Goal: Information Seeking & Learning: Learn about a topic

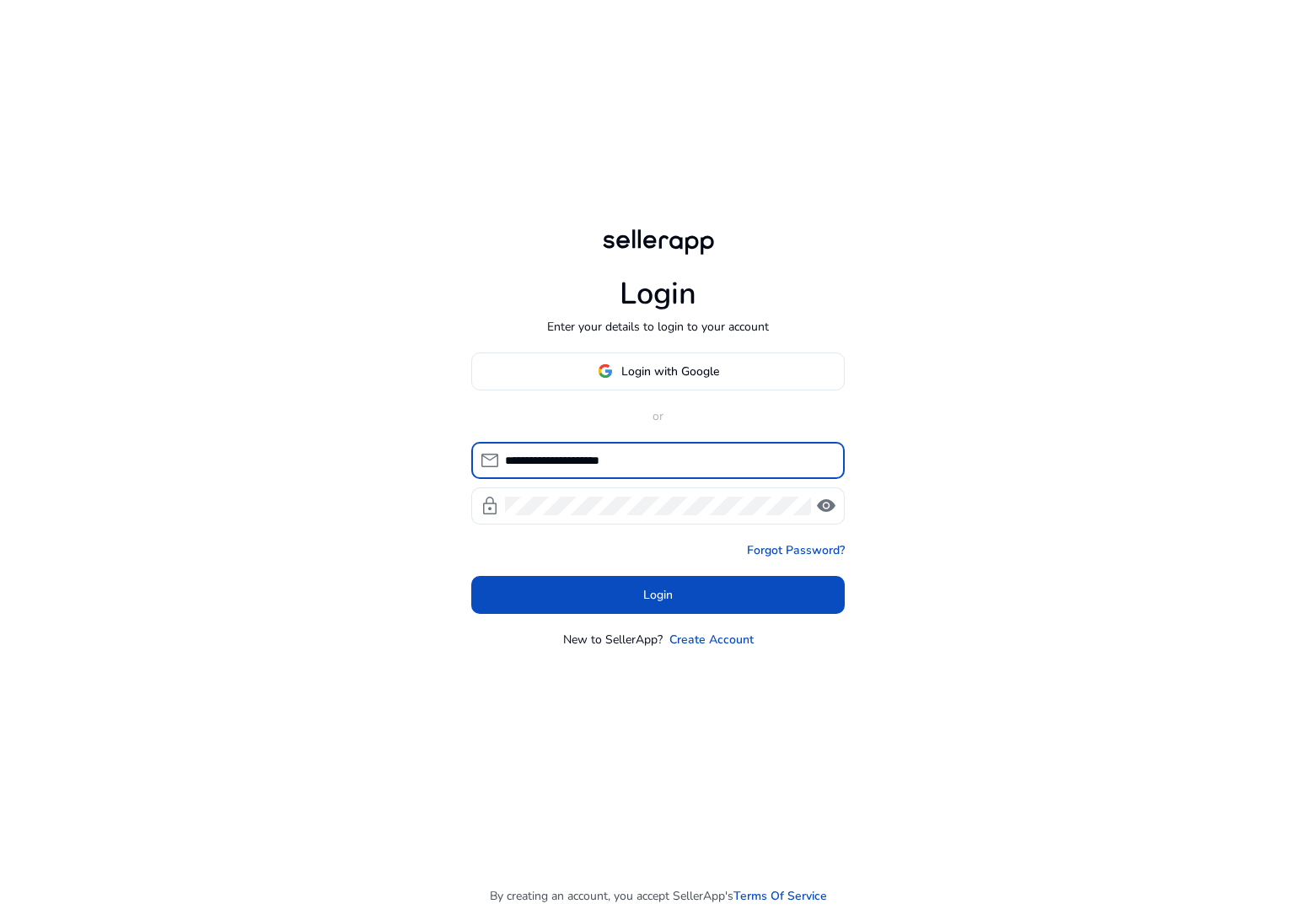
type input "**********"
click at [658, 595] on button "Login" at bounding box center [658, 595] width 373 height 38
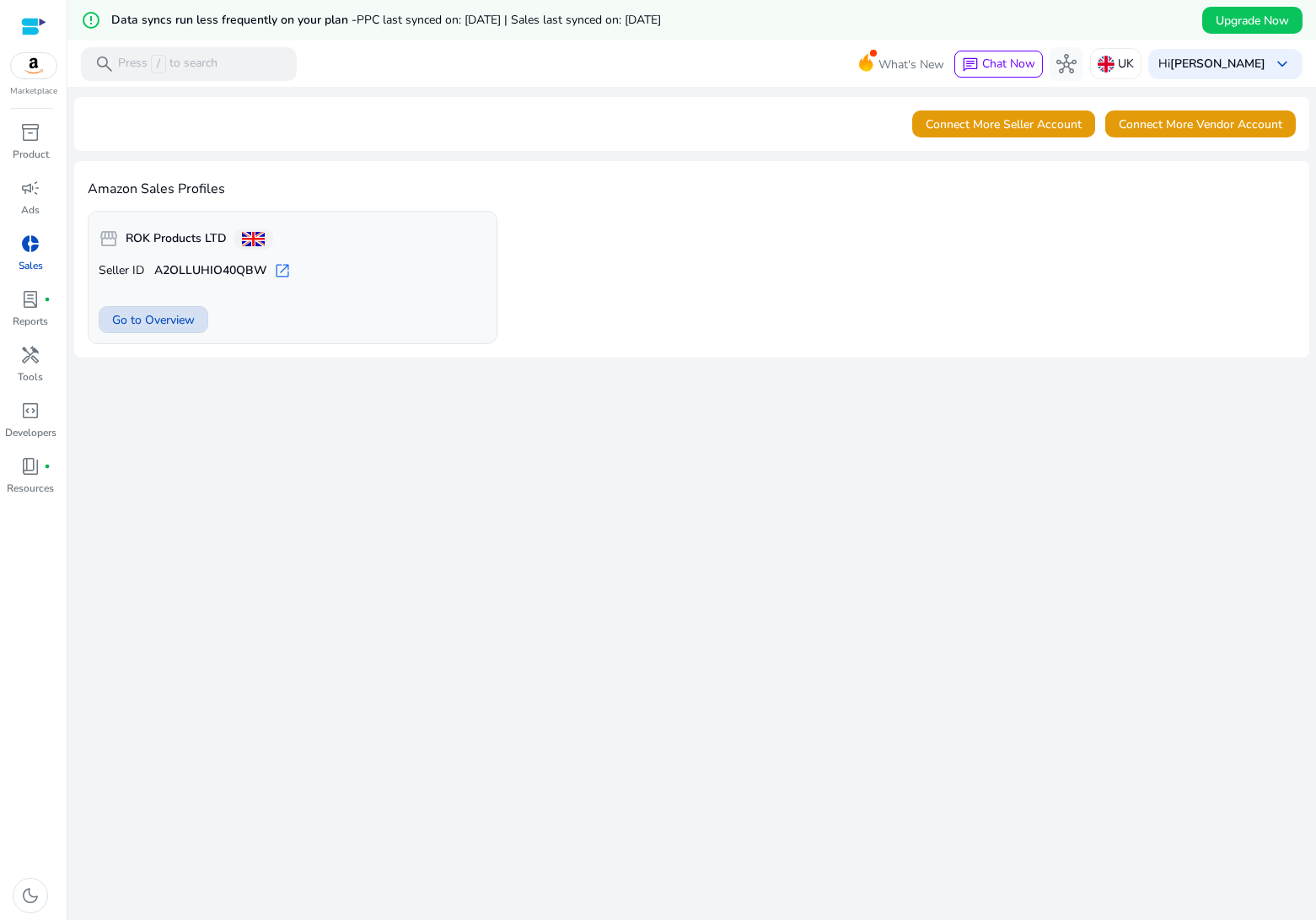
click at [189, 325] on span "Go to Overview" at bounding box center [154, 320] width 83 height 18
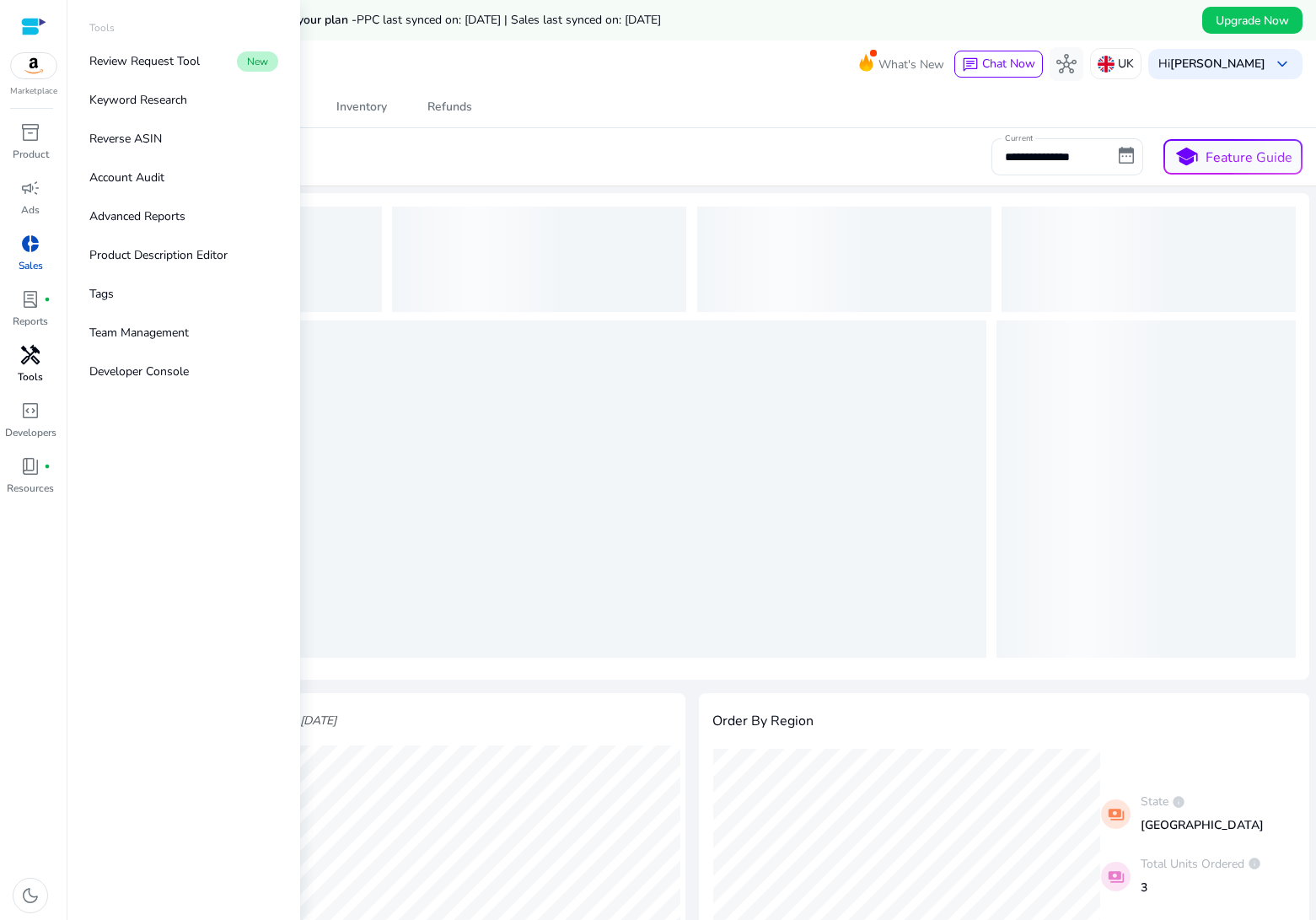
click at [38, 372] on p "Tools" at bounding box center [30, 377] width 25 height 15
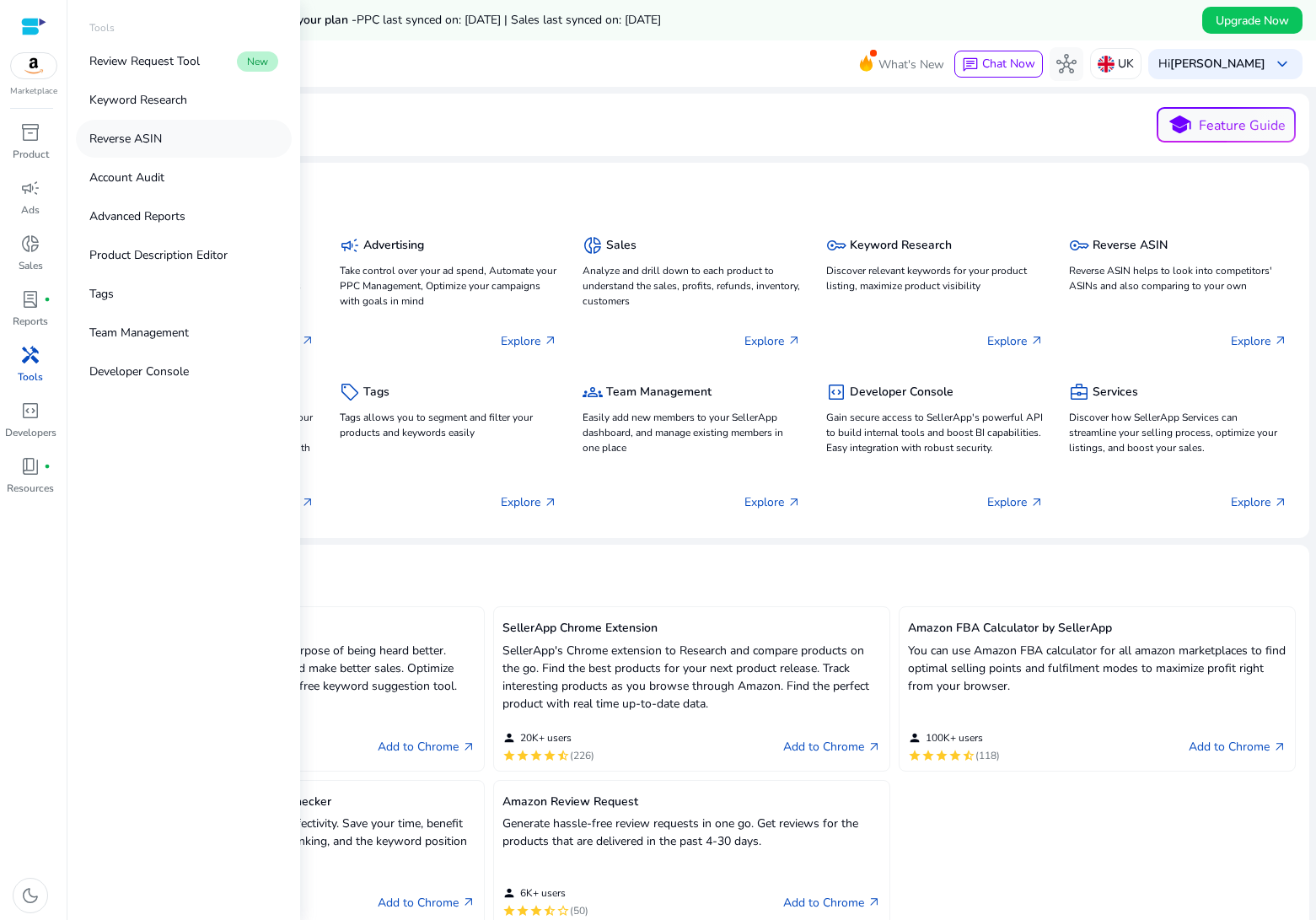
click at [141, 146] on p "Reverse ASIN" at bounding box center [125, 138] width 72 height 18
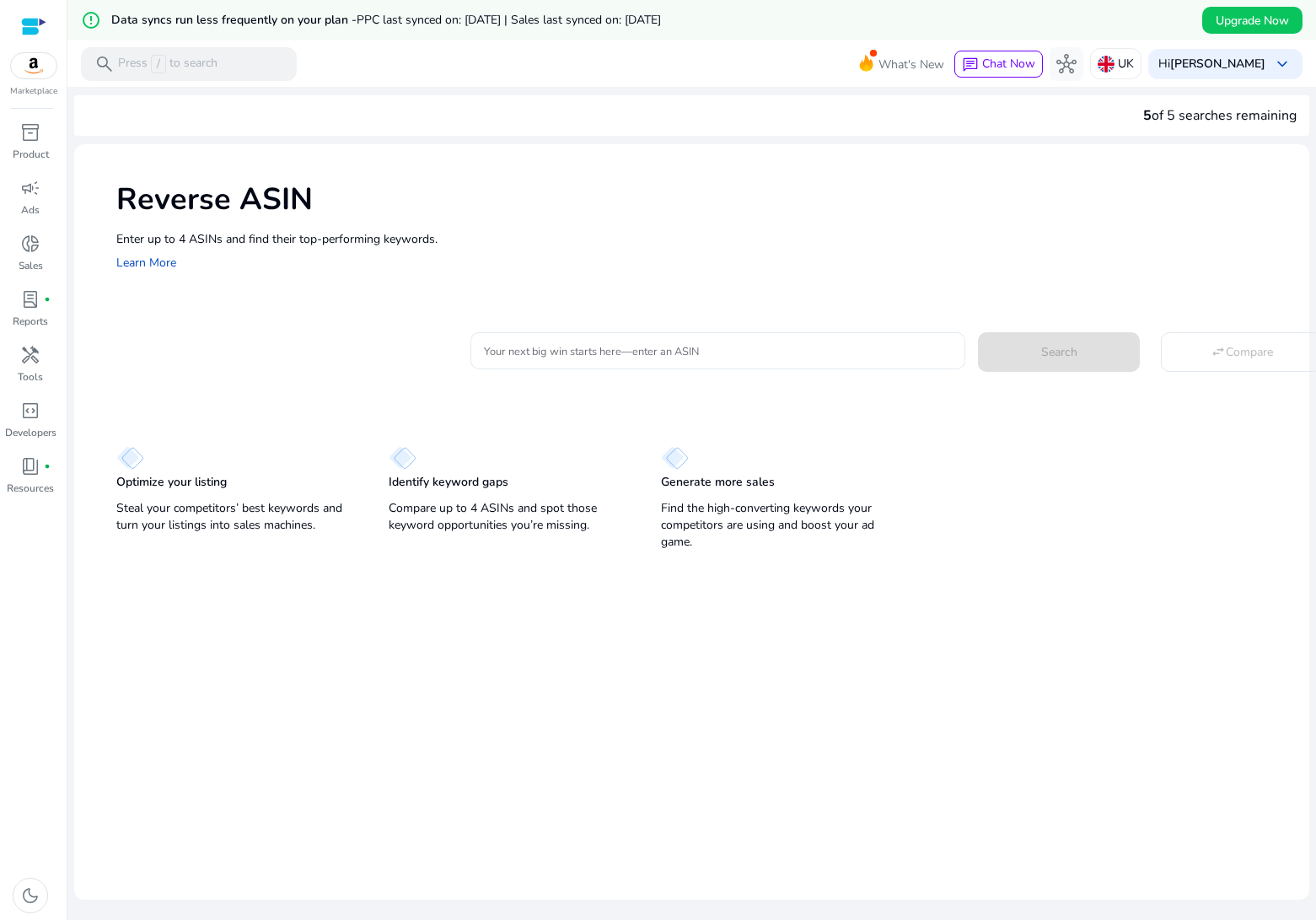
click at [587, 355] on input "Your next big win starts here—enter an ASIN" at bounding box center [718, 350] width 469 height 19
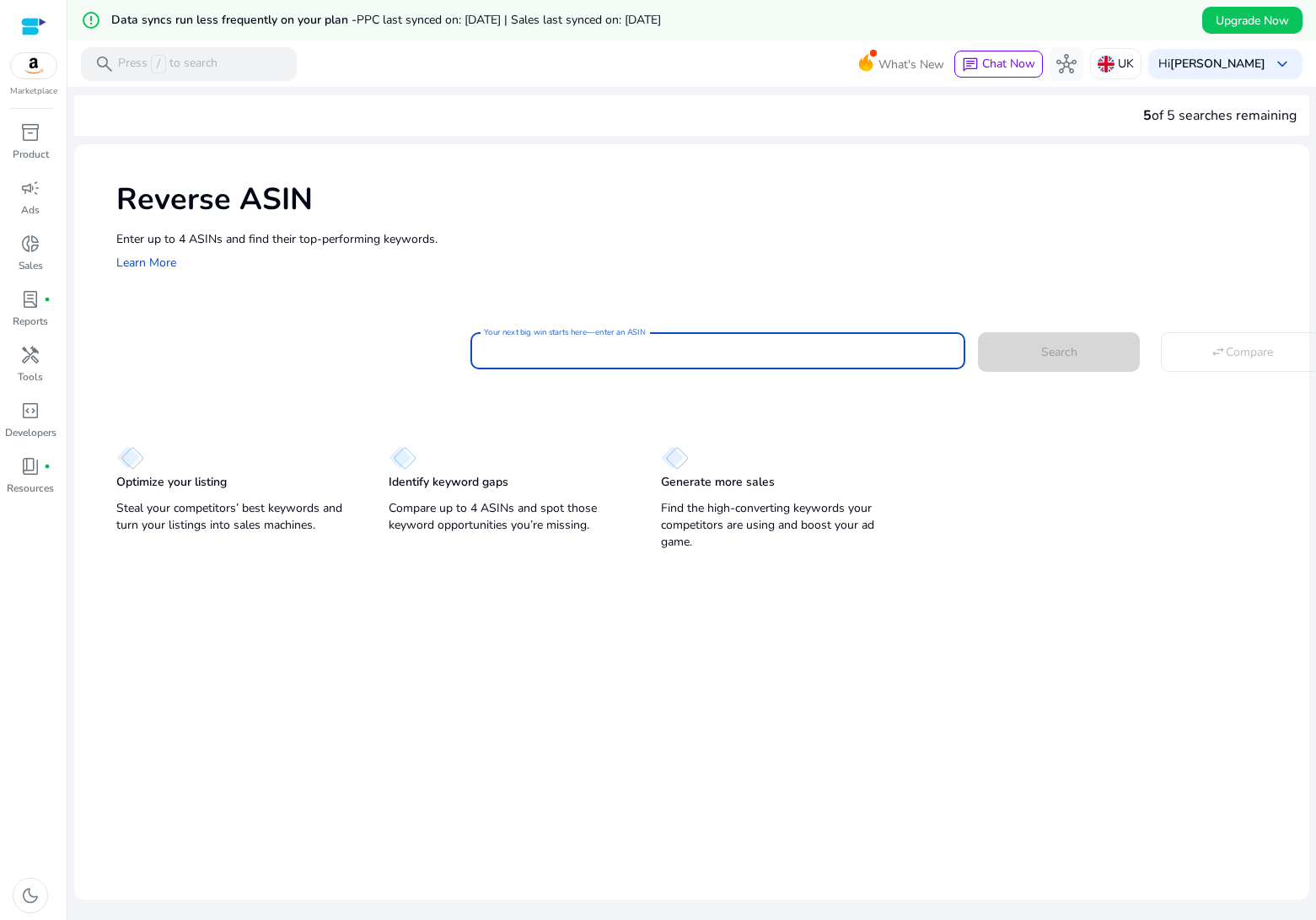
paste input "**********"
type input "**********"
click at [1041, 355] on span "Search" at bounding box center [1059, 352] width 37 height 18
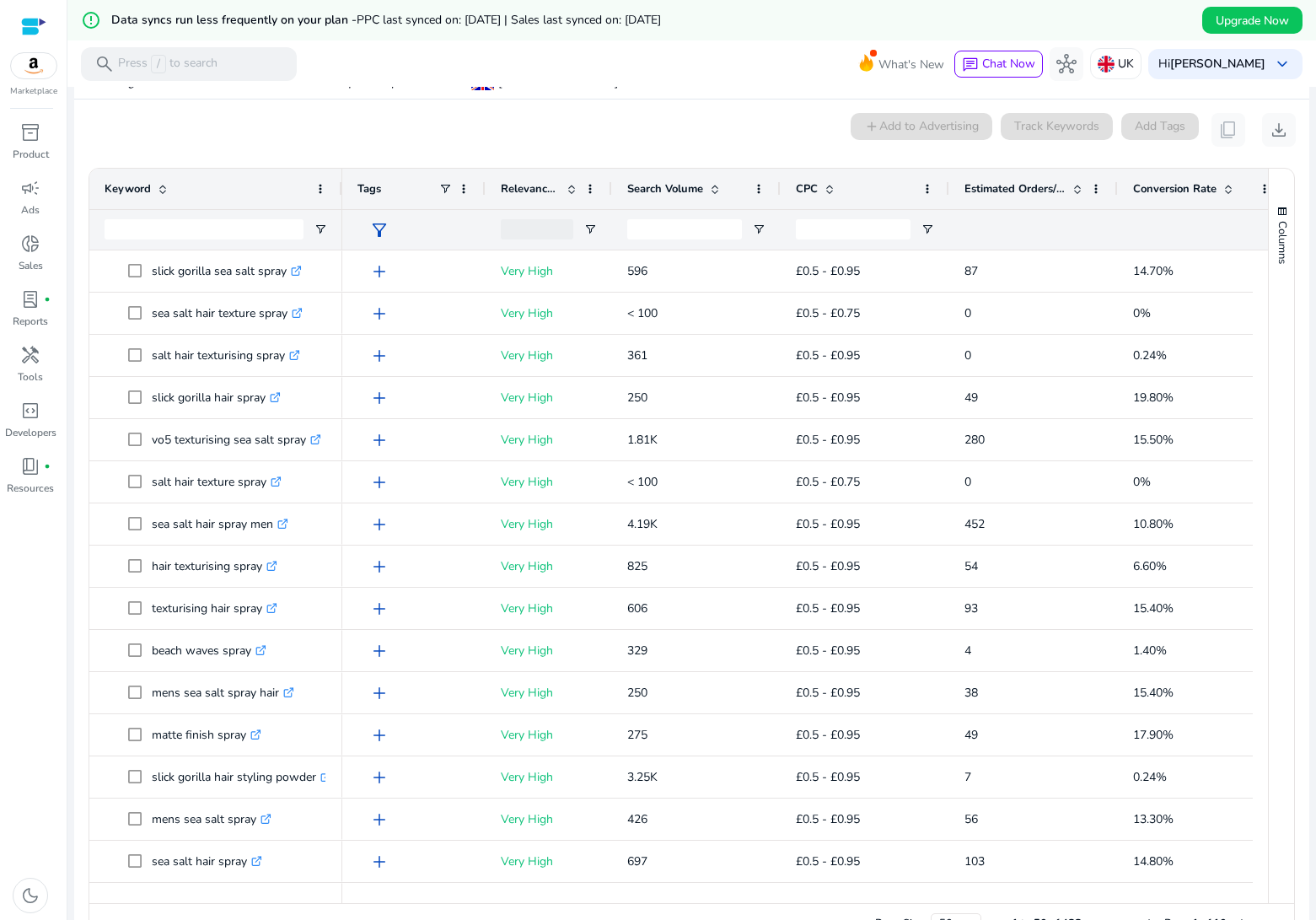
scroll to position [221, 0]
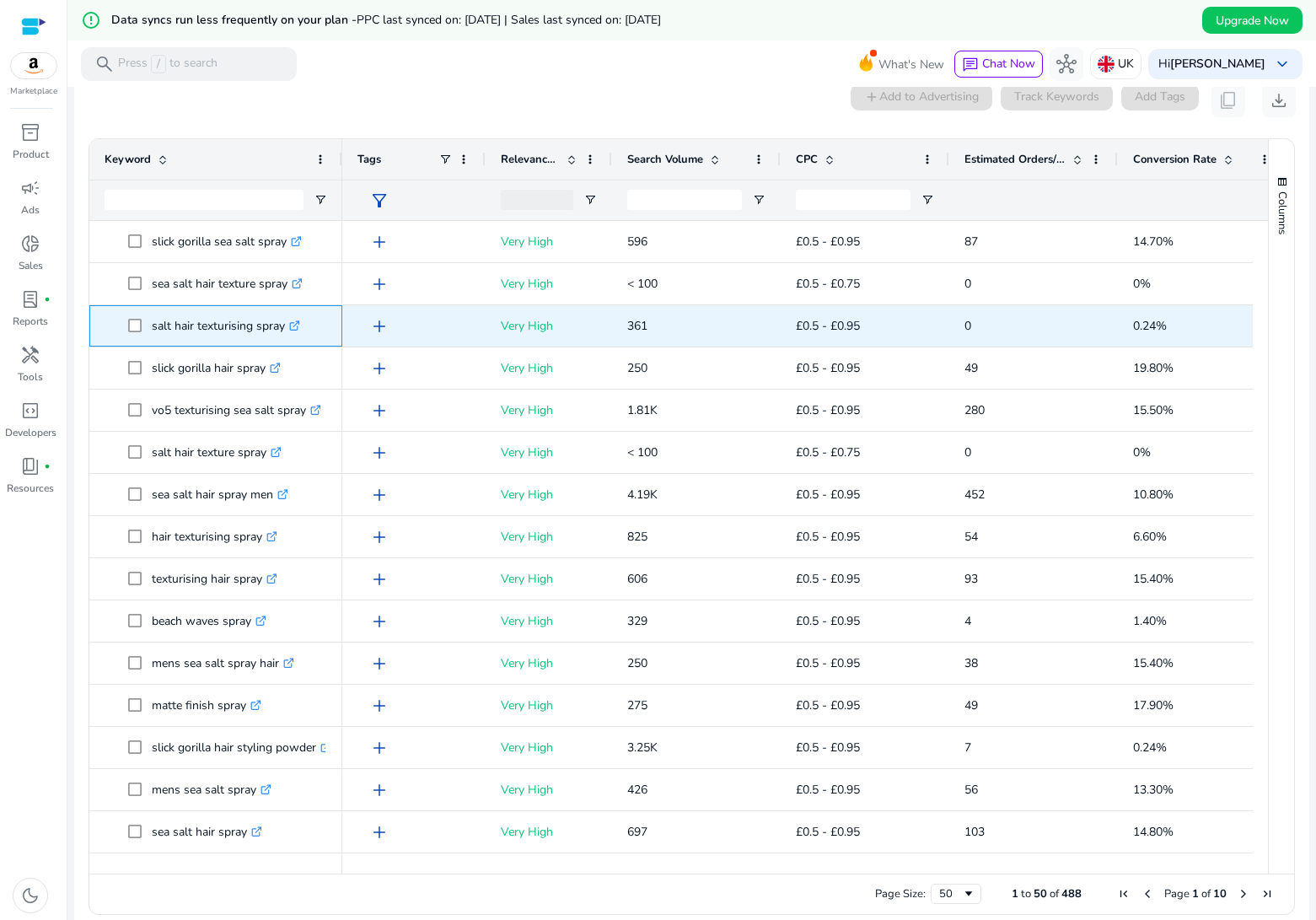
drag, startPoint x: 153, startPoint y: 323, endPoint x: 285, endPoint y: 329, distance: 132.1
click at [283, 329] on p "salt hair texturising spray .st0{fill:#2c8af8}" at bounding box center [226, 326] width 148 height 35
copy p "salt hair texturising spray"
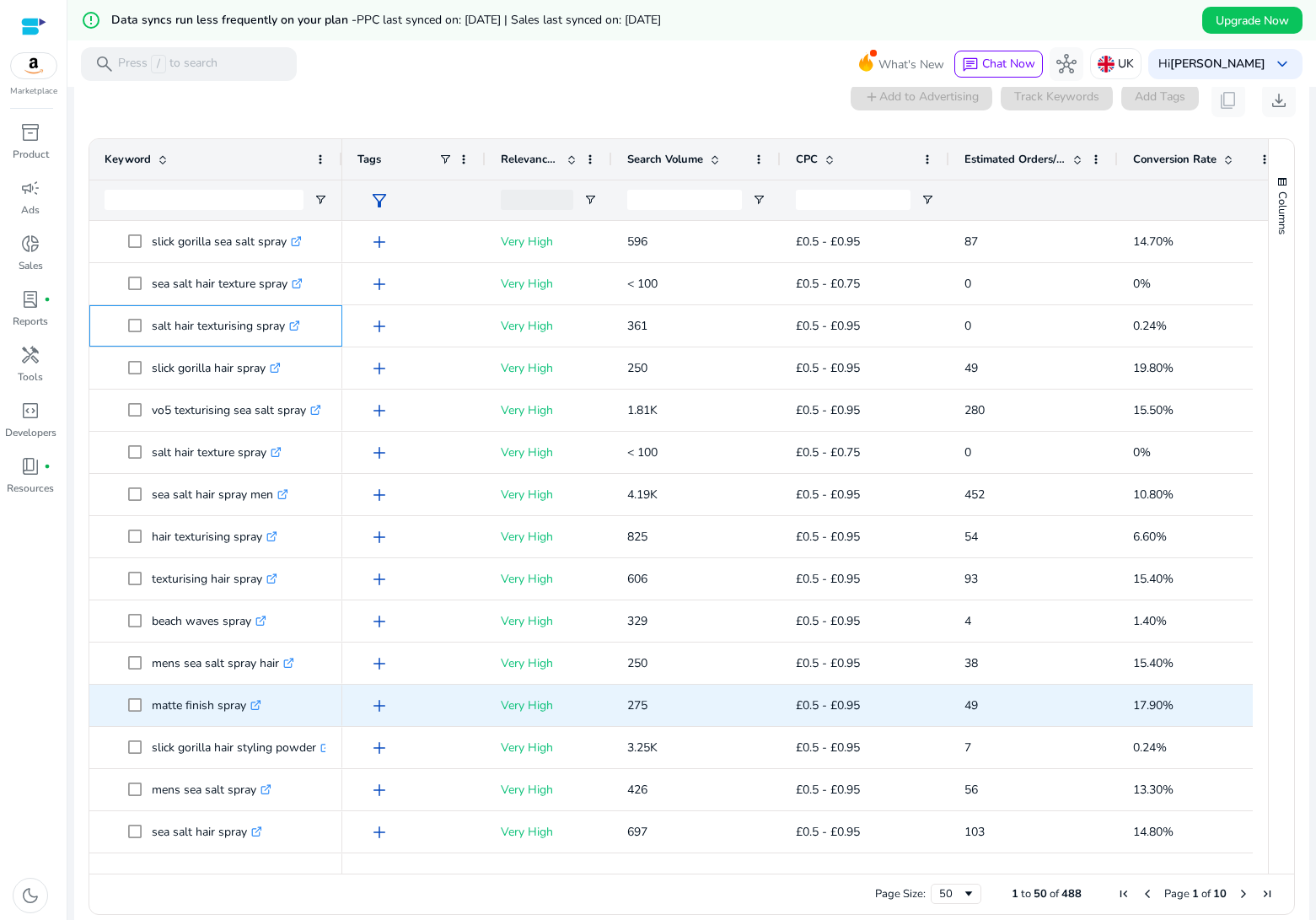
scroll to position [0, 0]
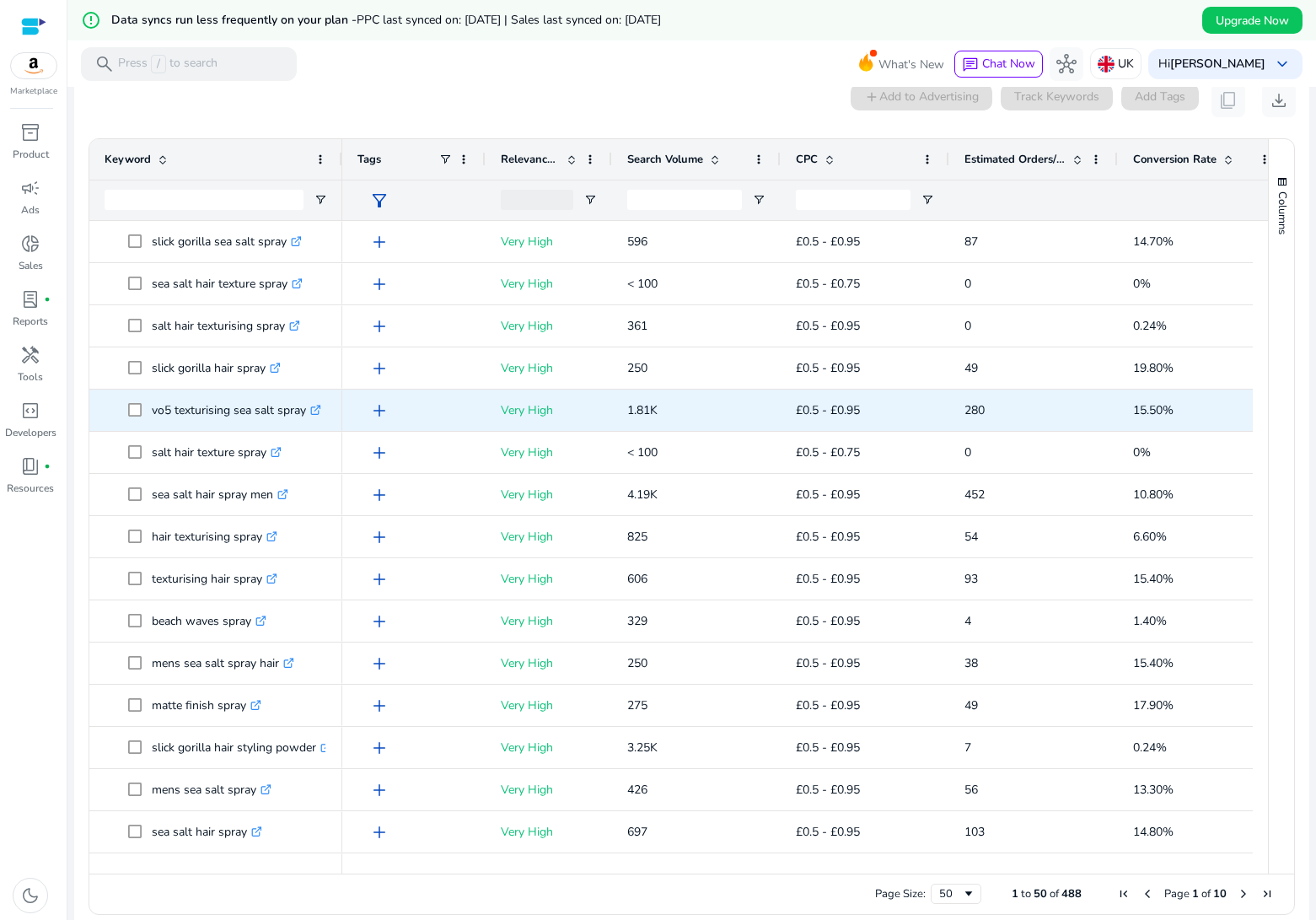
click at [225, 411] on p "vo5 texturising sea salt spray .st0{fill:#2c8af8}" at bounding box center [237, 410] width 170 height 35
click at [181, 411] on p "vo5 texturising sea salt spray .st0{fill:#2c8af8}" at bounding box center [237, 410] width 170 height 35
drag, startPoint x: 175, startPoint y: 412, endPoint x: 305, endPoint y: 417, distance: 130.1
click at [305, 417] on p "vo5 texturising sea salt spray .st0{fill:#2c8af8}" at bounding box center [237, 410] width 170 height 35
copy p "texturising sea salt spray"
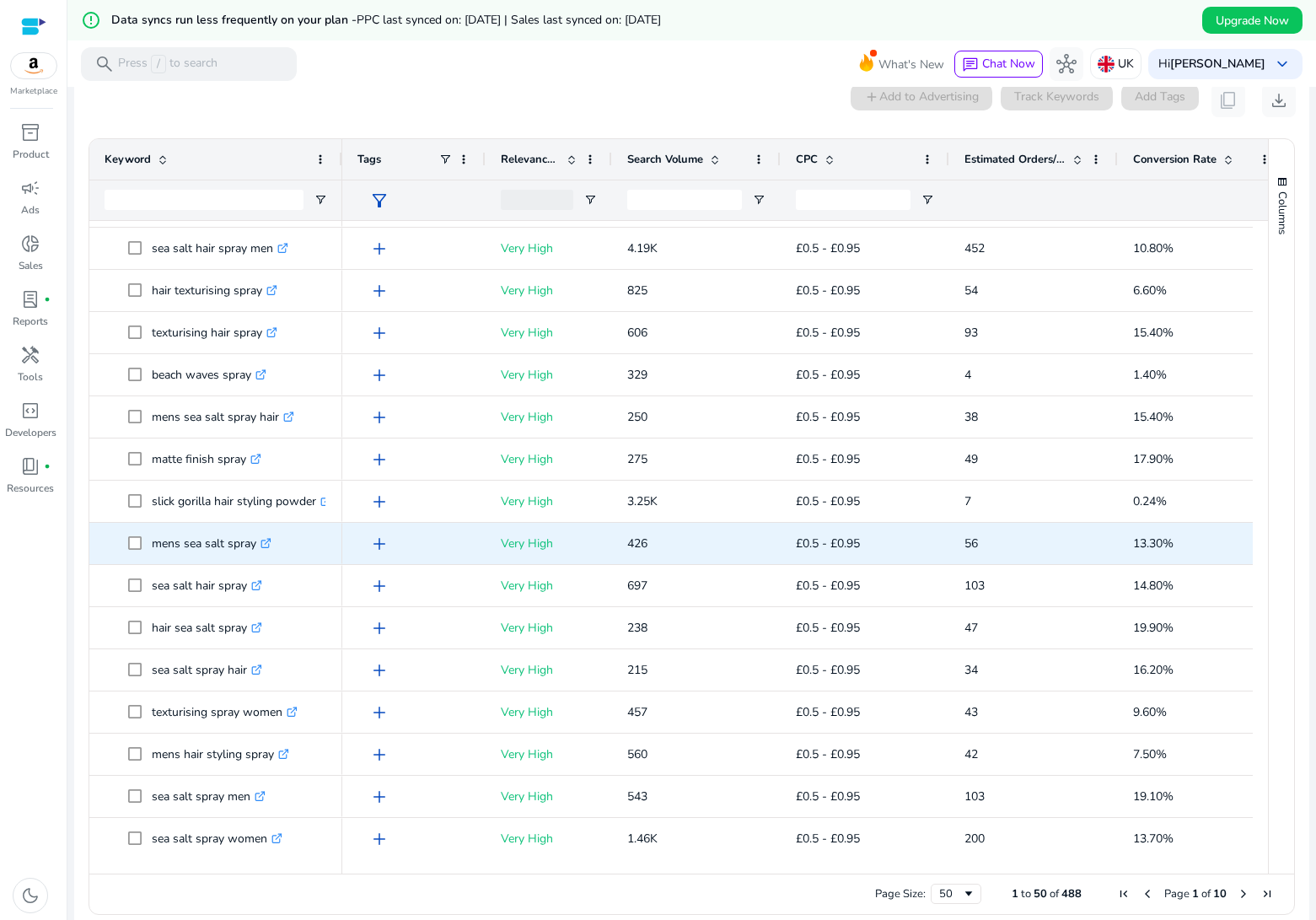
scroll to position [277, 0]
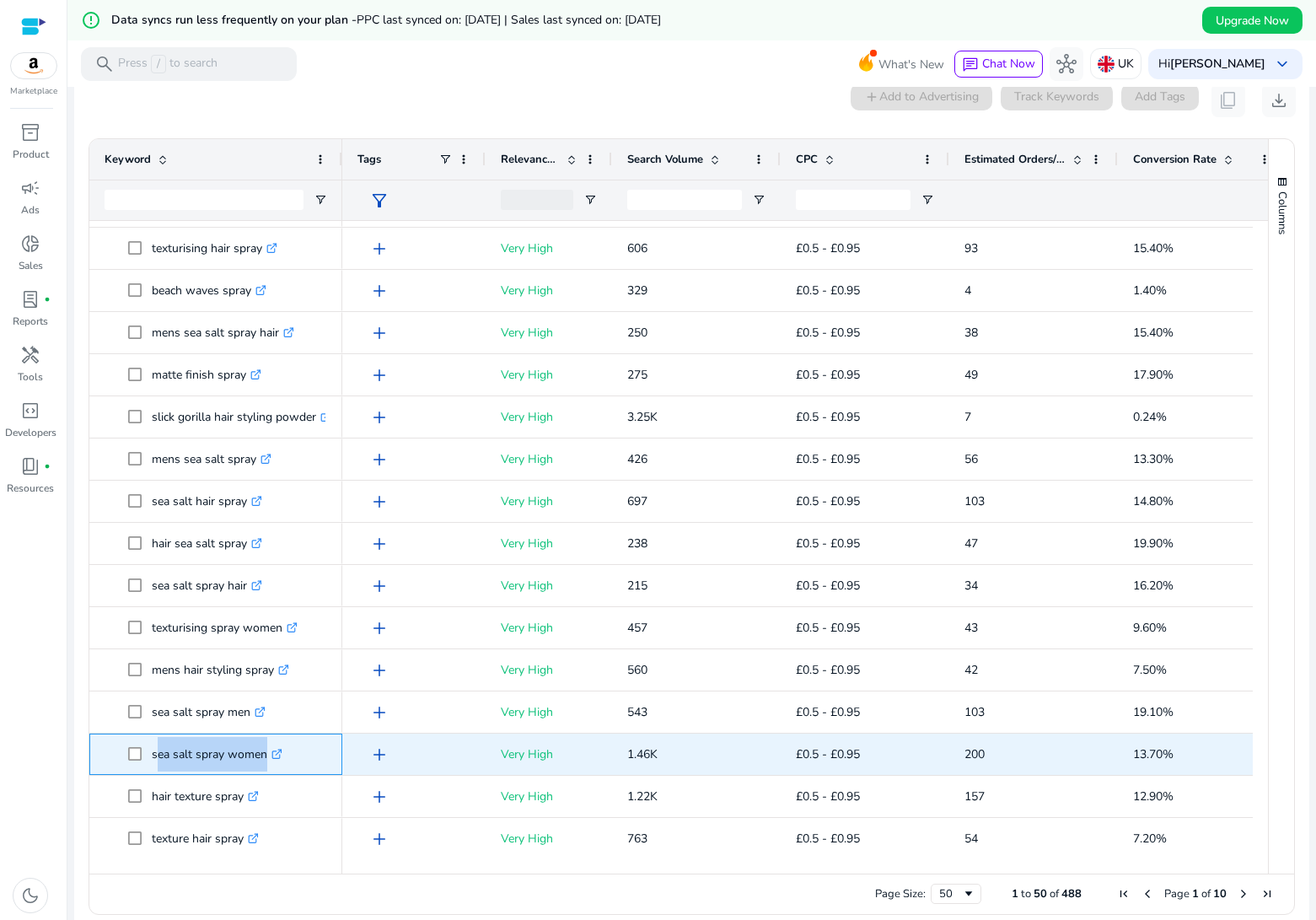
drag, startPoint x: 153, startPoint y: 757, endPoint x: 266, endPoint y: 764, distance: 113.2
click at [266, 764] on p "sea salt spray women .st0{fill:#2c8af8}" at bounding box center [217, 754] width 130 height 35
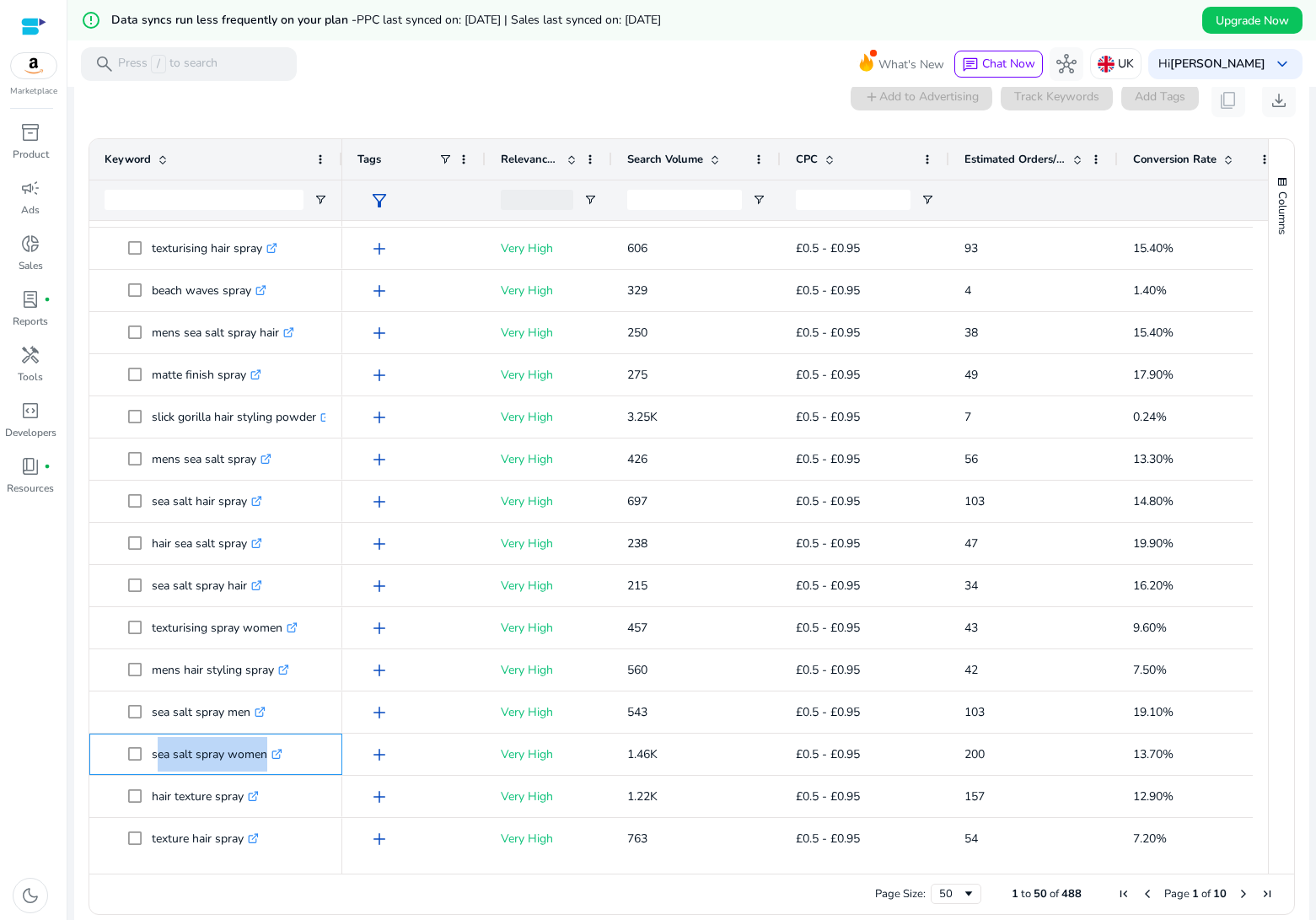
copy p "sea salt spray women"
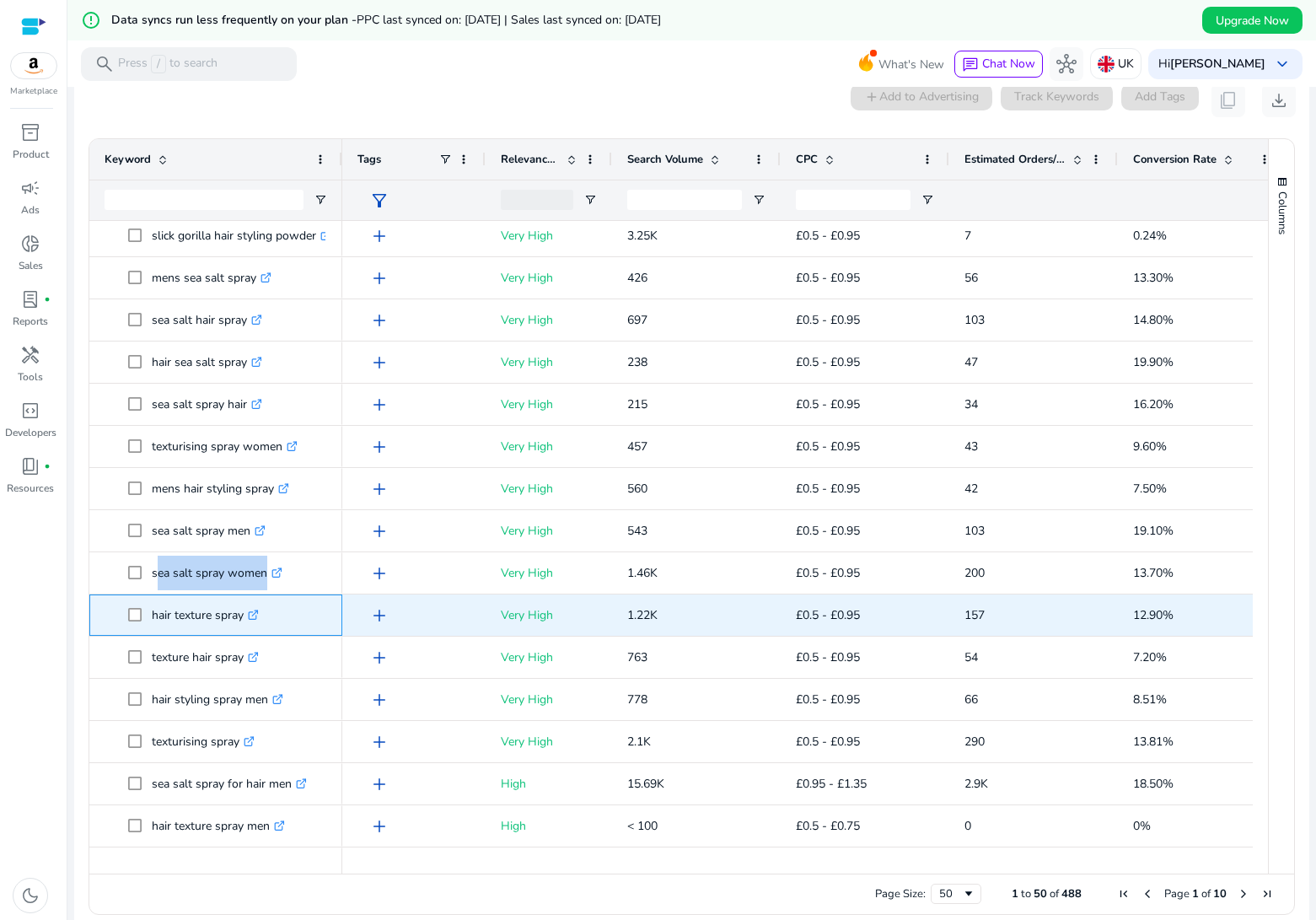
drag, startPoint x: 152, startPoint y: 616, endPoint x: 243, endPoint y: 617, distance: 91.0
click at [243, 617] on p "hair texture spray .st0{fill:#2c8af8}" at bounding box center [205, 615] width 107 height 35
copy p "hair texture spray"
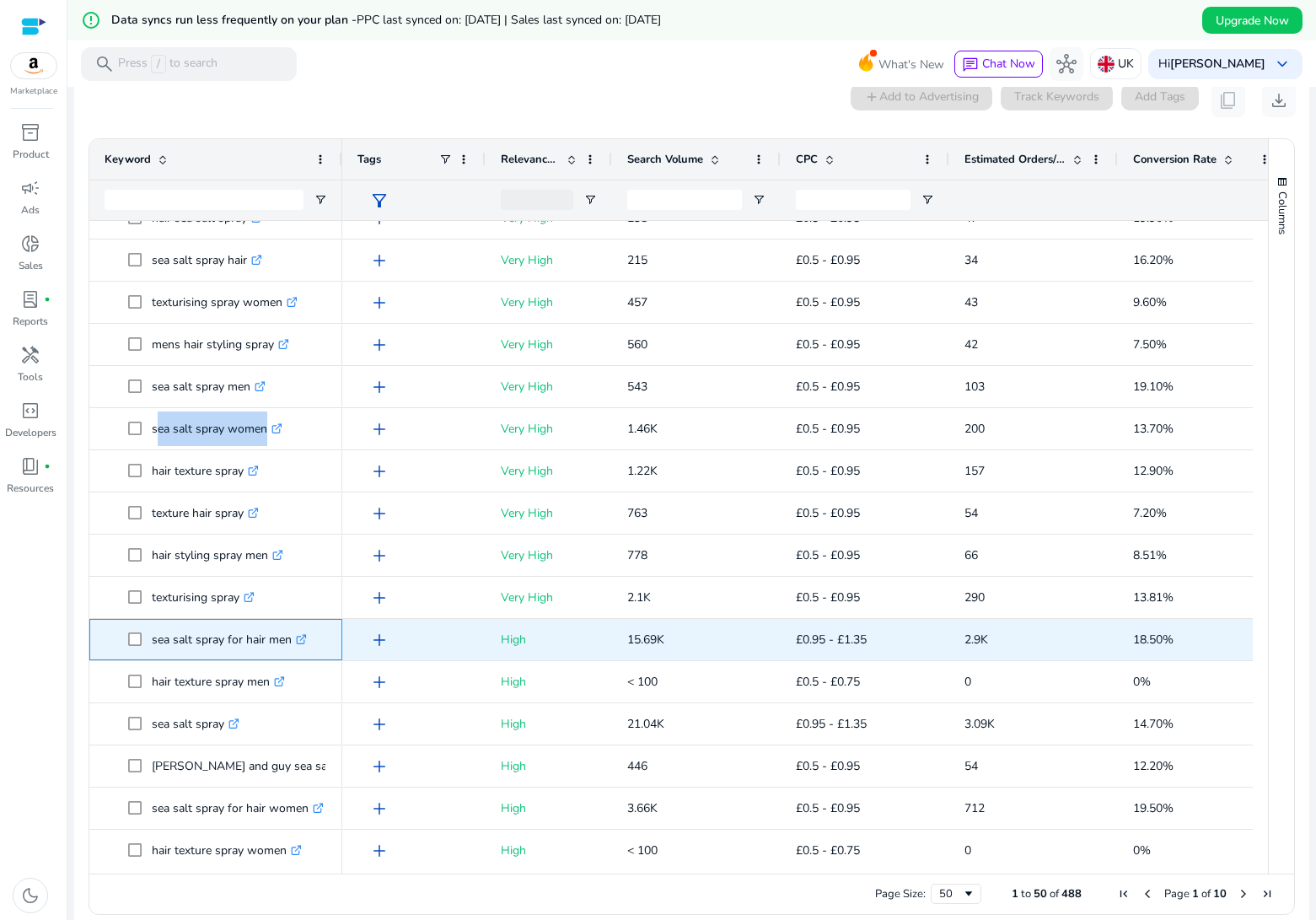
drag, startPoint x: 162, startPoint y: 642, endPoint x: 292, endPoint y: 647, distance: 130.1
click at [292, 647] on p "sea salt spray for hair men .st0{fill:#2c8af8}" at bounding box center [229, 640] width 155 height 35
copy p "sea salt spray for hair men"
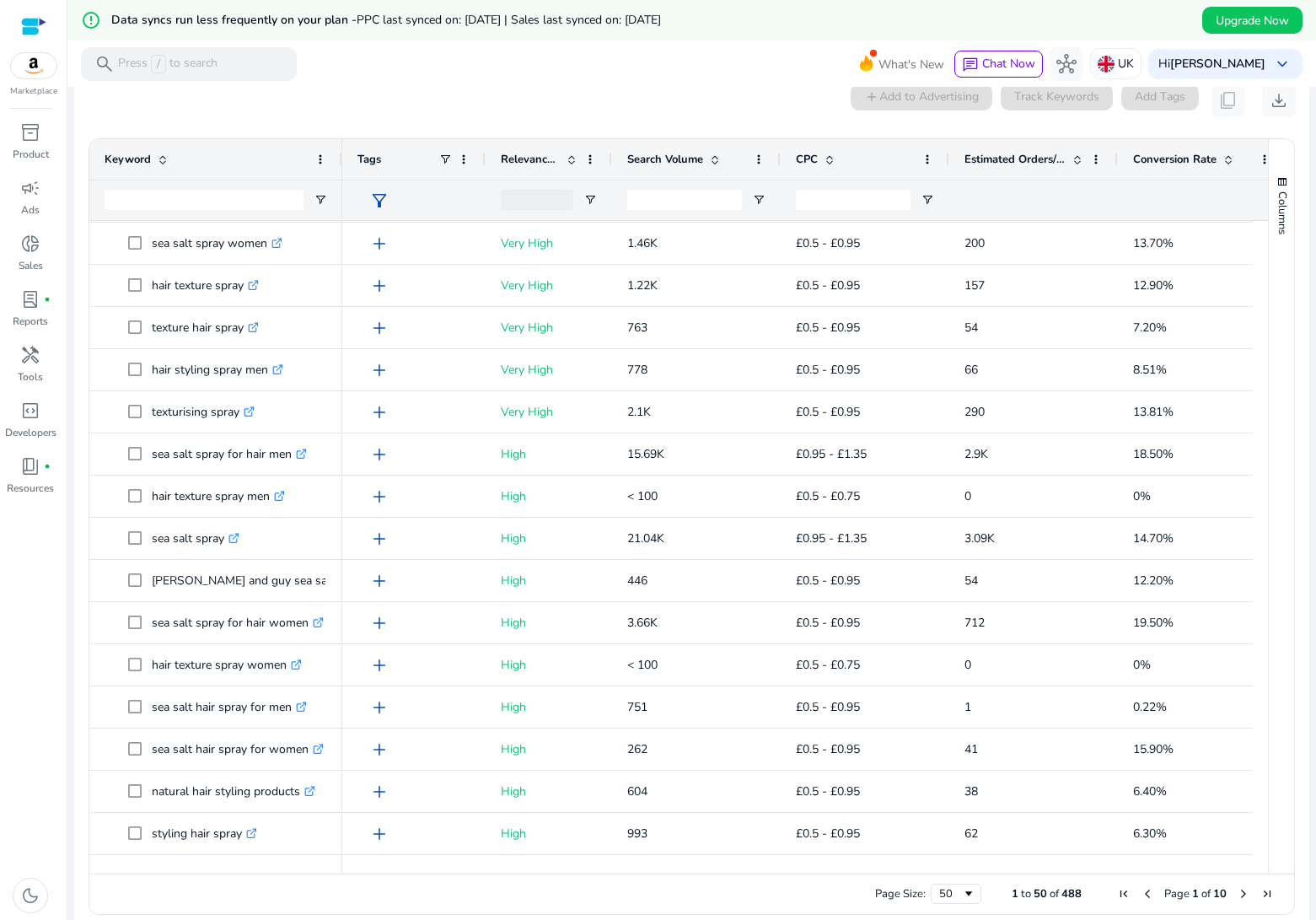
click at [687, 162] on span "Search Volume" at bounding box center [665, 159] width 76 height 15
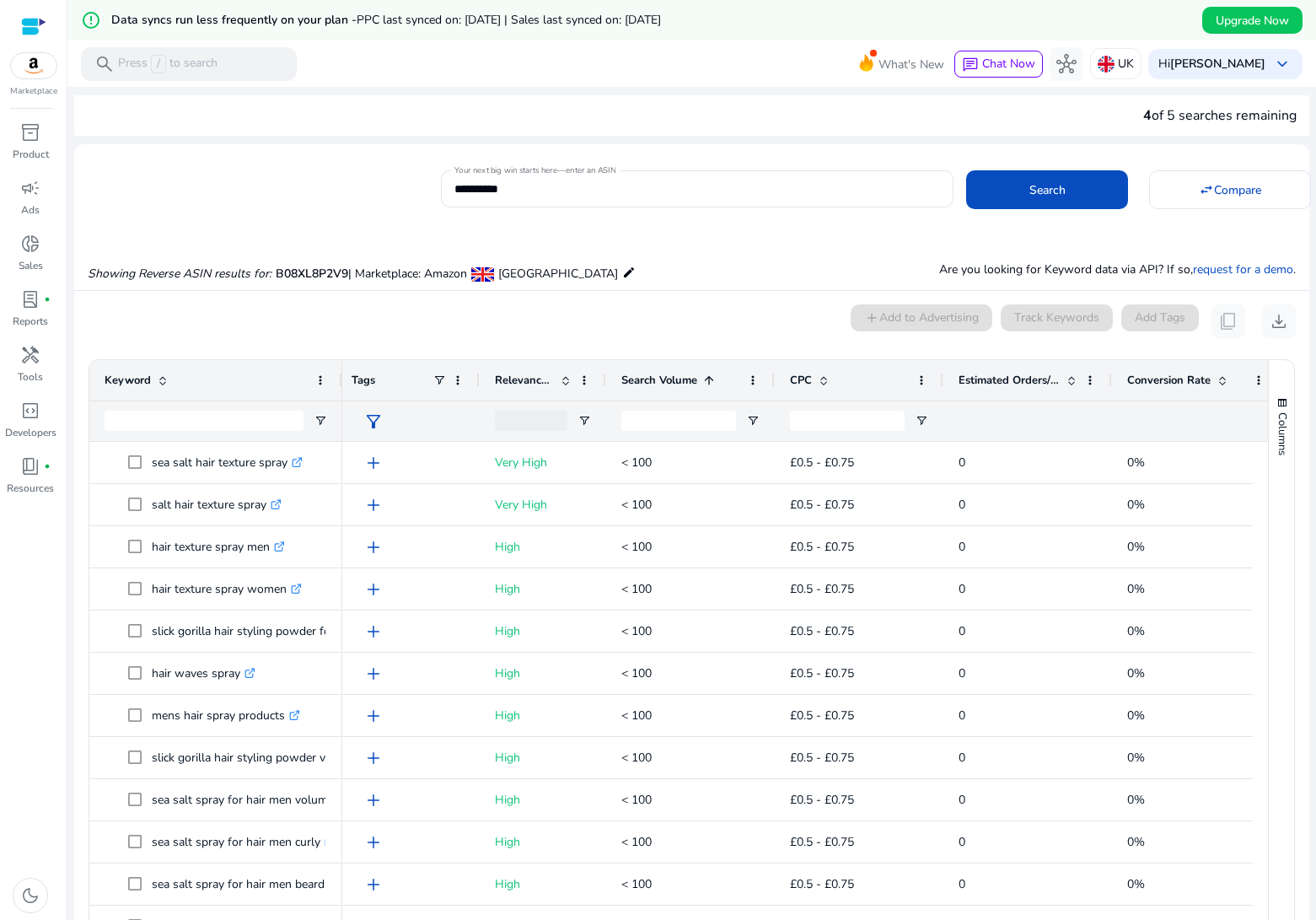
click at [1004, 383] on span "Estimated Orders/Month" at bounding box center [1009, 380] width 101 height 15
click at [522, 380] on span "Relevance Score" at bounding box center [524, 380] width 59 height 15
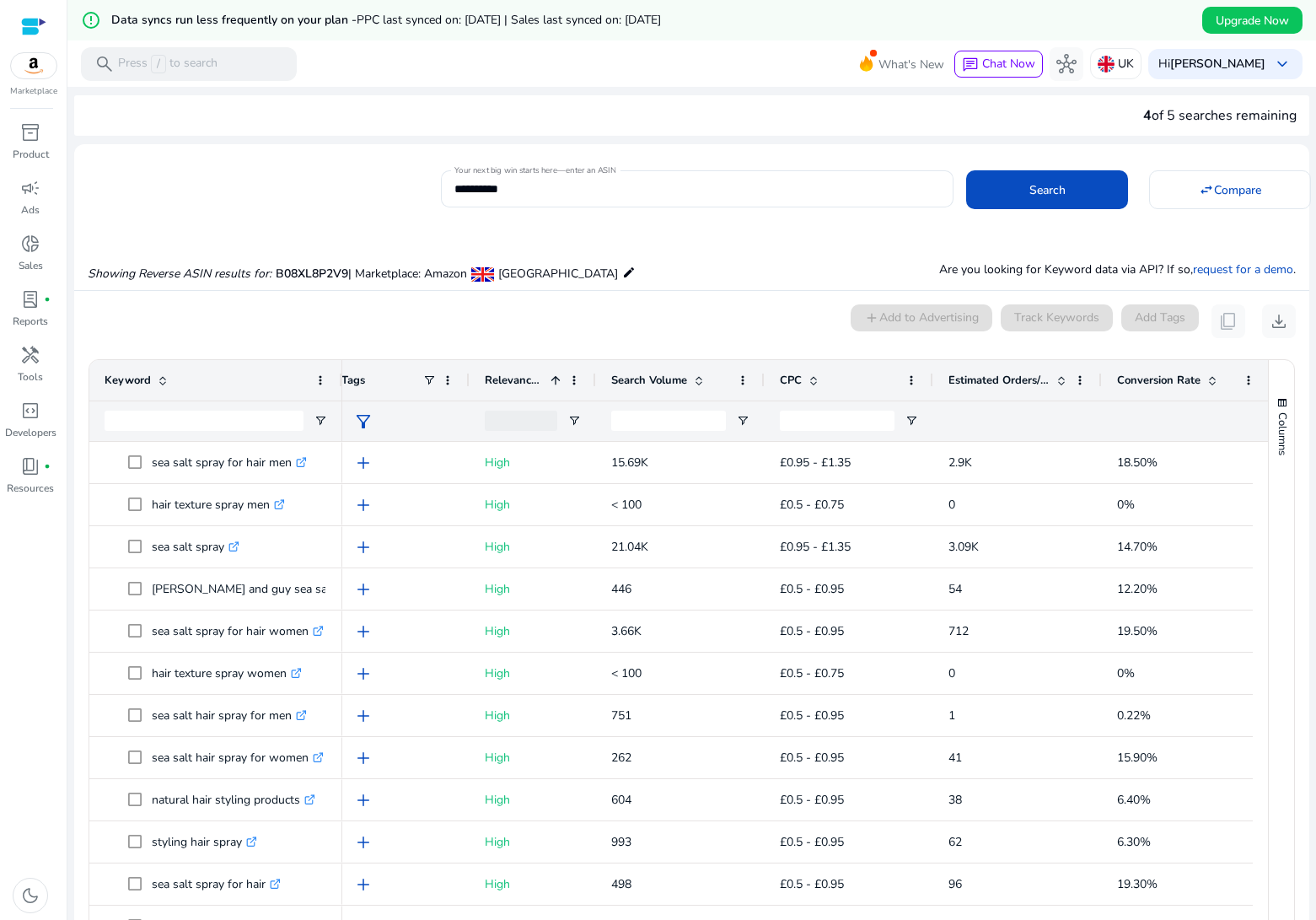
click at [651, 383] on span "Search Volume" at bounding box center [649, 380] width 76 height 15
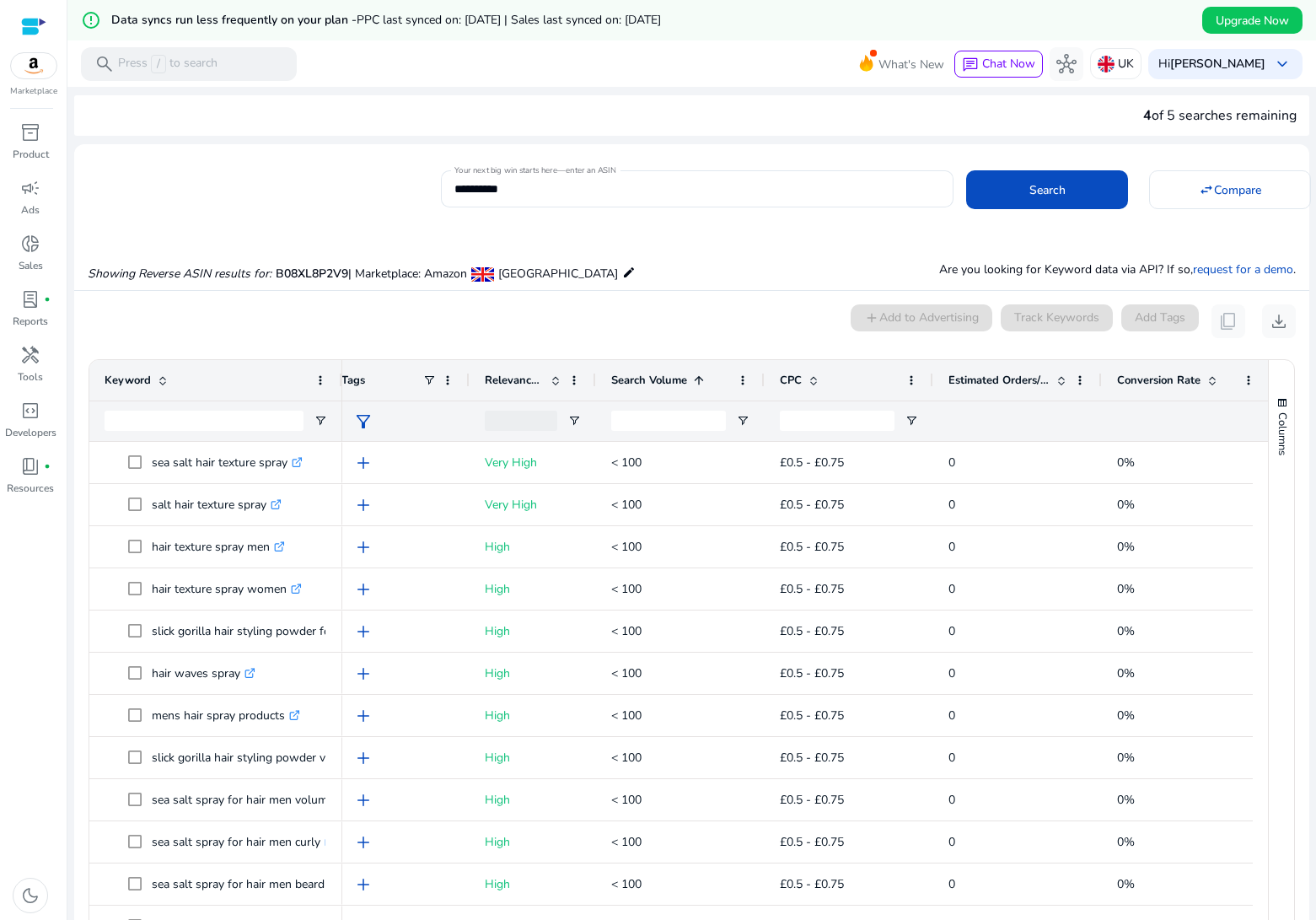
click at [649, 383] on span "Search Volume" at bounding box center [649, 380] width 76 height 15
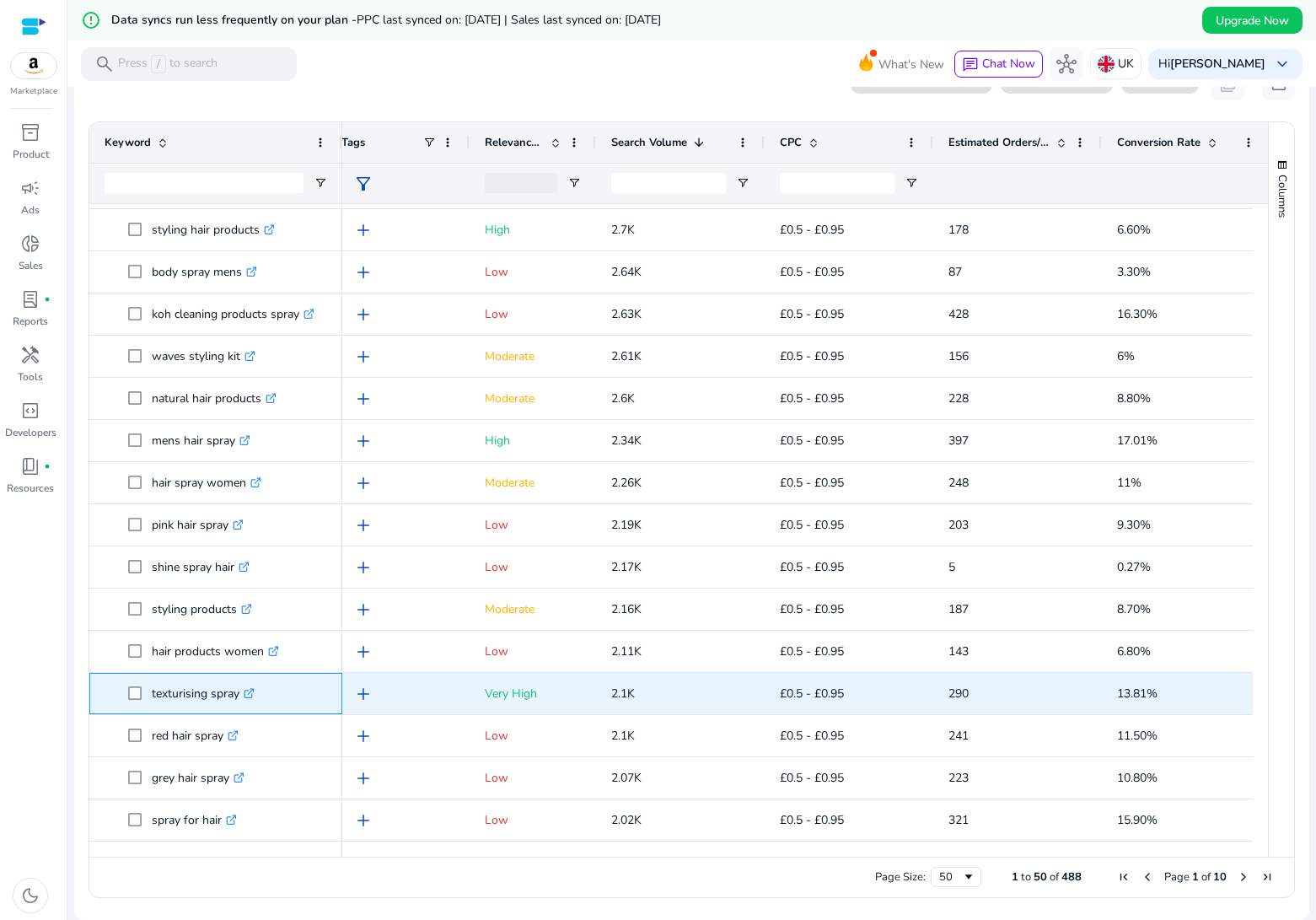
drag, startPoint x: 154, startPoint y: 694, endPoint x: 239, endPoint y: 698, distance: 85.1
click at [239, 698] on p "texturising spray .st0{fill:#2c8af8}" at bounding box center [203, 693] width 103 height 35
copy p "texturising spray"
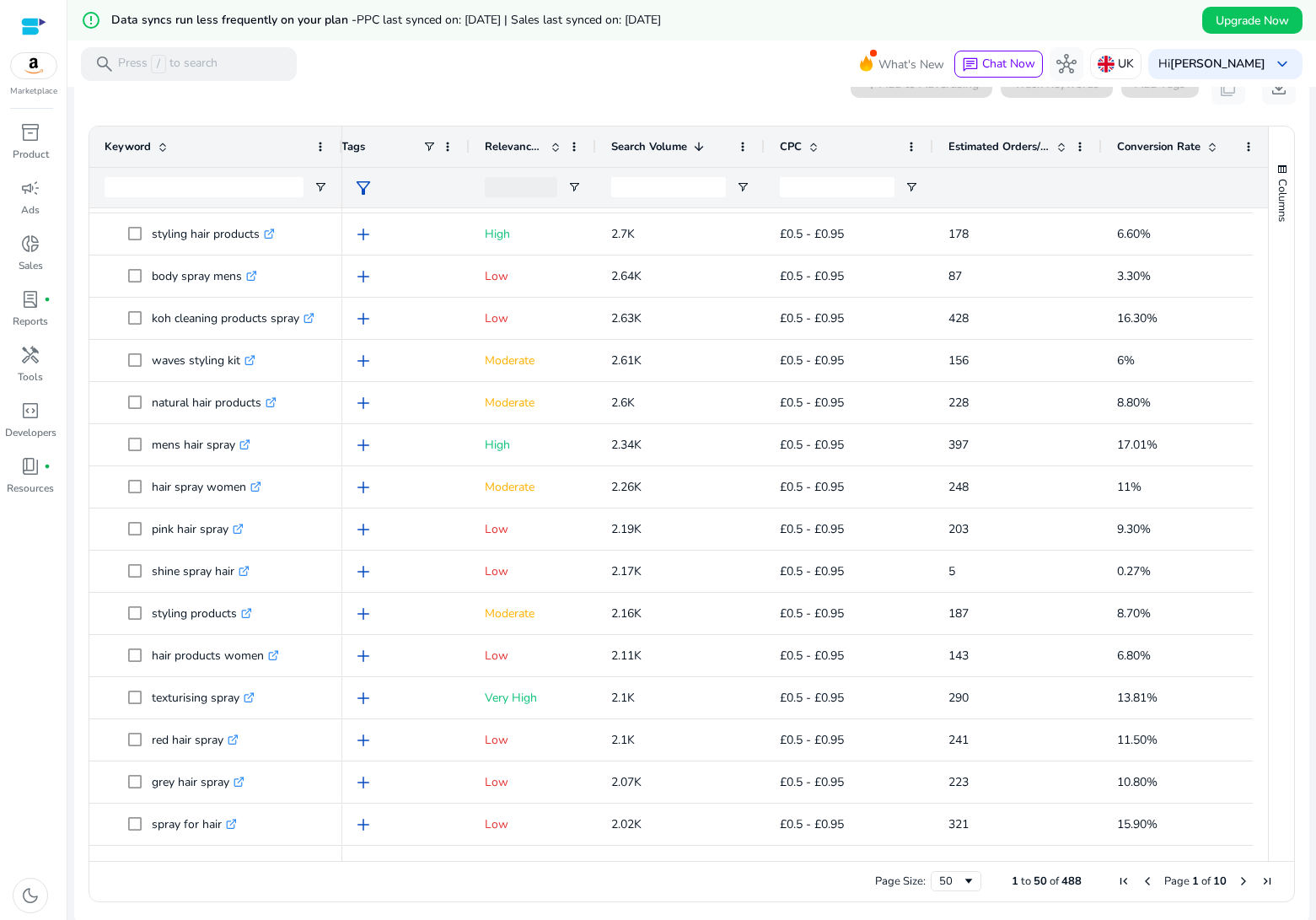
click at [1240, 881] on span "Next Page" at bounding box center [1243, 881] width 13 height 13
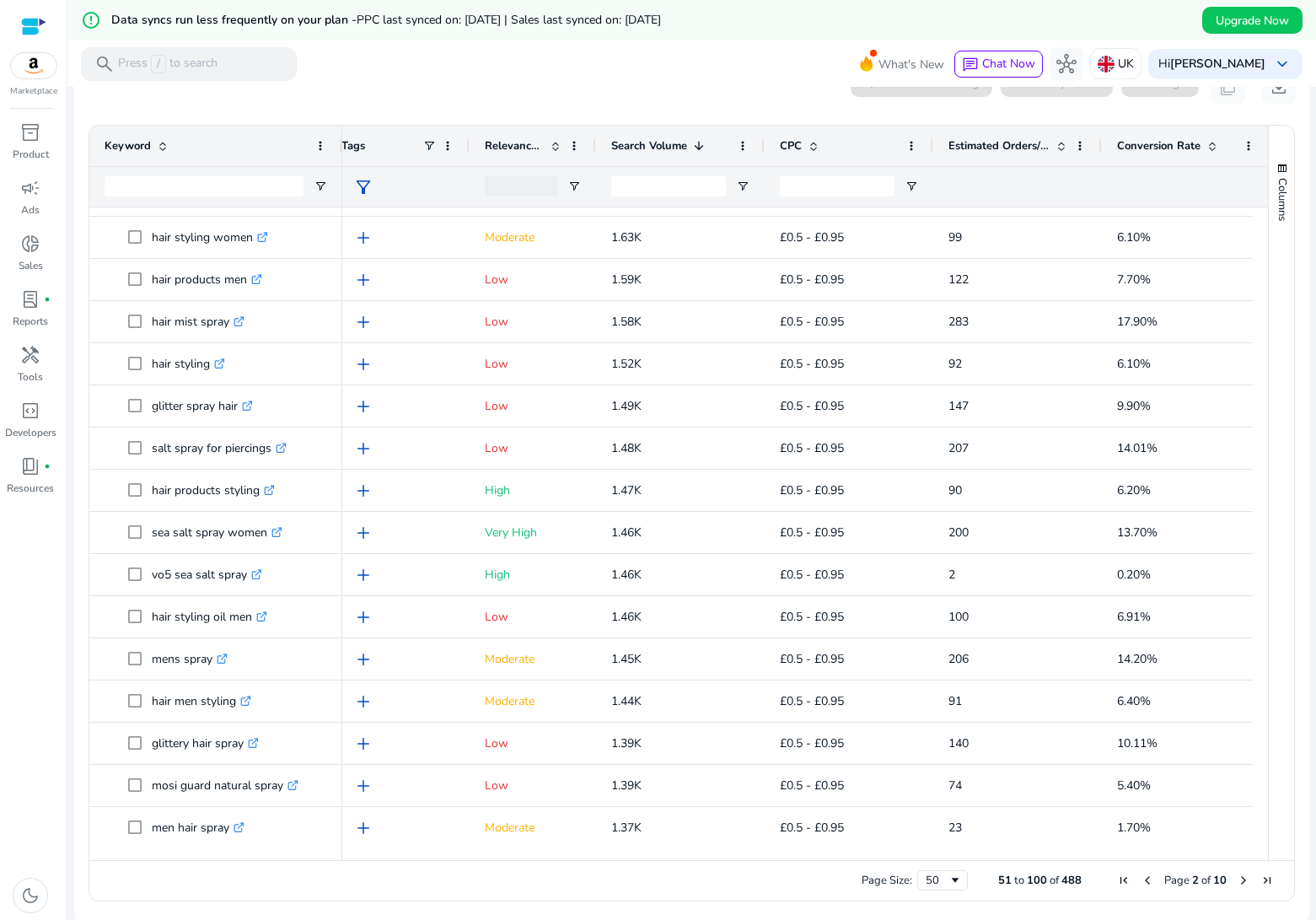
click at [989, 142] on span "Estimated Orders/Month" at bounding box center [998, 146] width 101 height 15
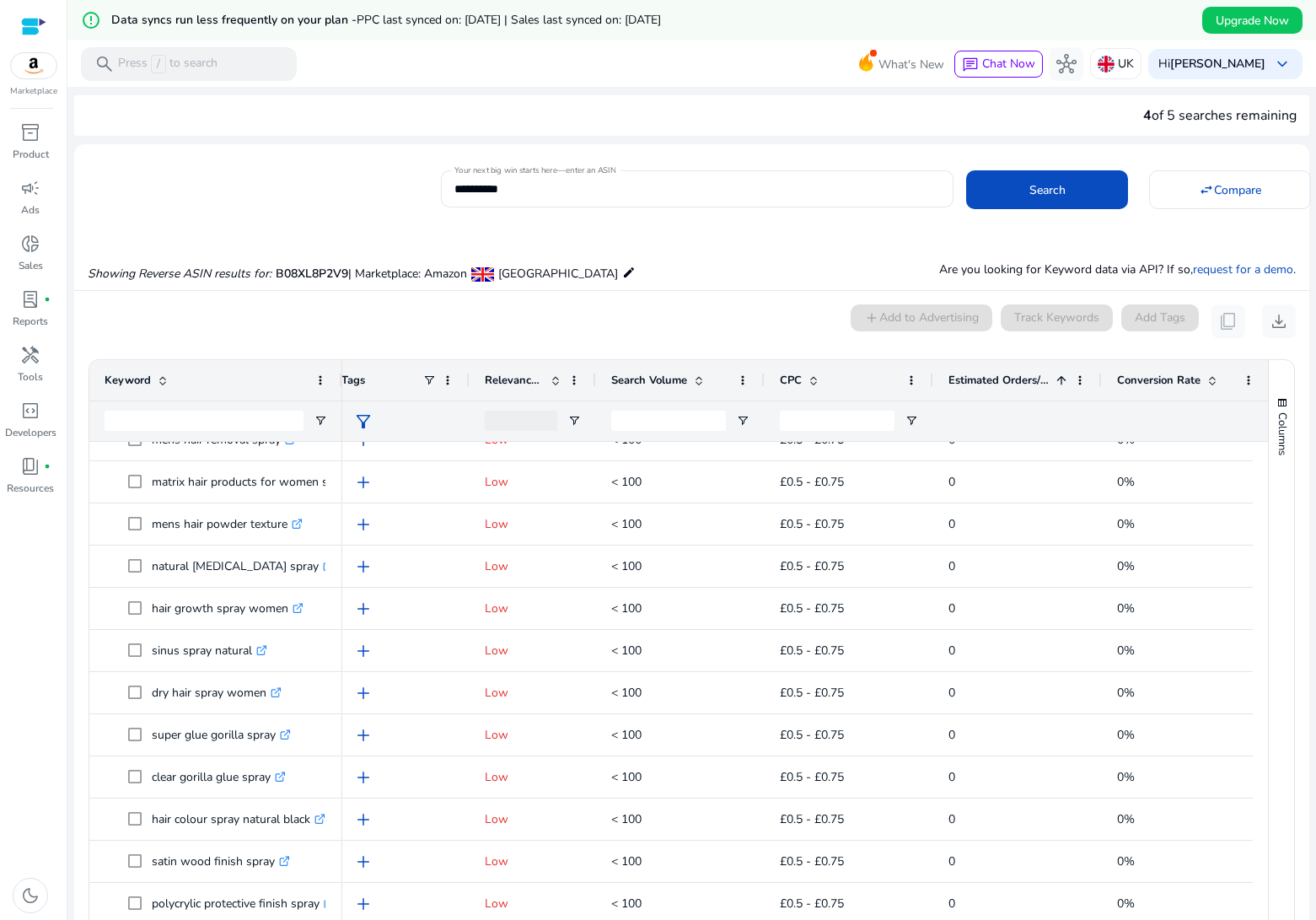
click at [1062, 380] on span at bounding box center [1061, 380] width 13 height 13
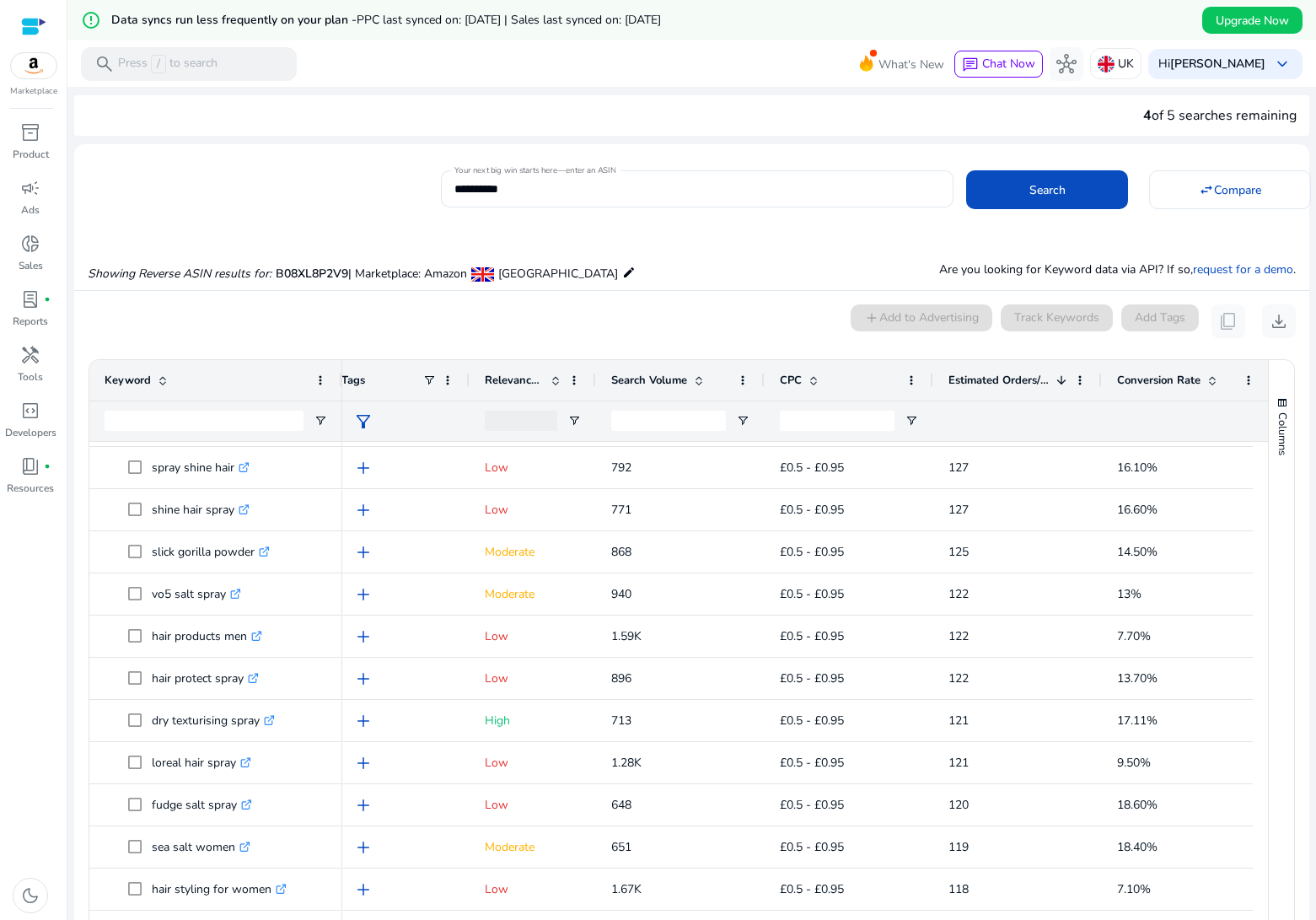
click at [1146, 381] on span "Conversion Rate" at bounding box center [1158, 380] width 83 height 15
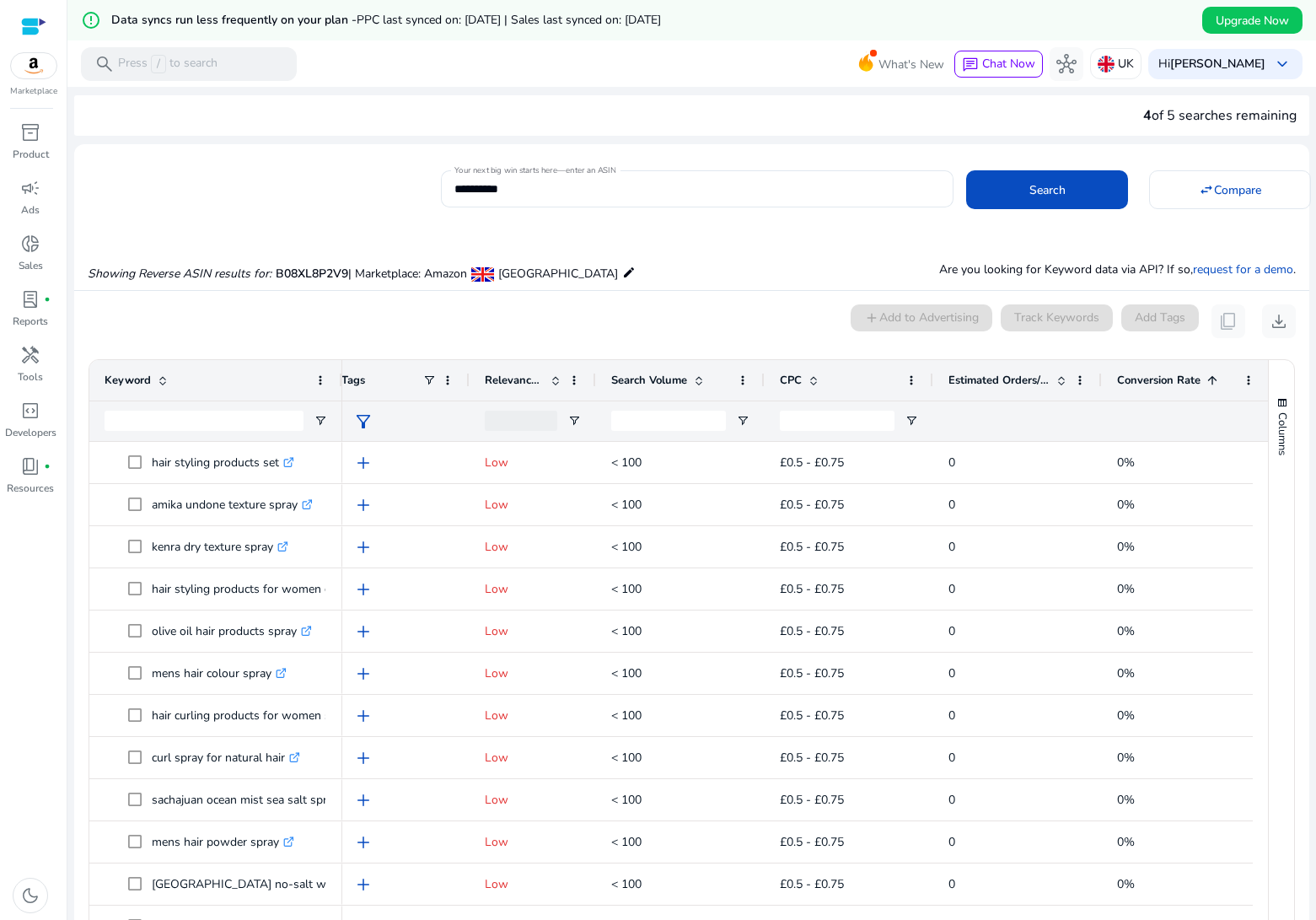
click at [1136, 381] on span "Conversion Rate" at bounding box center [1158, 380] width 83 height 15
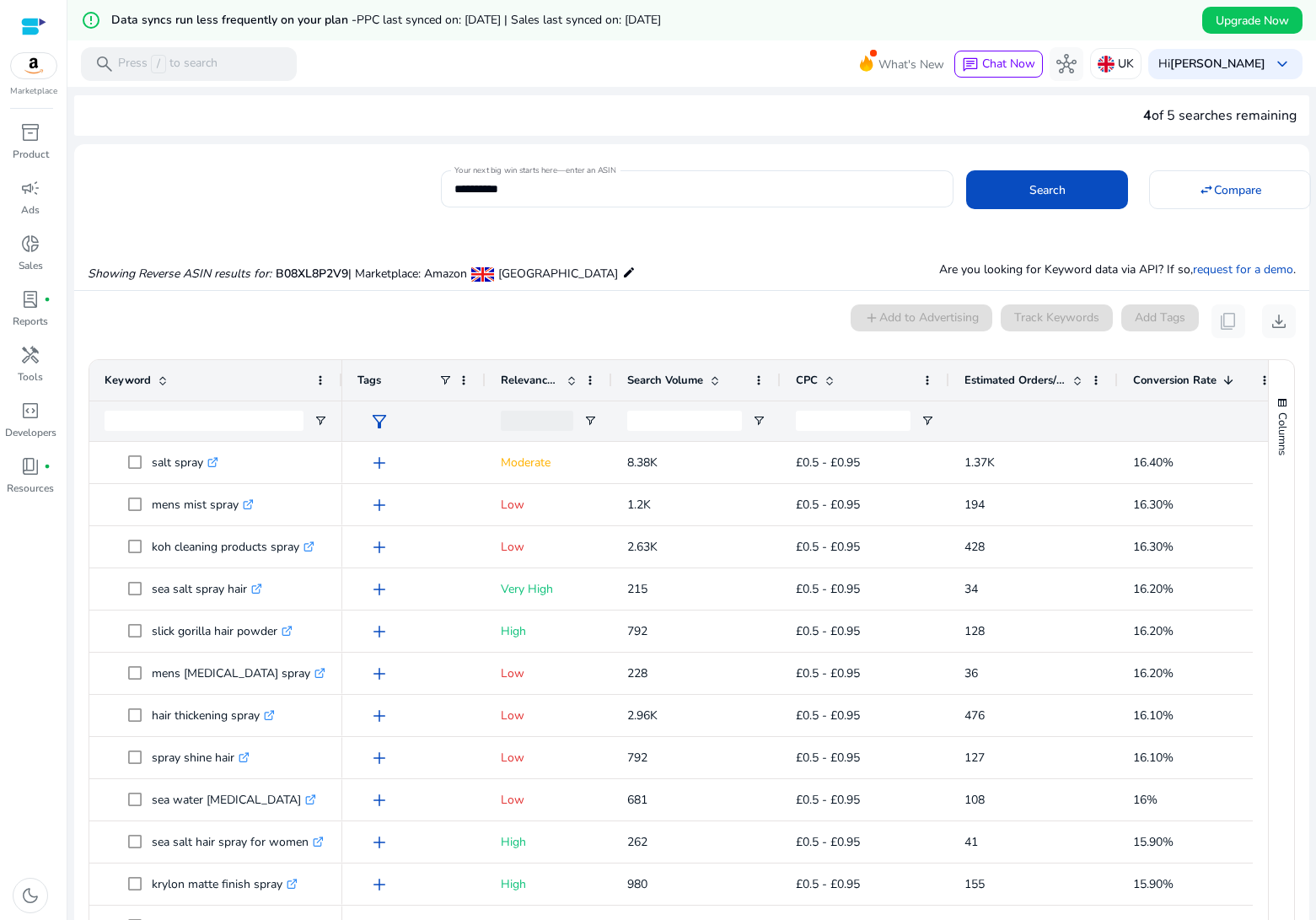
scroll to position [0, 22]
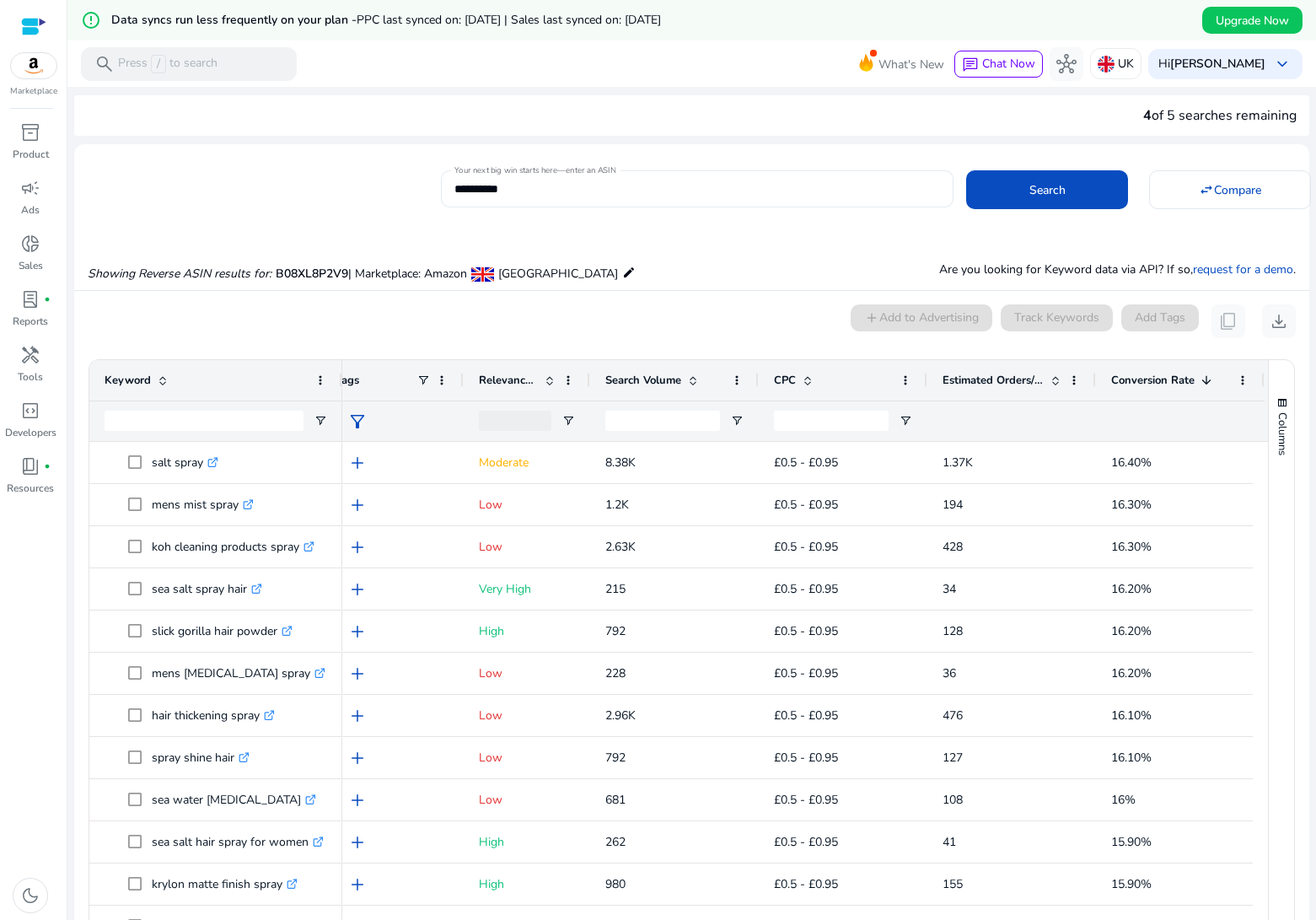
click at [467, 182] on input "**********" at bounding box center [697, 188] width 487 height 19
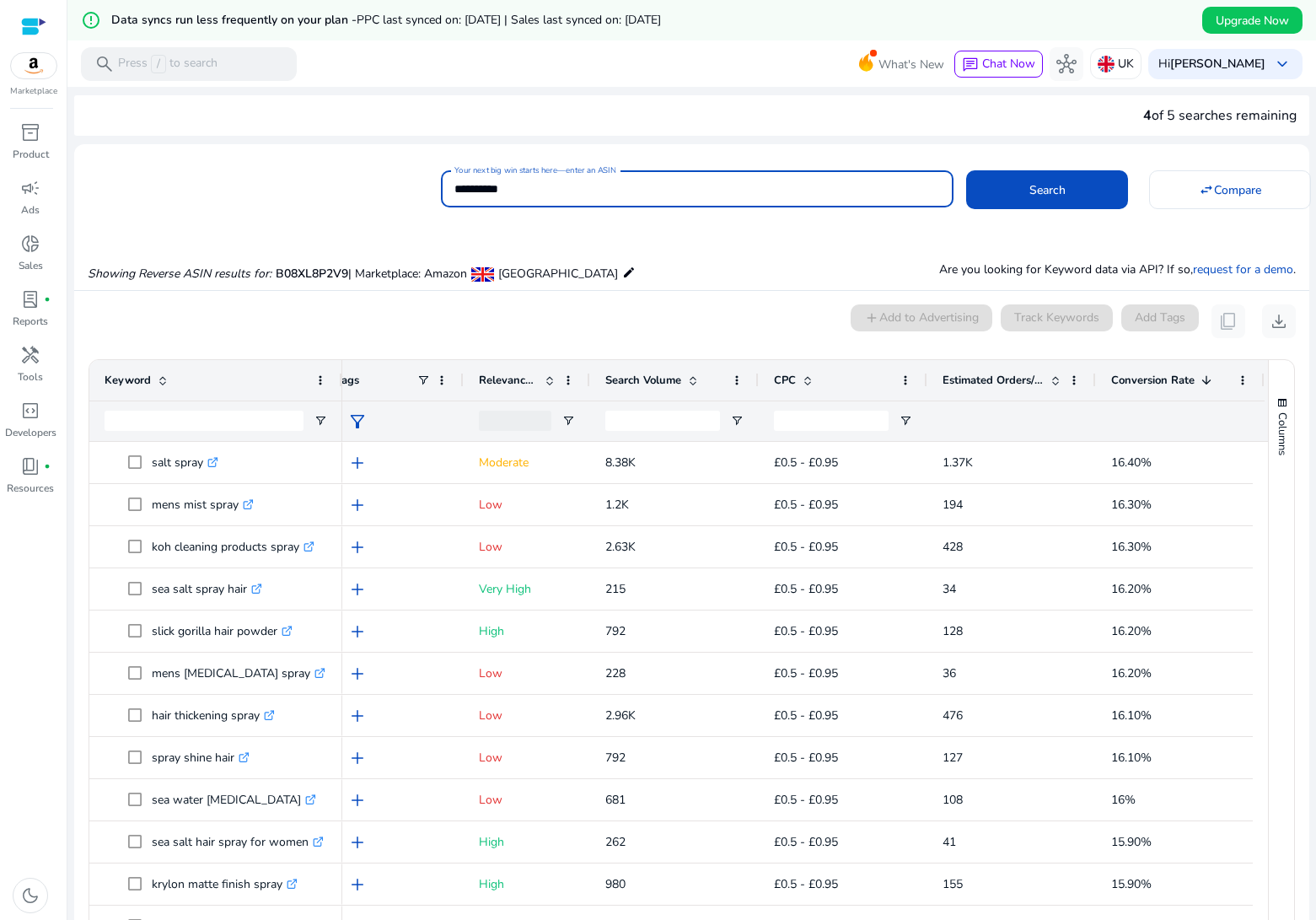
click at [467, 182] on input "**********" at bounding box center [697, 188] width 487 height 19
click at [579, 192] on input "**********" at bounding box center [697, 188] width 487 height 19
paste input
type input "**********"
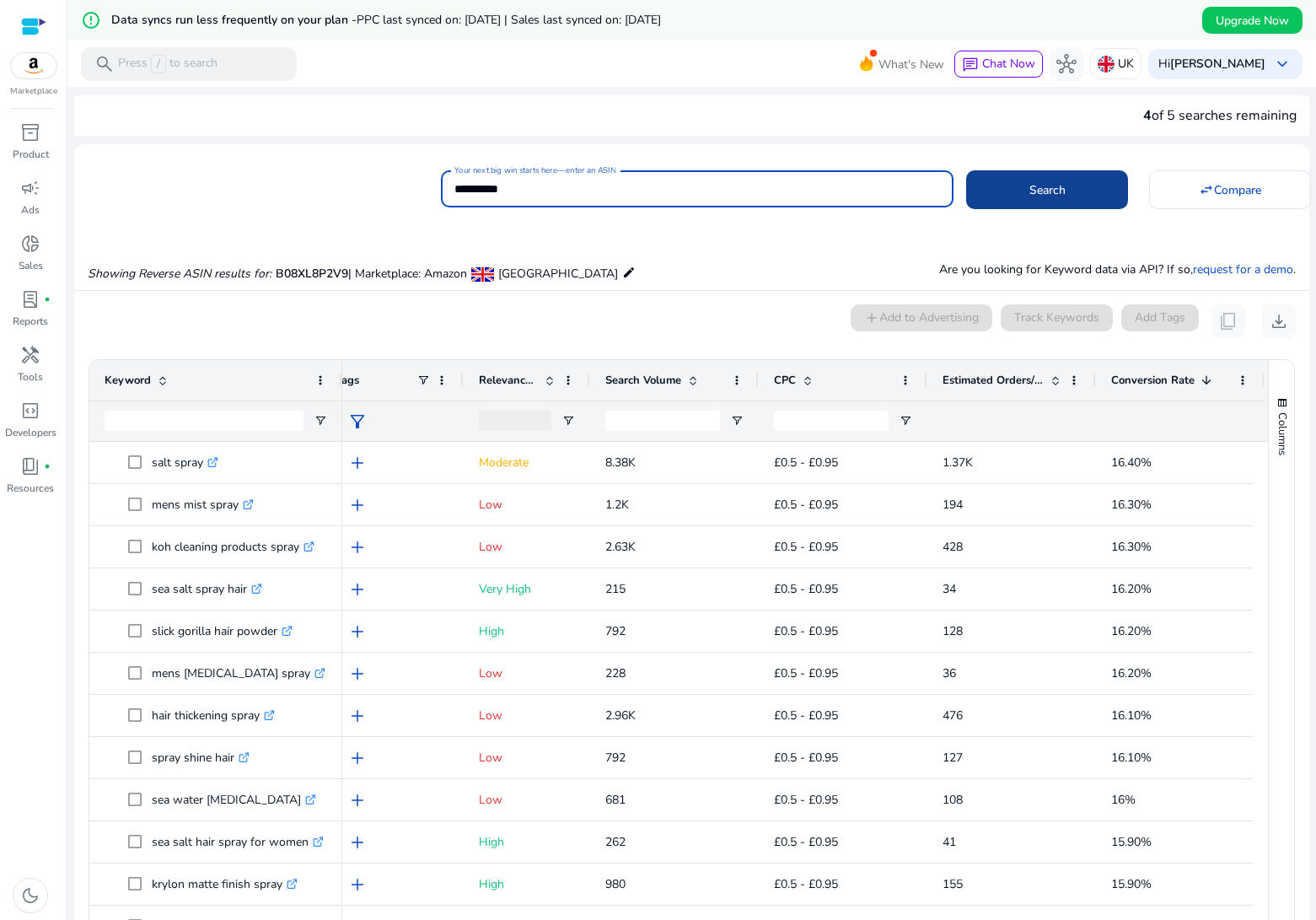
click at [999, 197] on span at bounding box center [1046, 189] width 162 height 40
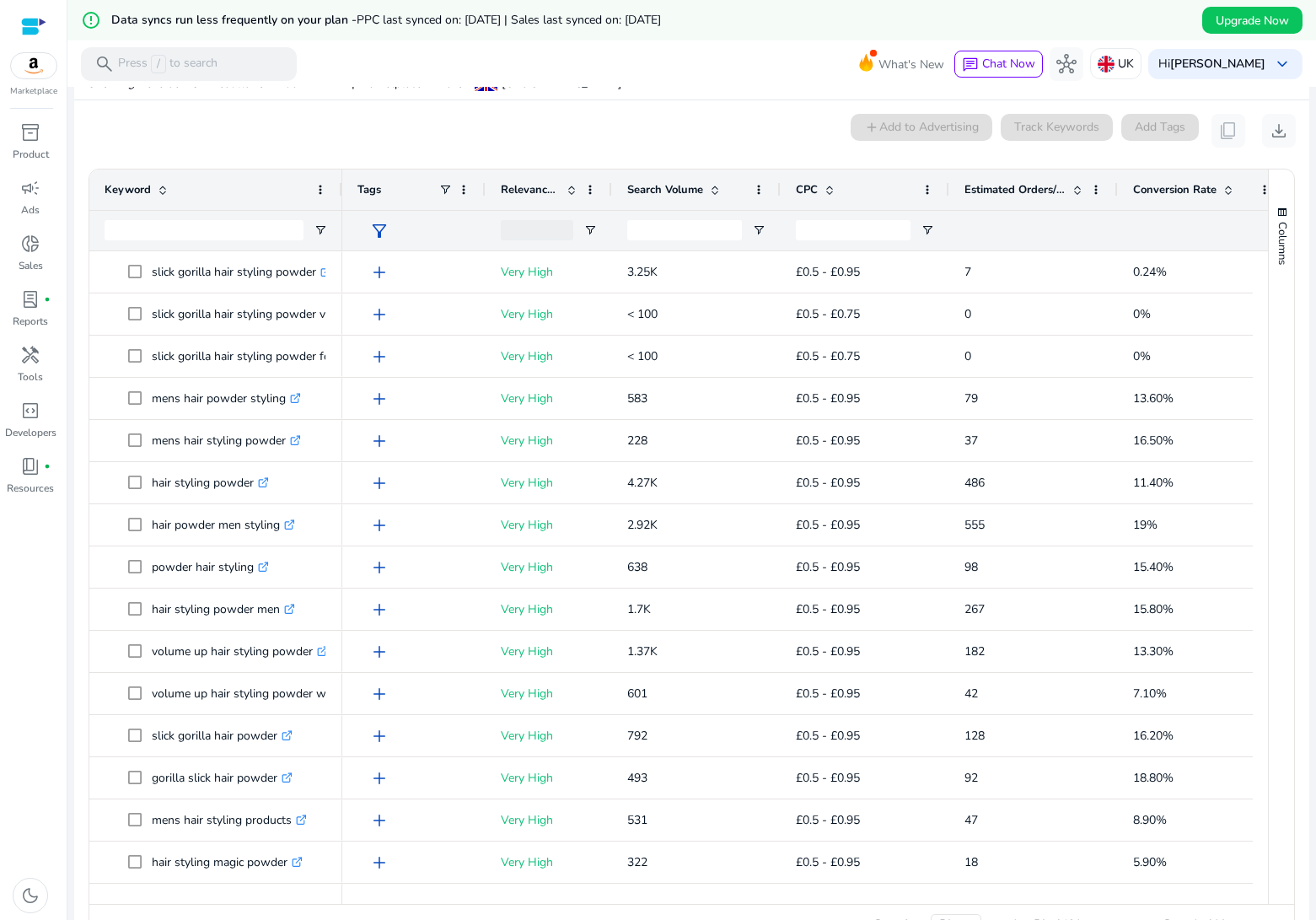
scroll to position [221, 0]
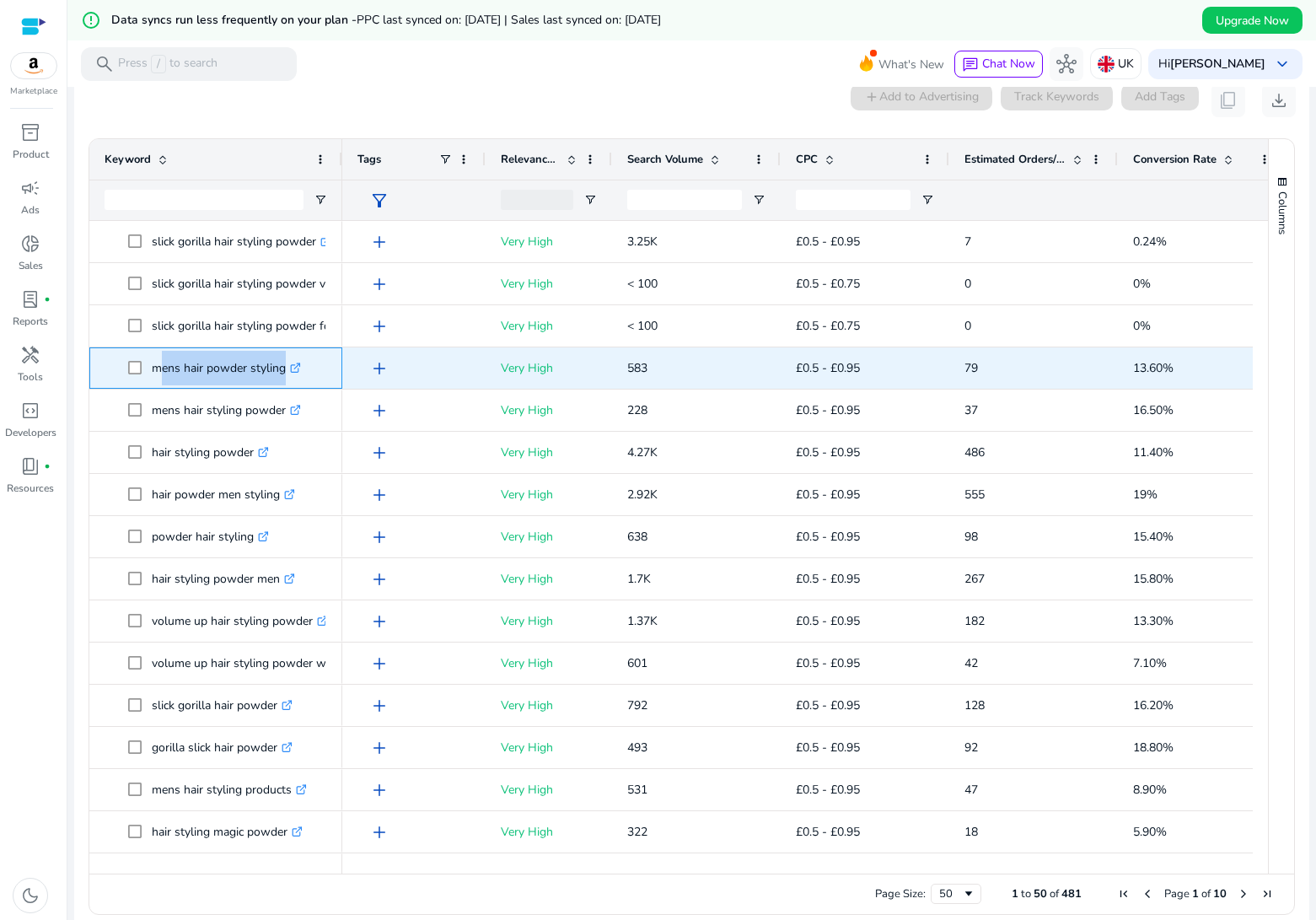
drag, startPoint x: 153, startPoint y: 371, endPoint x: 256, endPoint y: 376, distance: 103.1
click at [256, 376] on p "mens hair powder styling .st0{fill:#2c8af8}" at bounding box center [226, 368] width 149 height 35
copy p "mens hair powder styling"
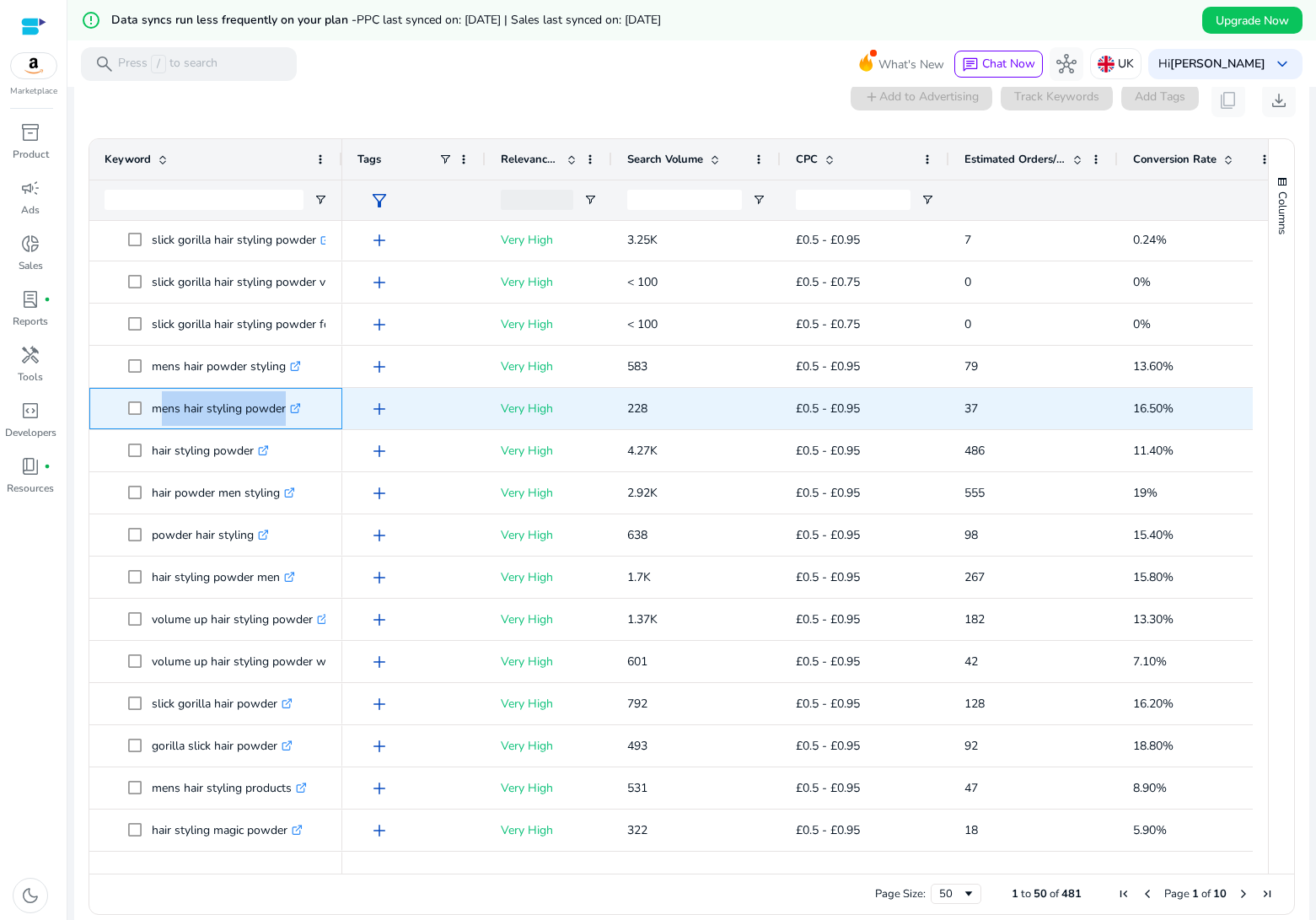
drag, startPoint x: 155, startPoint y: 411, endPoint x: 265, endPoint y: 417, distance: 110.2
click at [265, 417] on p "mens hair styling powder .st0{fill:#2c8af8}" at bounding box center [226, 408] width 149 height 35
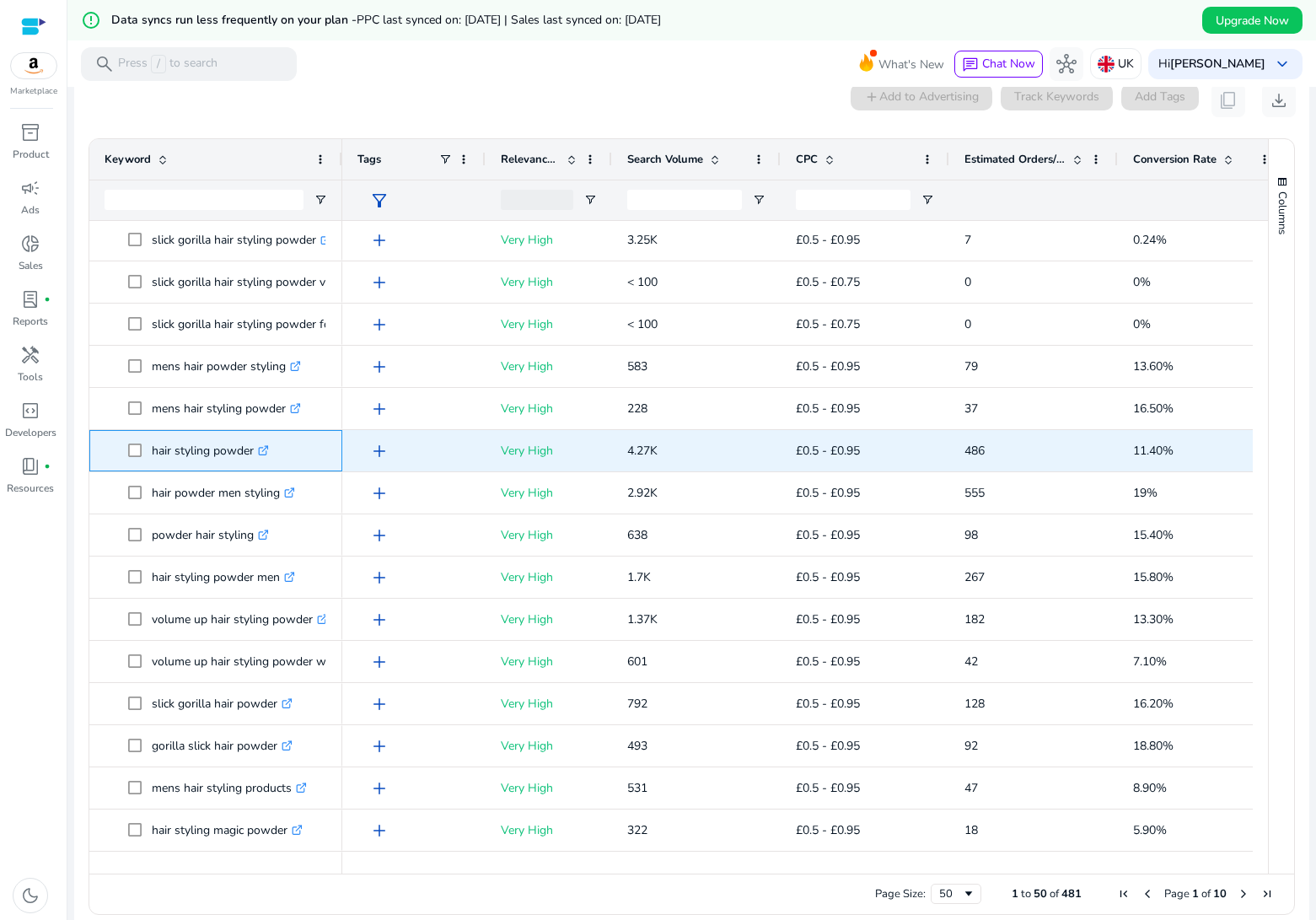
click at [201, 464] on p "hair styling powder .st0{fill:#2c8af8}" at bounding box center [210, 450] width 117 height 35
drag, startPoint x: 153, startPoint y: 454, endPoint x: 253, endPoint y: 456, distance: 100.0
click at [253, 456] on p "hair styling powder .st0{fill:#2c8af8}" at bounding box center [210, 450] width 117 height 35
copy p "hair styling powder"
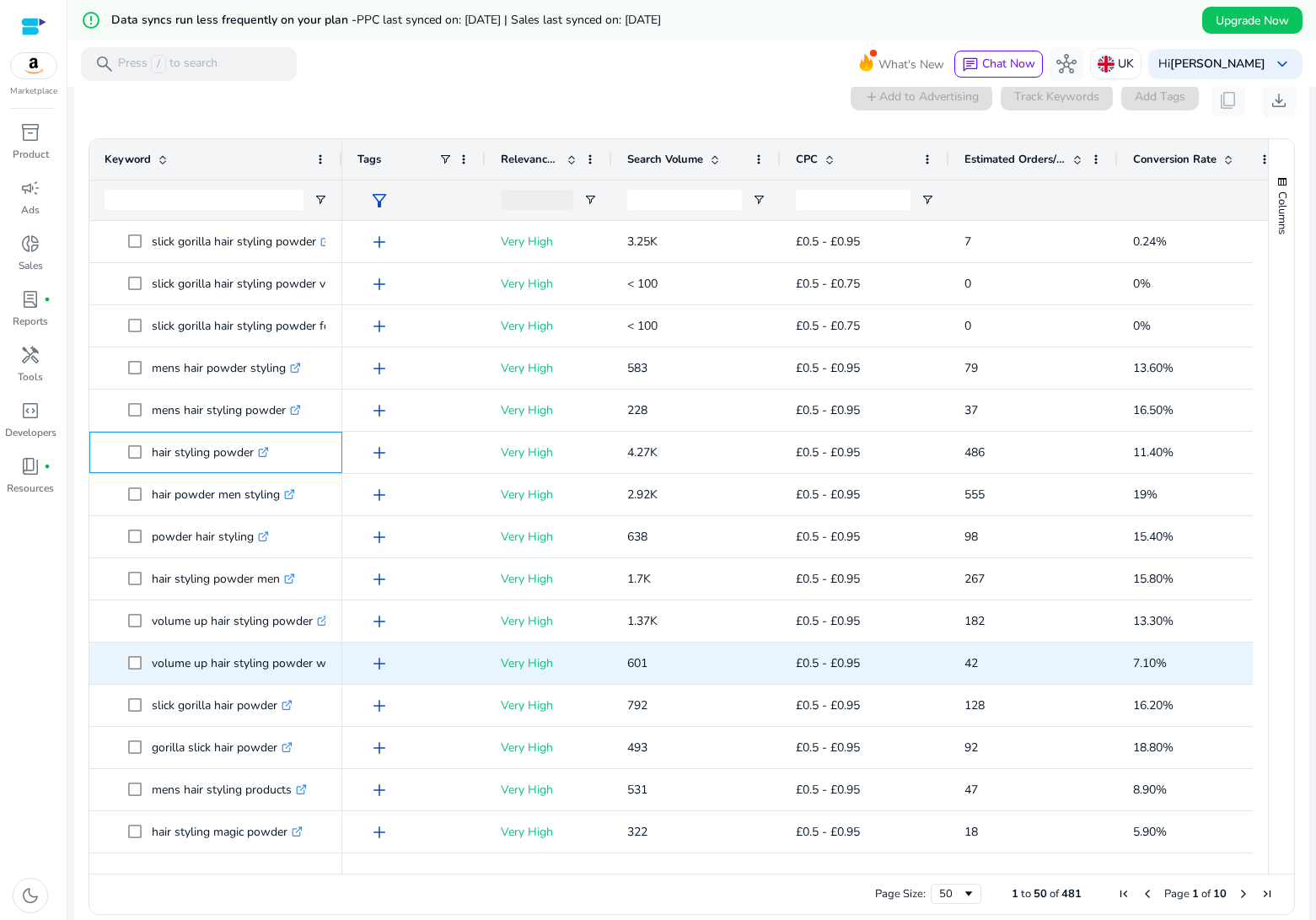
scroll to position [0, 0]
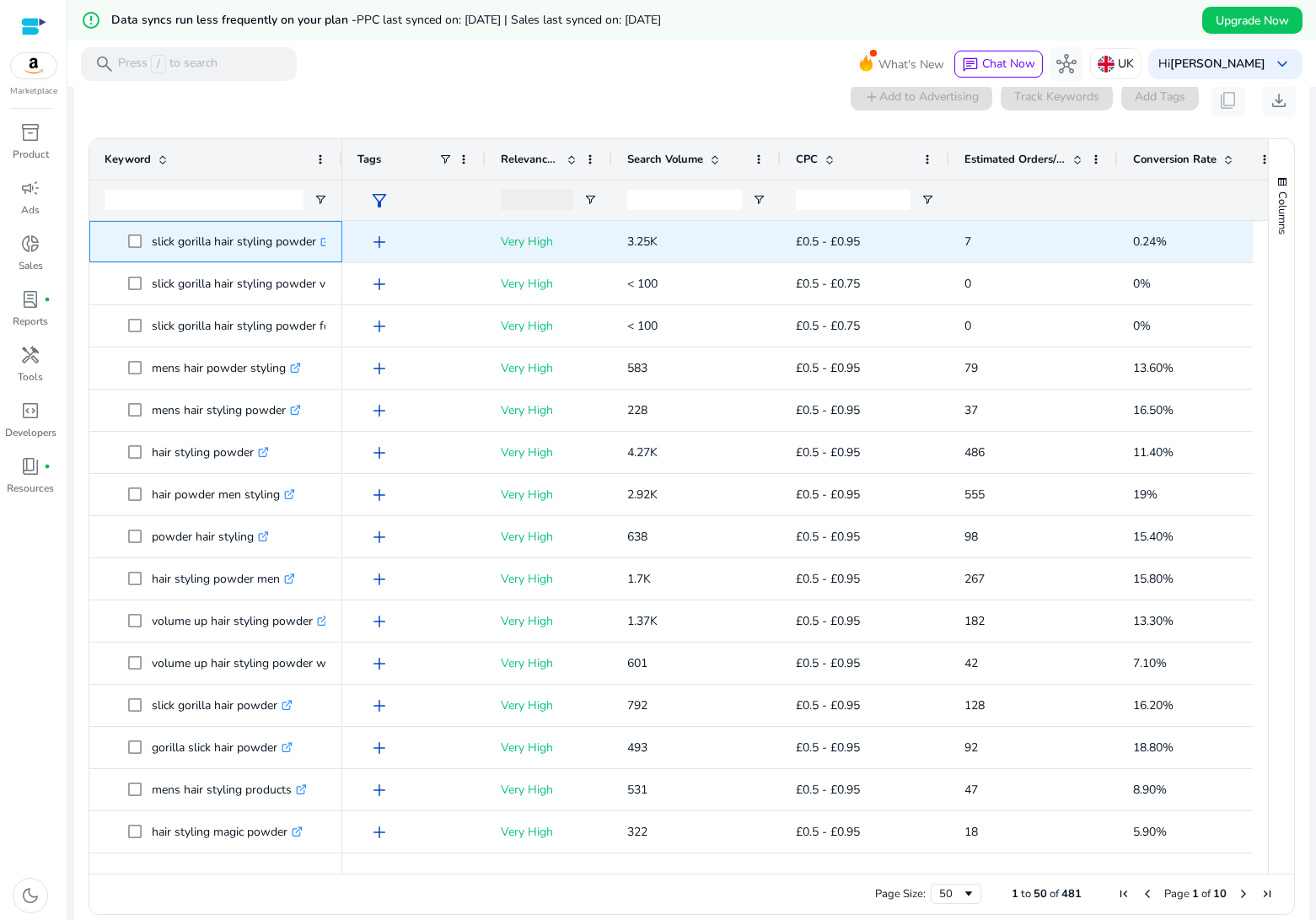
drag, startPoint x: 153, startPoint y: 242, endPoint x: 319, endPoint y: 245, distance: 166.0
click at [319, 245] on p "slick gorilla hair styling powder .st0{fill:#2c8af8}" at bounding box center [241, 241] width 179 height 35
copy p "slick gorilla hair styling powder"
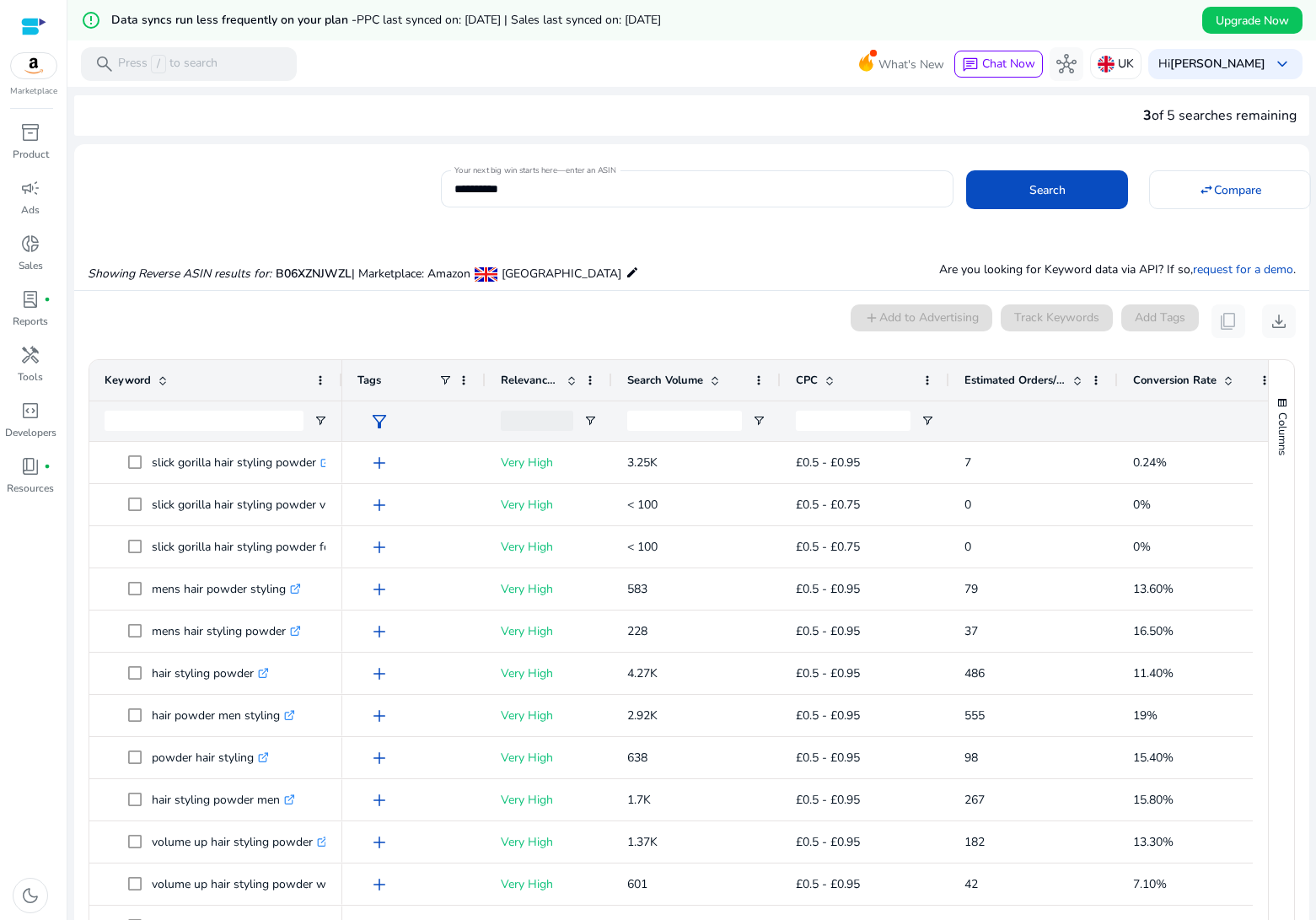
click at [714, 382] on span at bounding box center [714, 380] width 13 height 13
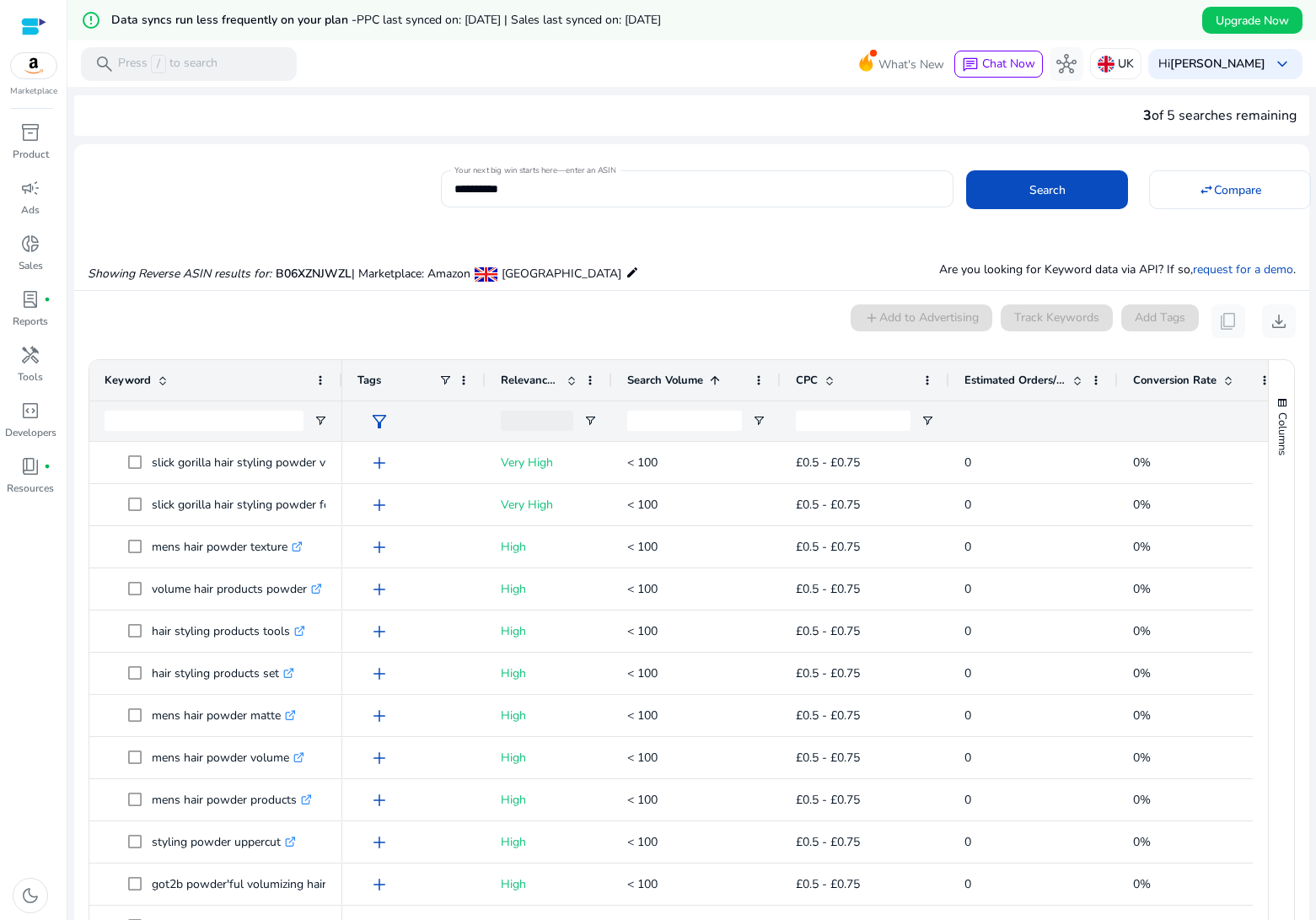
click at [714, 382] on span at bounding box center [714, 380] width 13 height 13
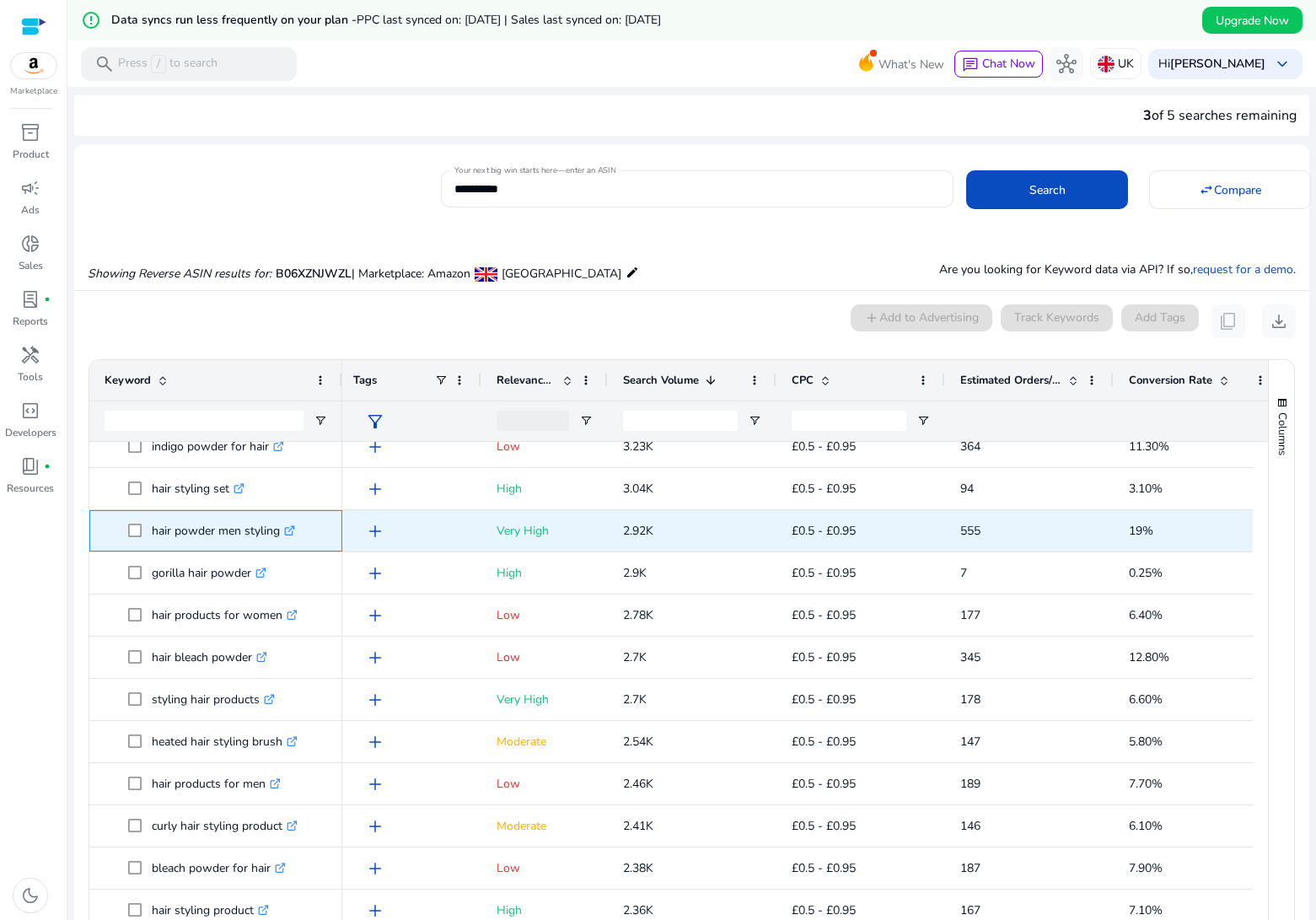
drag, startPoint x: 149, startPoint y: 530, endPoint x: 278, endPoint y: 534, distance: 129.1
click at [278, 534] on span "hair powder men styling .st0{fill:#2c8af8}" at bounding box center [228, 531] width 199 height 35
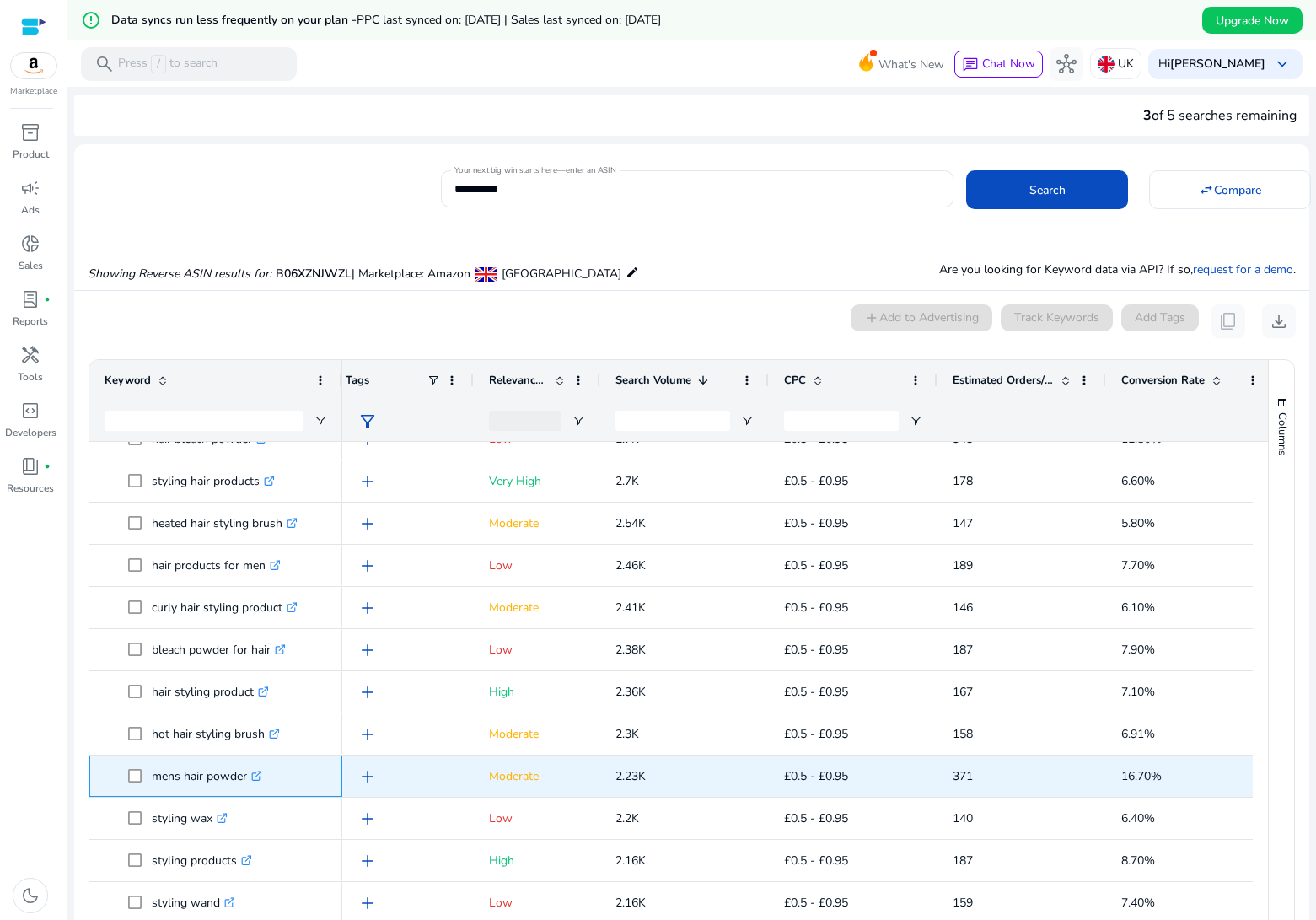
drag, startPoint x: 153, startPoint y: 777, endPoint x: 246, endPoint y: 776, distance: 93.0
click at [246, 776] on p "mens hair powder .st0{fill:#2c8af8}" at bounding box center [207, 776] width 111 height 35
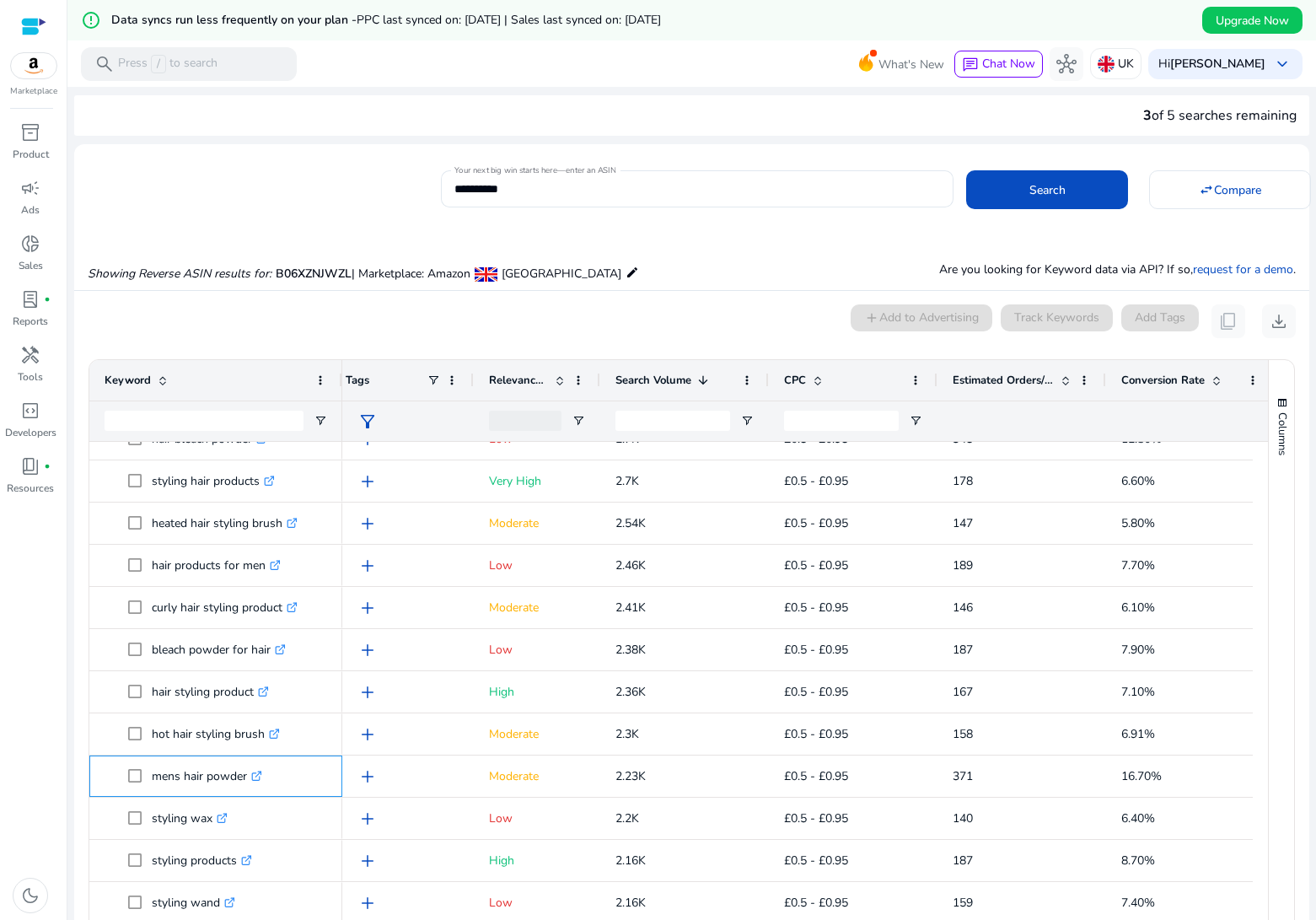
copy p "mens hair powder"
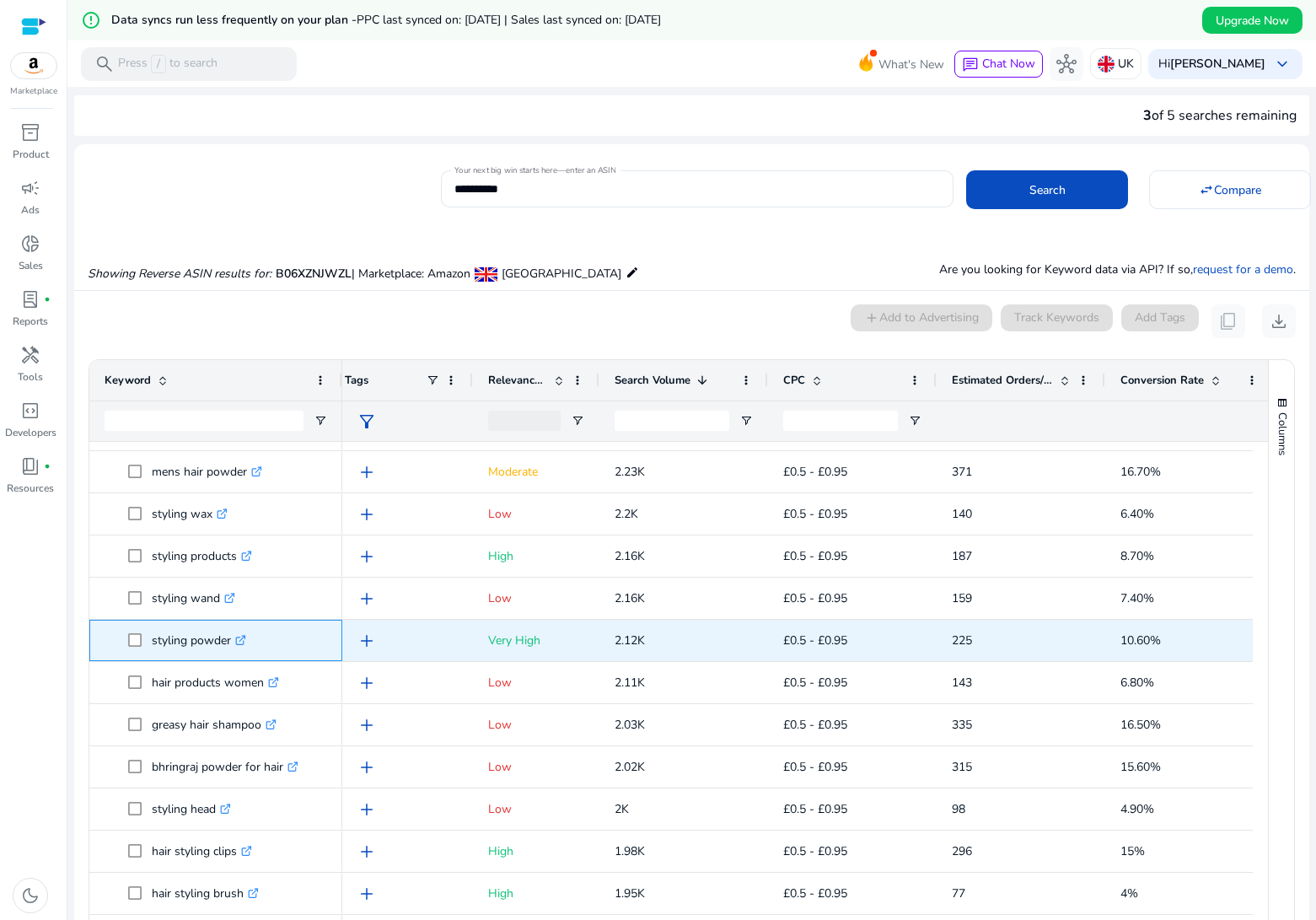
drag, startPoint x: 149, startPoint y: 640, endPoint x: 229, endPoint y: 643, distance: 80.1
click at [229, 643] on span "styling powder .st0{fill:#2c8af8}" at bounding box center [228, 640] width 199 height 35
copy span "styling powder"
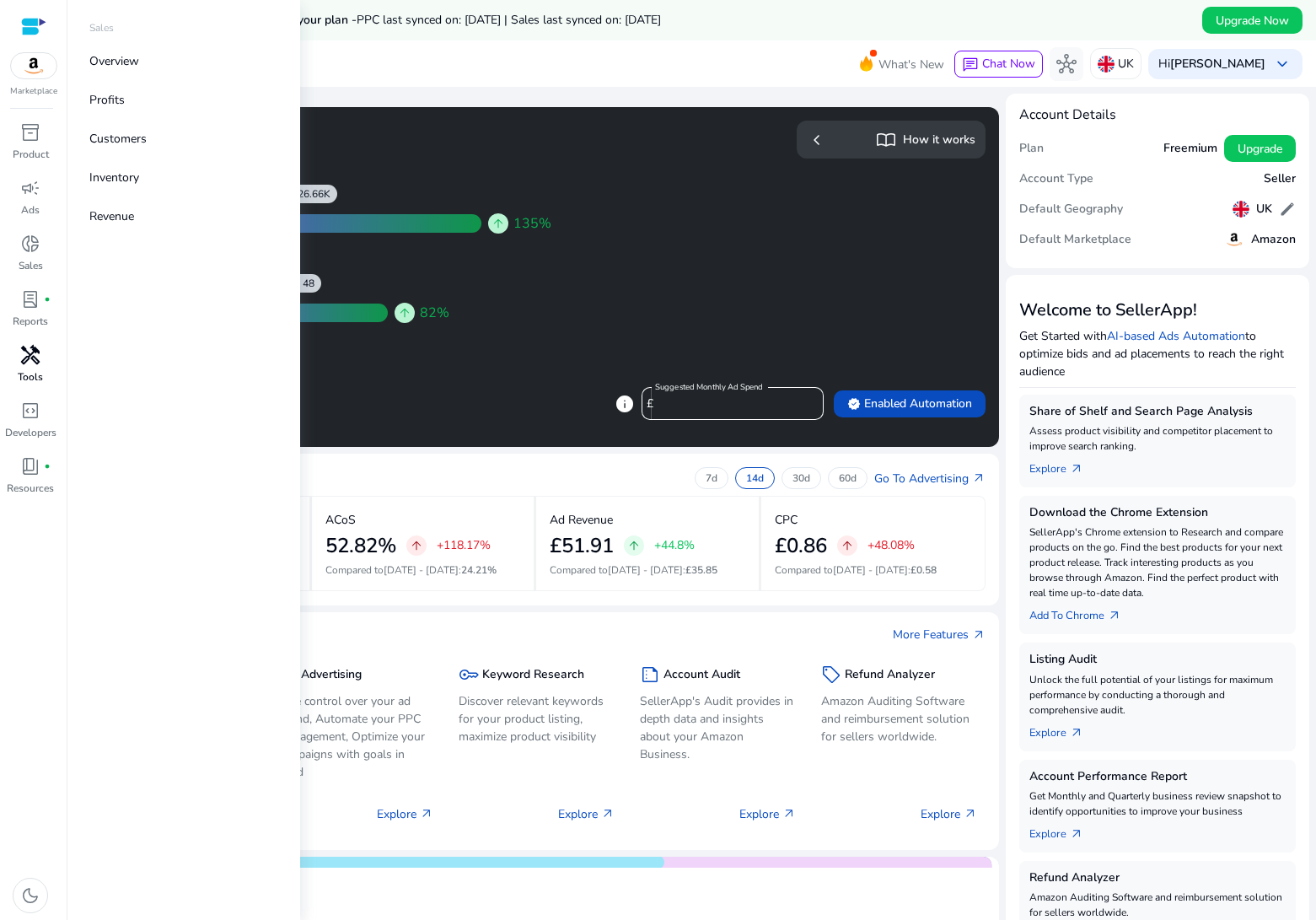
click at [36, 363] on span "handyman" at bounding box center [30, 355] width 21 height 21
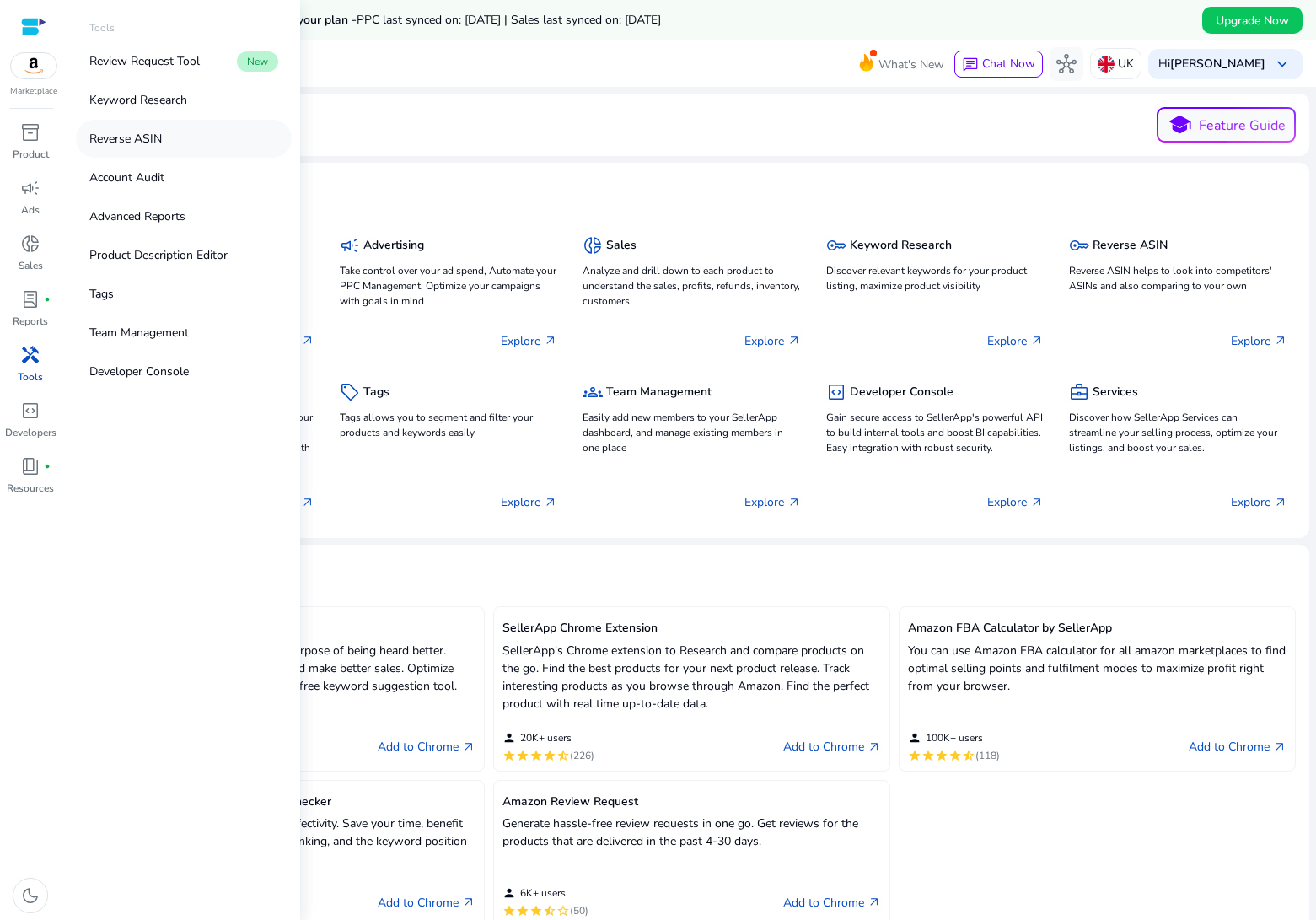
click at [144, 144] on p "Reverse ASIN" at bounding box center [125, 138] width 72 height 18
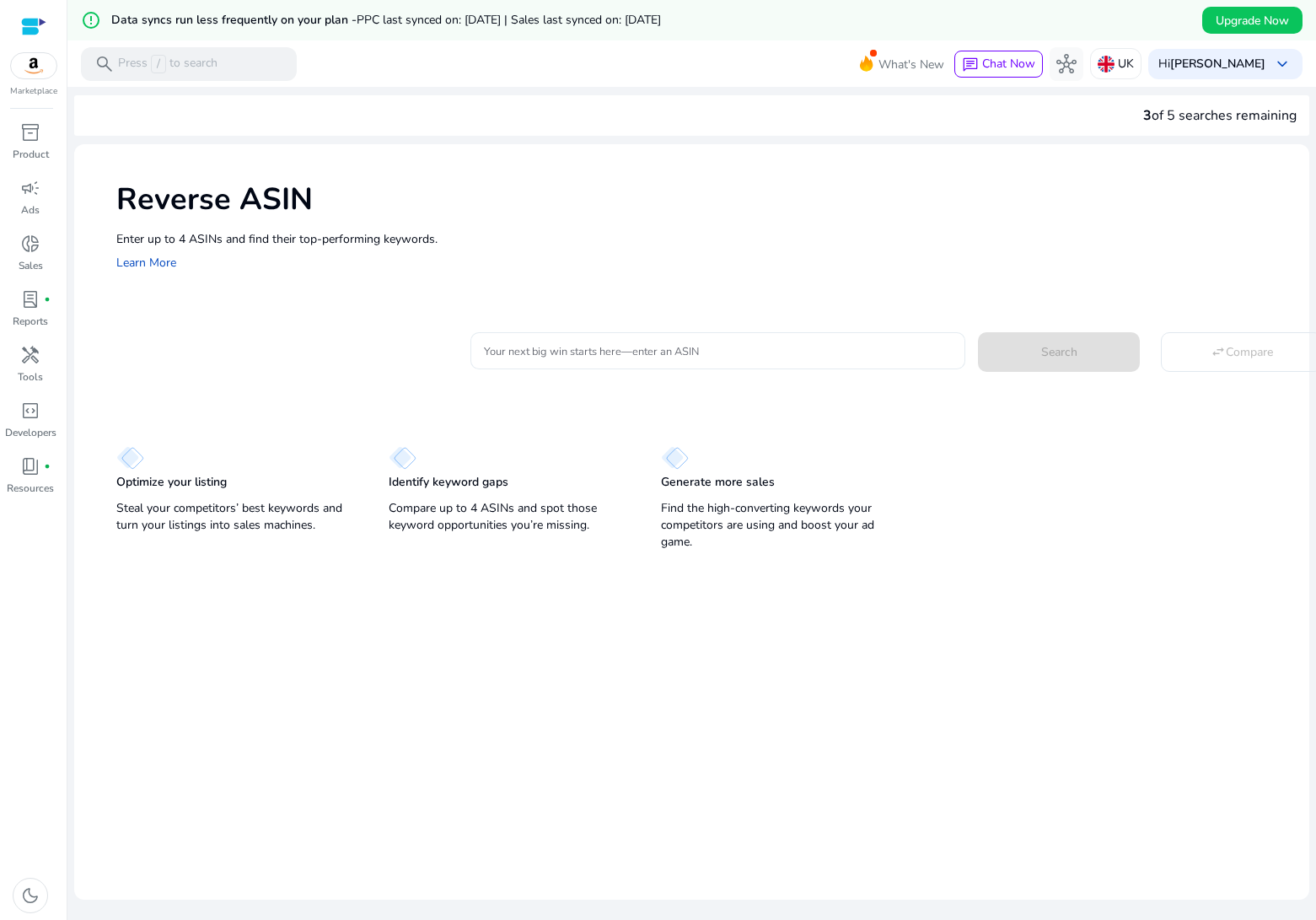
click at [579, 357] on input "Your next big win starts here—enter an ASIN" at bounding box center [718, 350] width 469 height 19
paste input "**********"
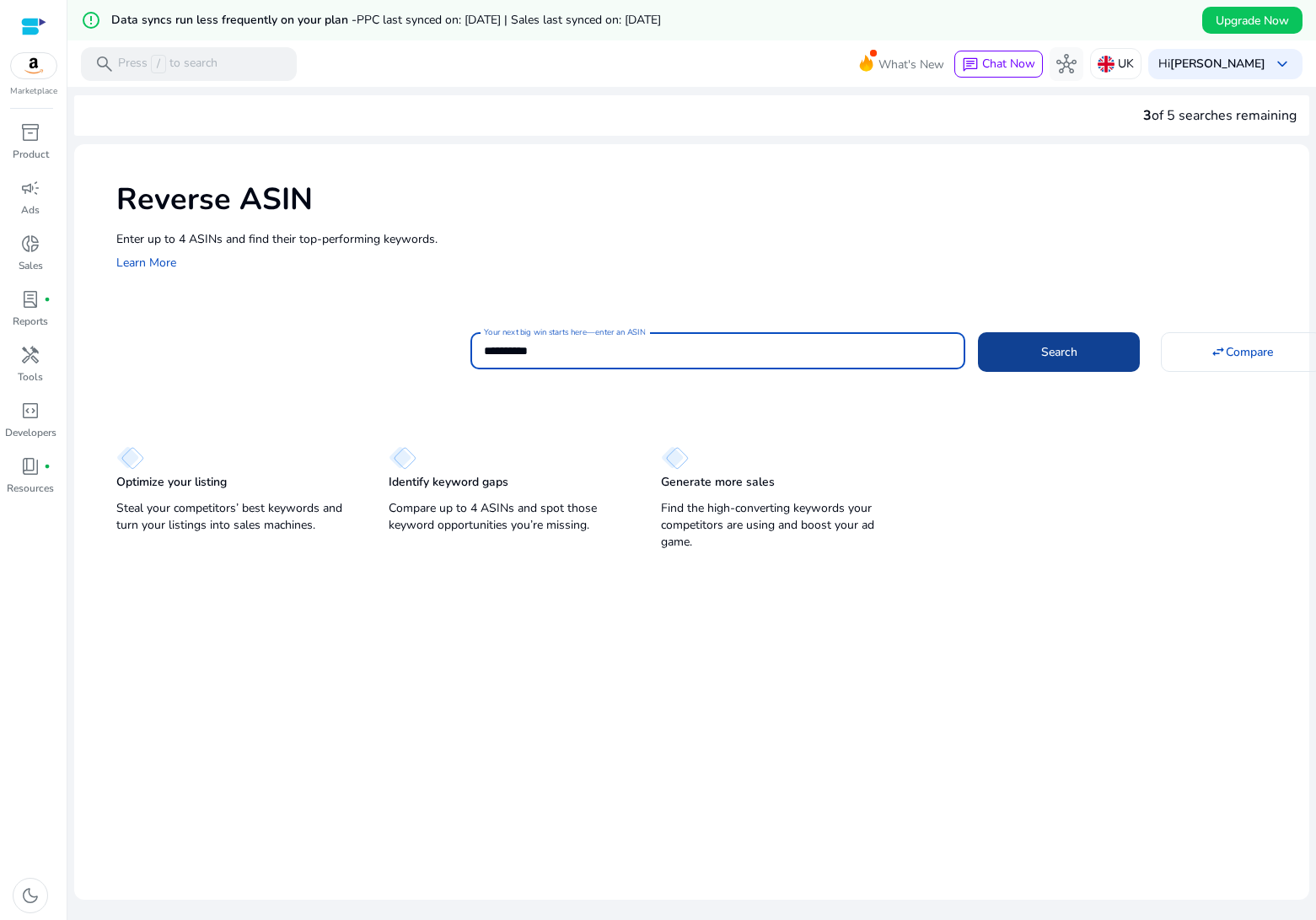
type input "**********"
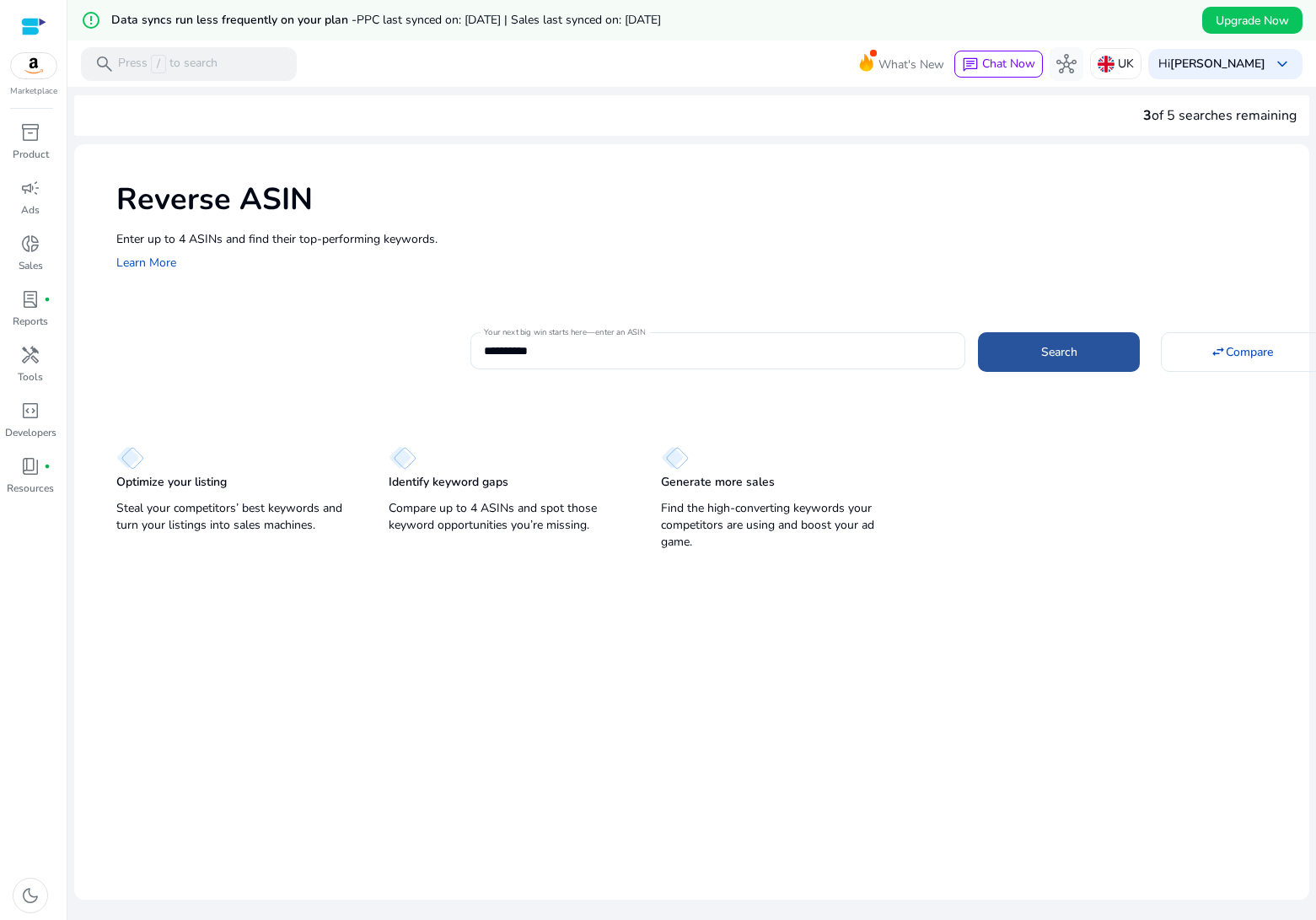
click at [1004, 357] on span at bounding box center [1058, 351] width 162 height 40
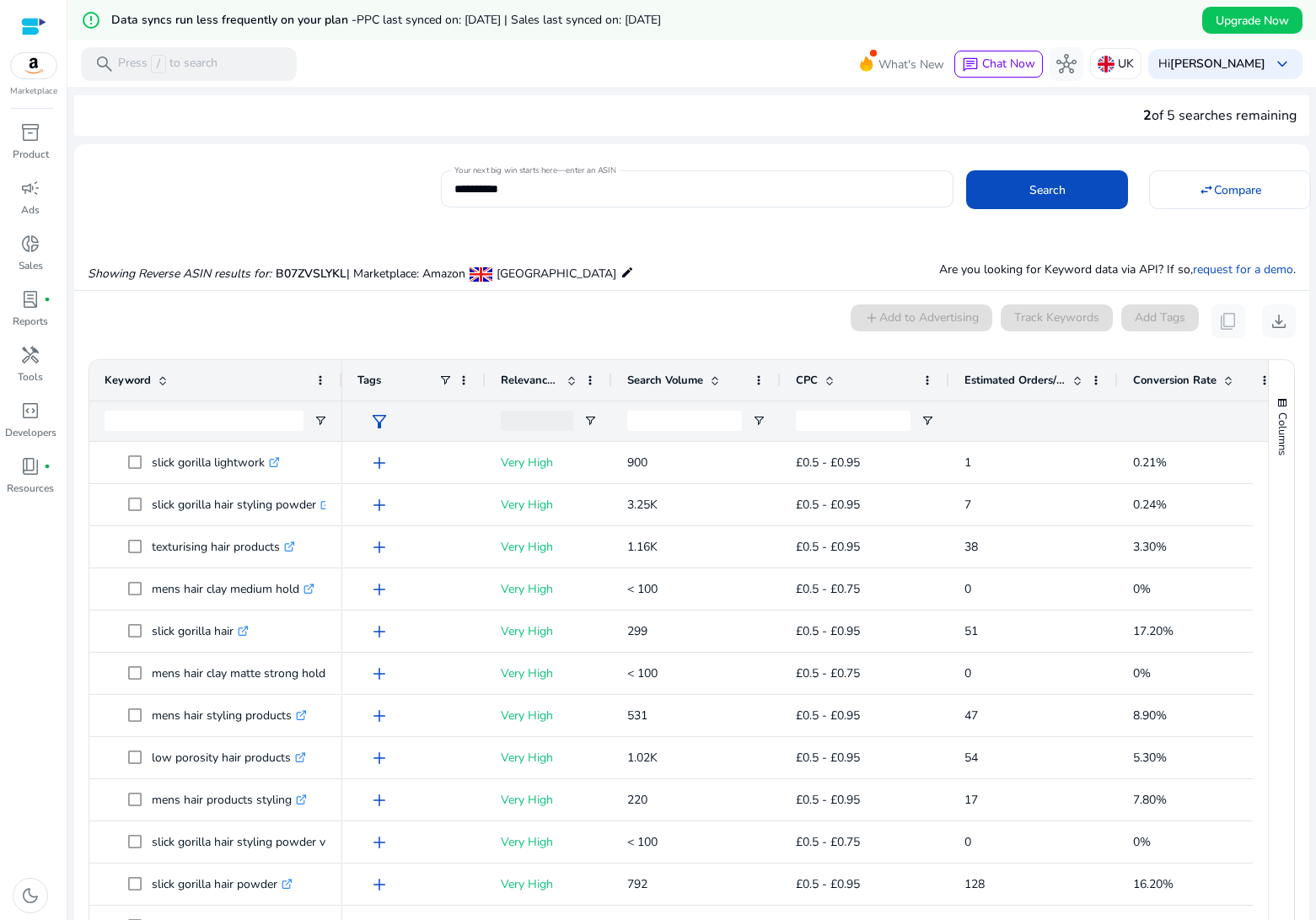
scroll to position [221, 0]
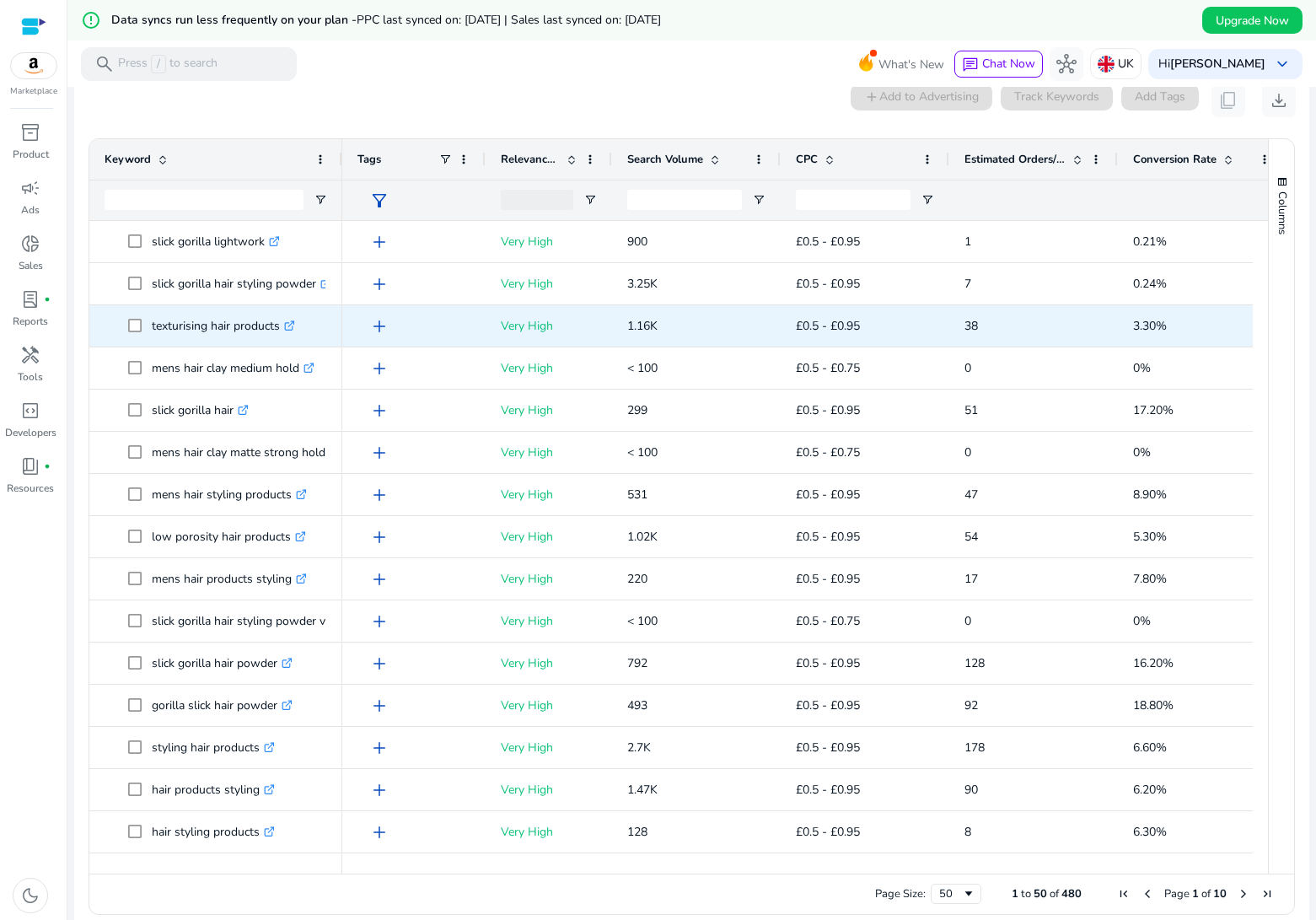
click at [296, 329] on icon ".st0{fill:#2c8af8}" at bounding box center [289, 326] width 11 height 11
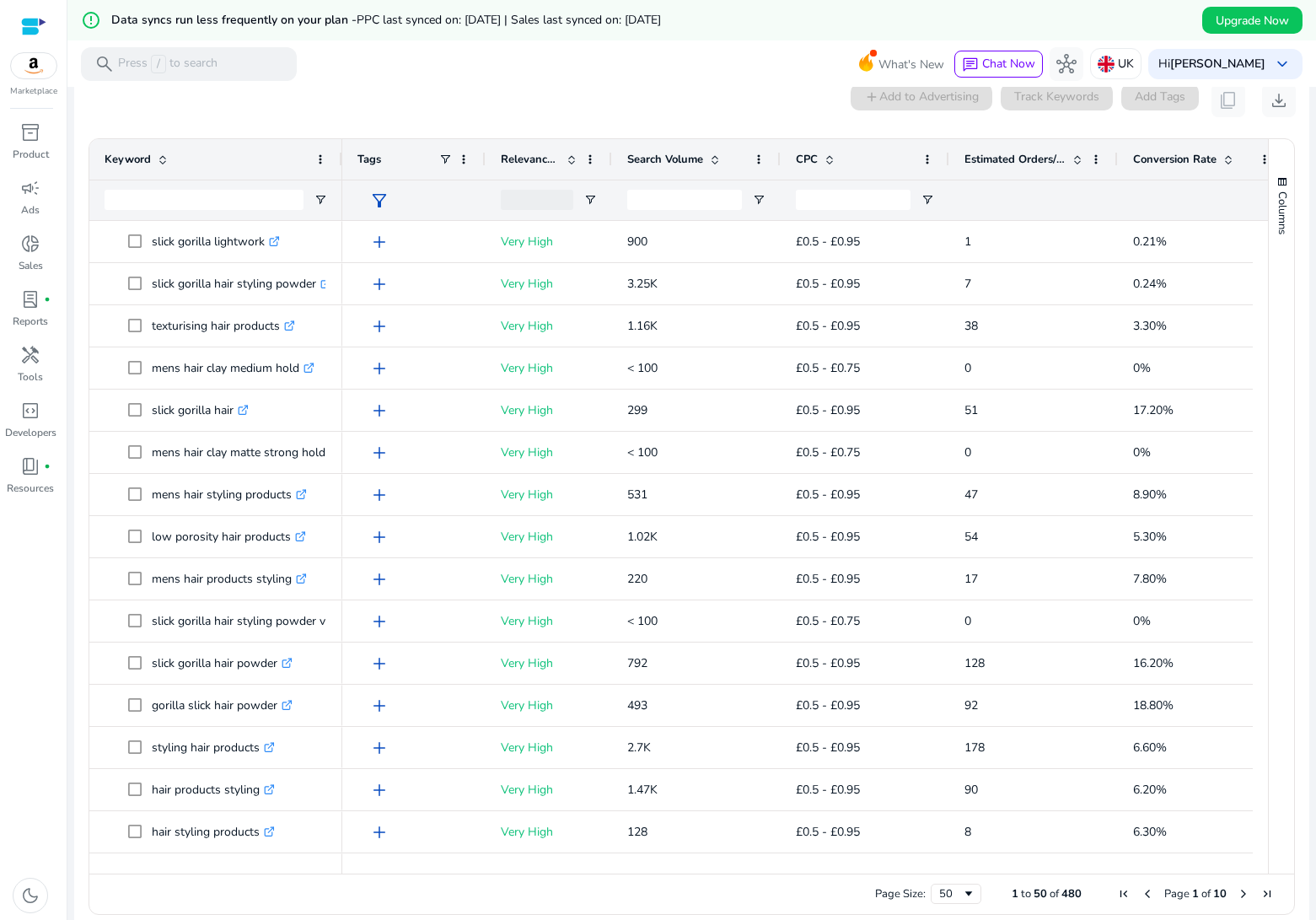
click at [535, 161] on span "Relevance Score" at bounding box center [530, 159] width 59 height 15
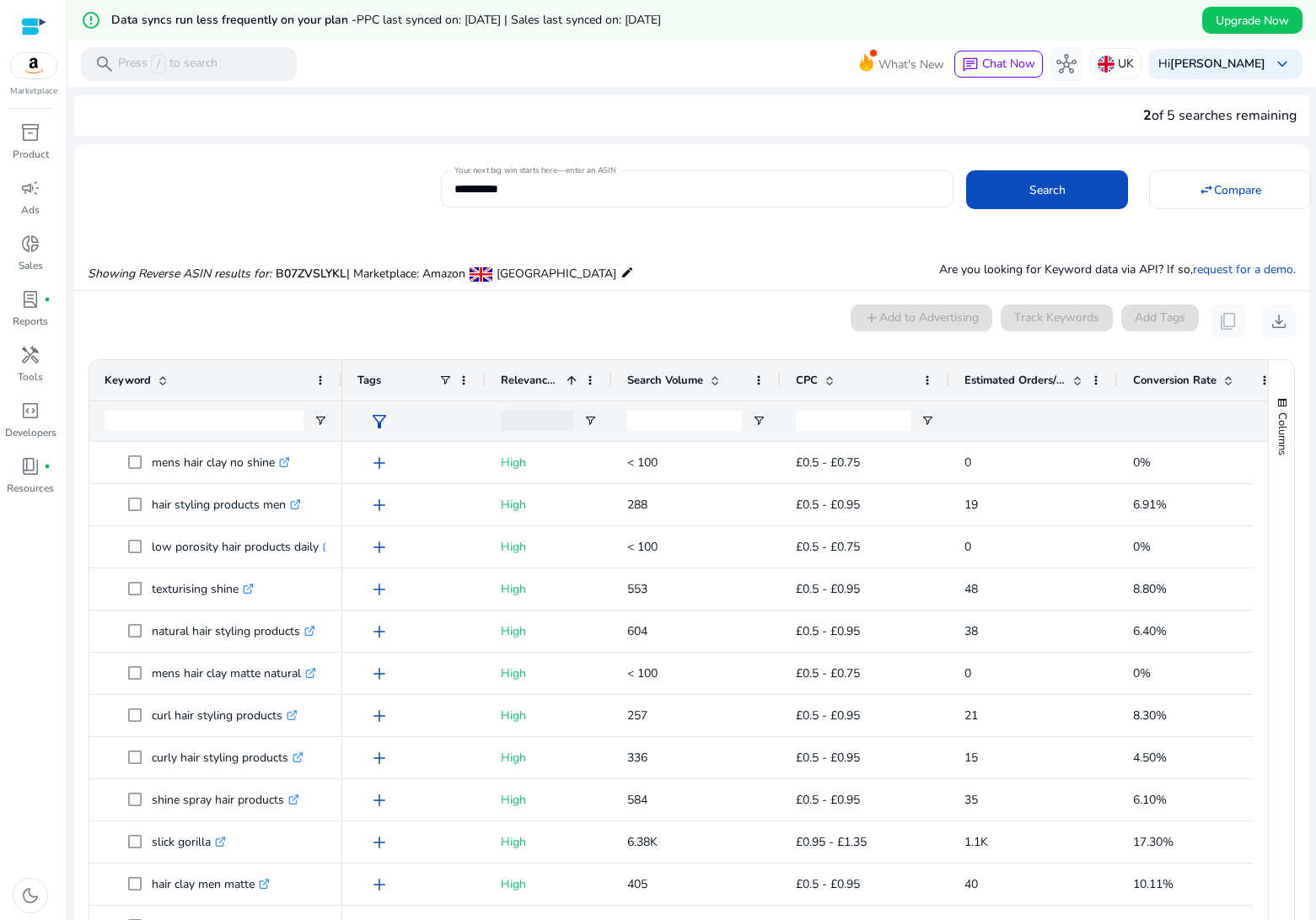
click at [546, 380] on span "Relevance Score" at bounding box center [530, 380] width 59 height 15
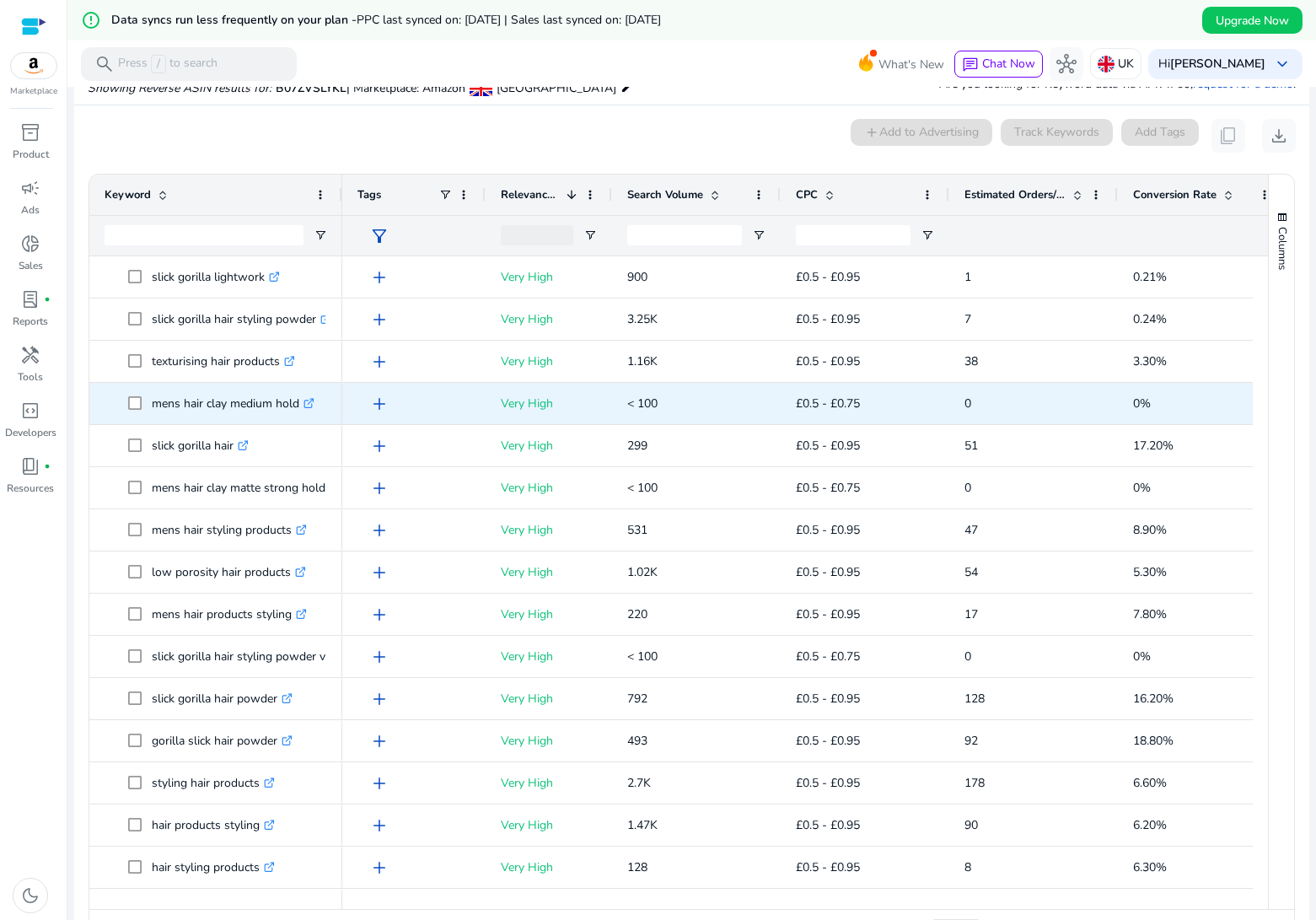
scroll to position [191, 0]
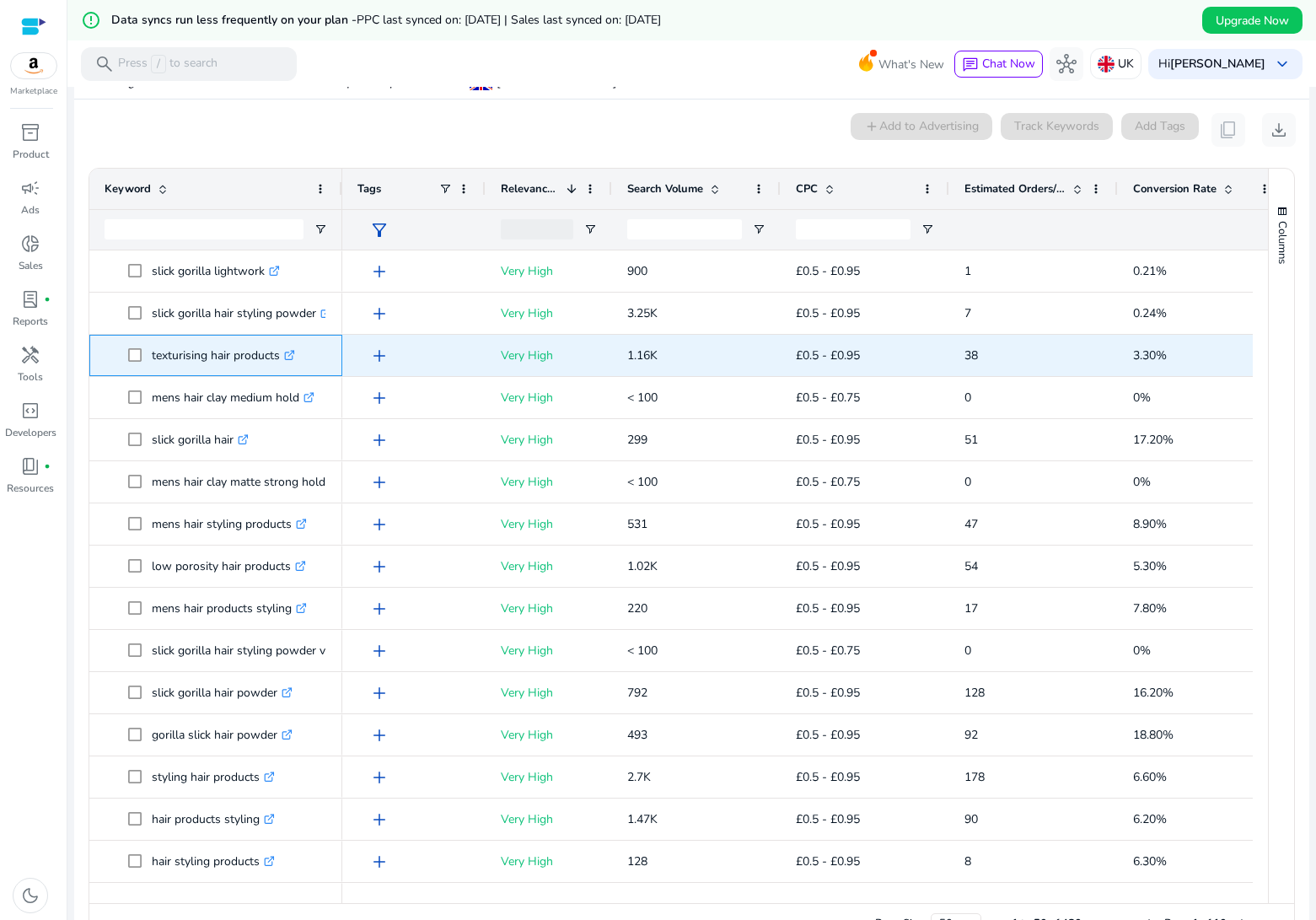
click at [296, 355] on icon ".st0{fill:#2c8af8}" at bounding box center [289, 355] width 11 height 11
drag, startPoint x: 171, startPoint y: 355, endPoint x: 279, endPoint y: 359, distance: 108.1
click at [279, 359] on p "texturising hair products .st0{fill:#2c8af8}" at bounding box center [223, 355] width 144 height 35
copy p "texturising hair products"
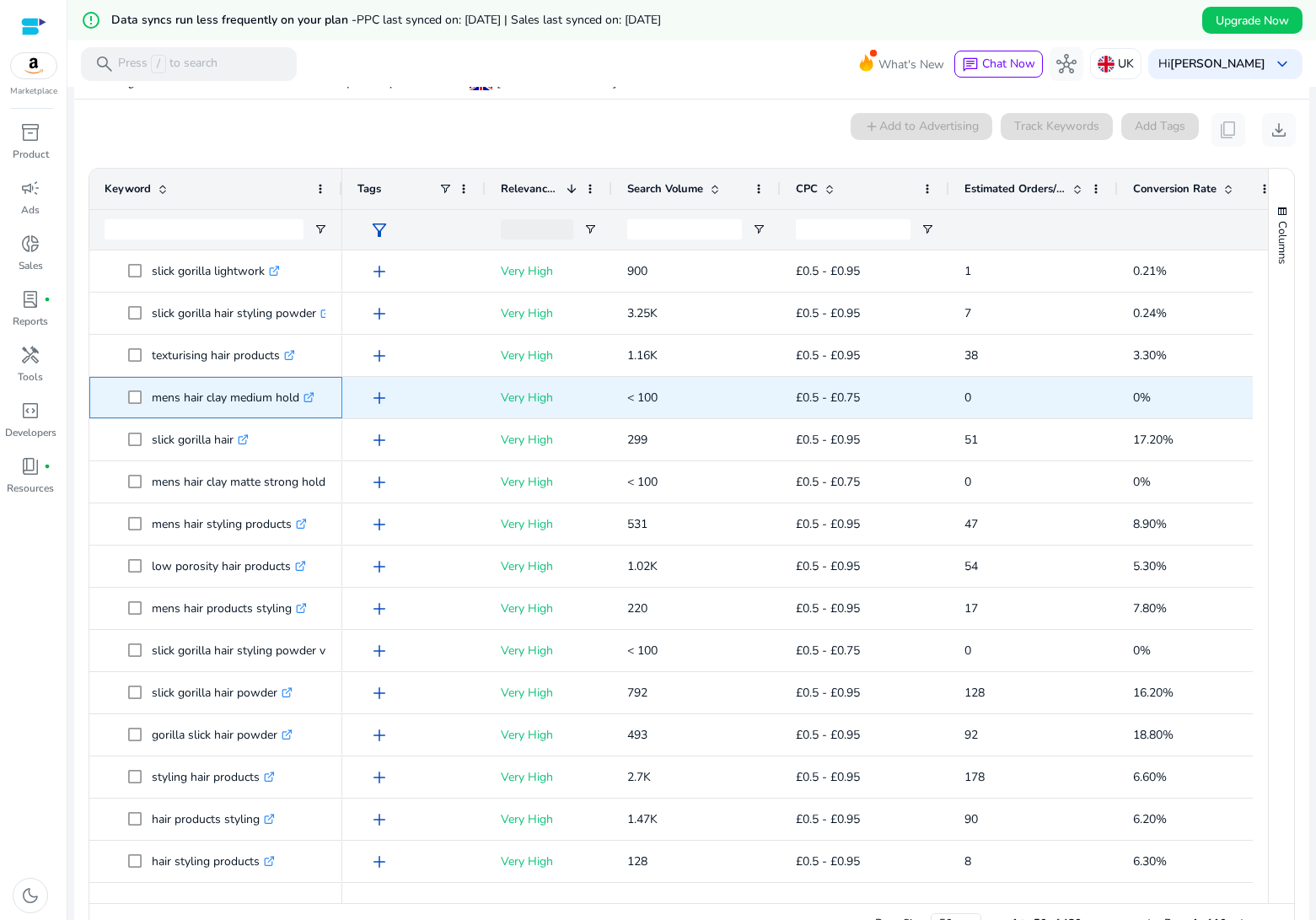
drag, startPoint x: 154, startPoint y: 399, endPoint x: 300, endPoint y: 403, distance: 146.1
click at [300, 403] on p "mens hair clay medium hold .st0{fill:#2c8af8}" at bounding box center [233, 397] width 162 height 35
copy p "mens hair clay medium hold"
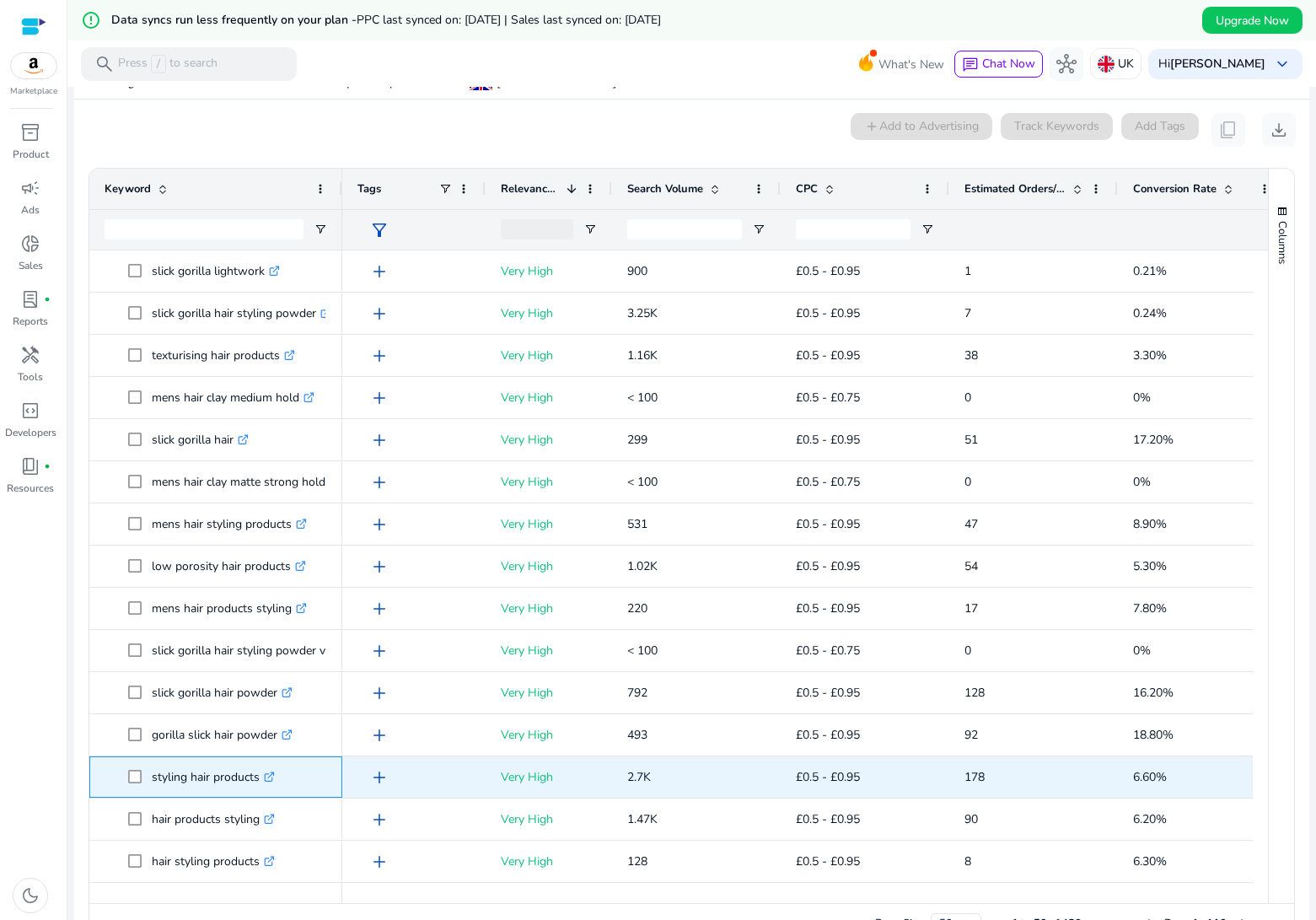
drag, startPoint x: 153, startPoint y: 780, endPoint x: 258, endPoint y: 781, distance: 105.0
click at [258, 781] on p "styling hair products .st0{fill:#2c8af8}" at bounding box center [213, 777] width 123 height 35
copy p "styling hair products"
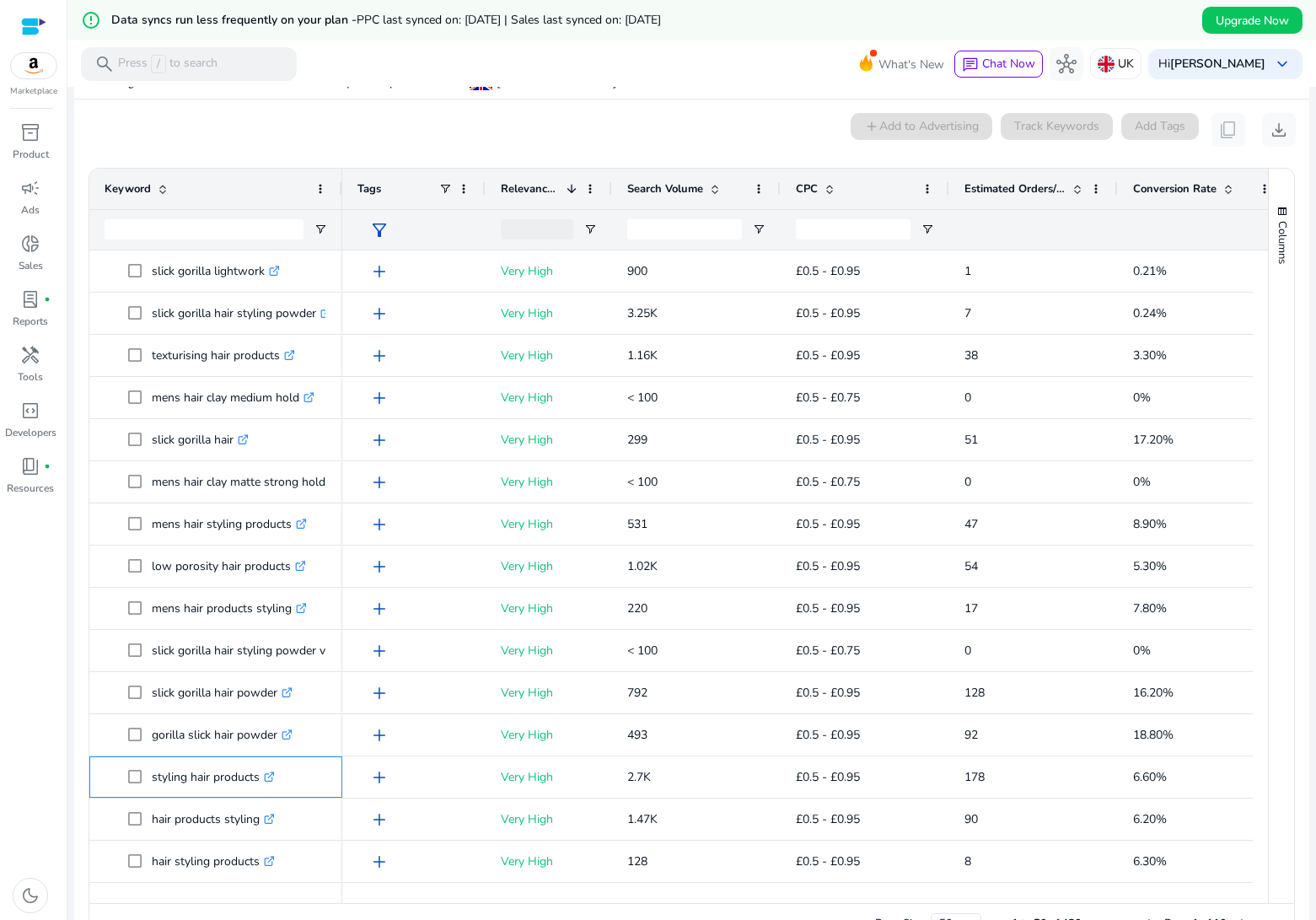
scroll to position [0, 0]
click at [996, 189] on span "Estimated Orders/Month" at bounding box center [1014, 188] width 101 height 15
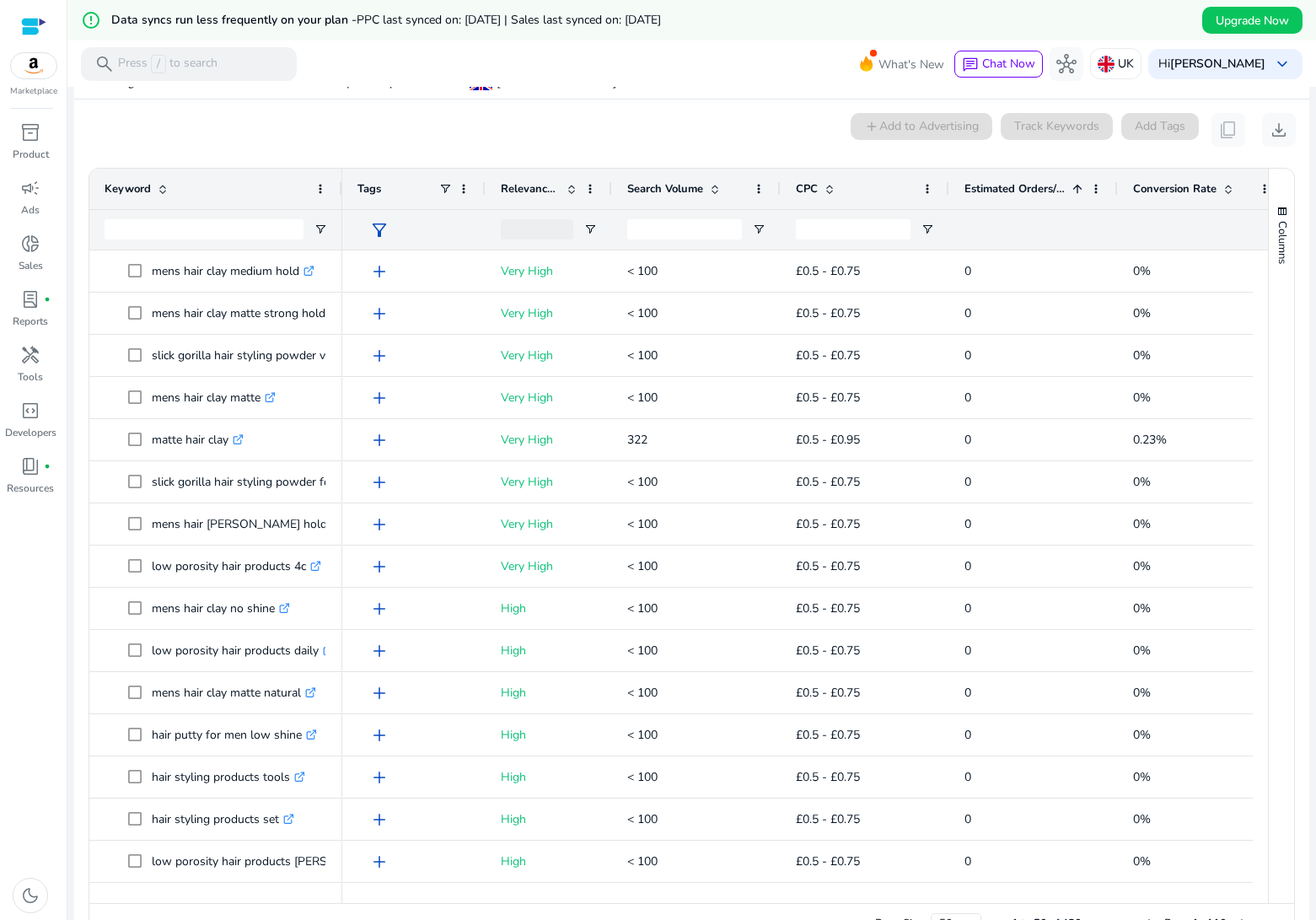
click at [996, 189] on span "Estimated Orders/Month" at bounding box center [1014, 188] width 101 height 15
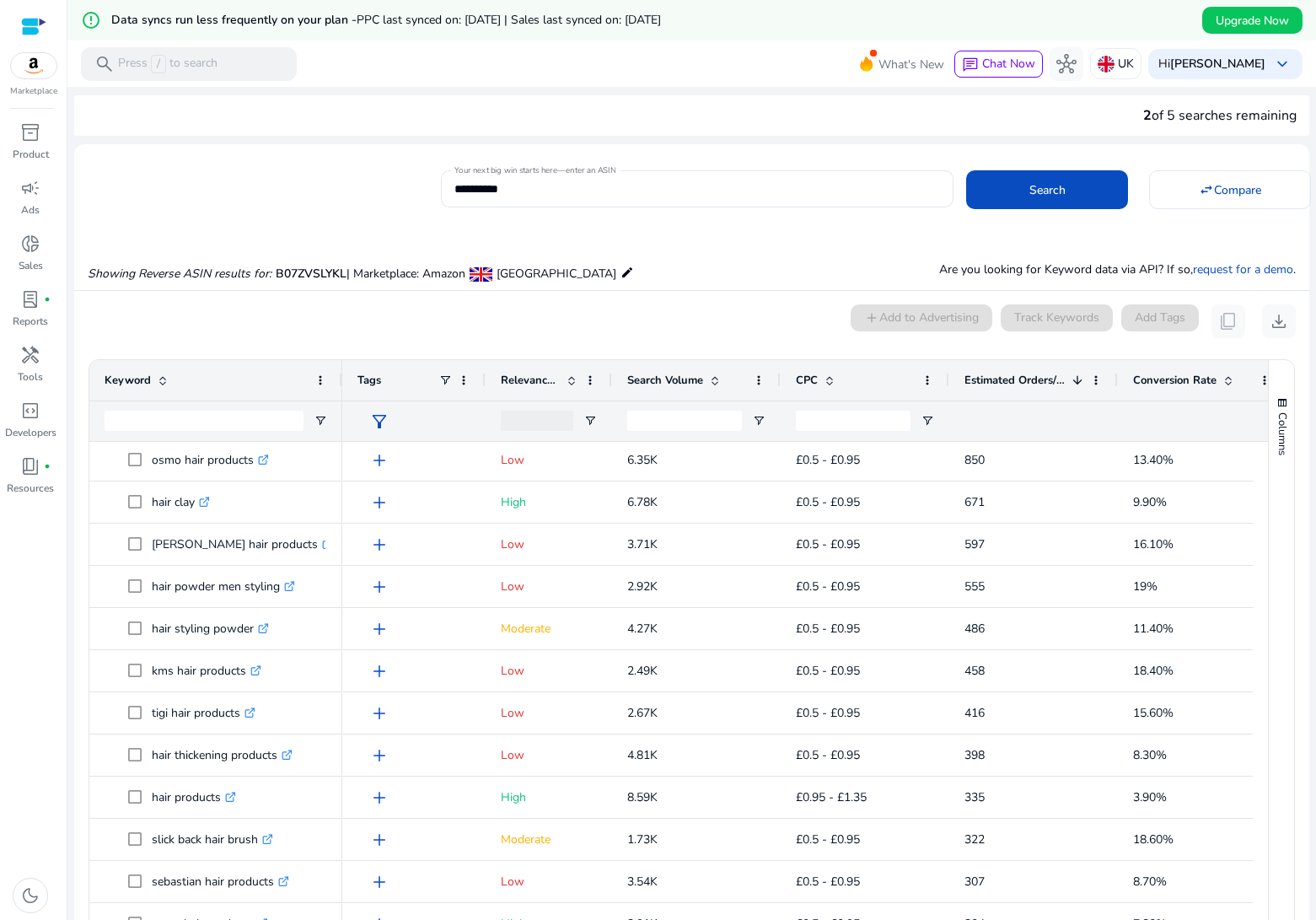
click at [523, 379] on span "Relevance Score" at bounding box center [530, 380] width 59 height 15
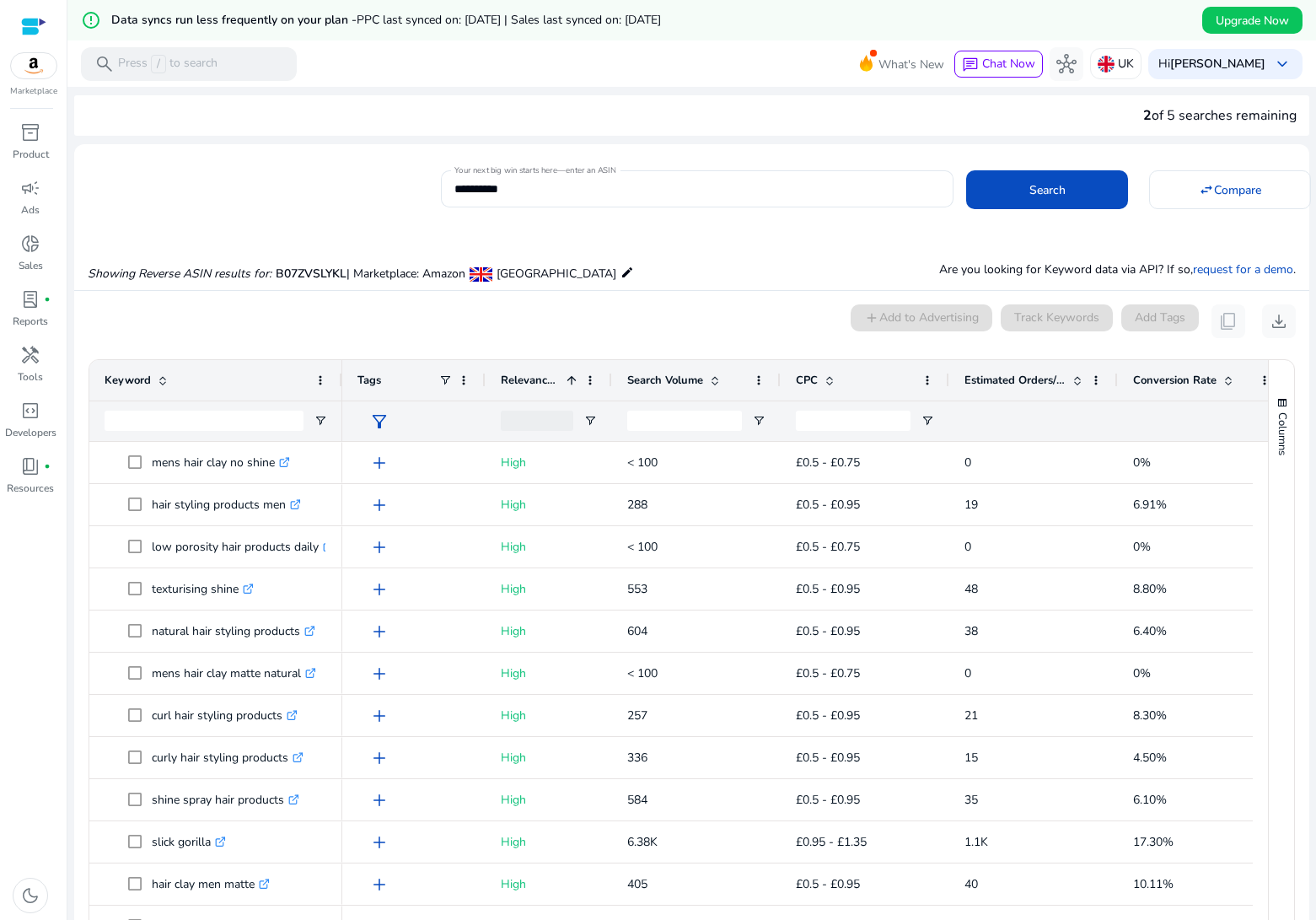
click at [529, 381] on span "Relevance Score" at bounding box center [530, 380] width 59 height 15
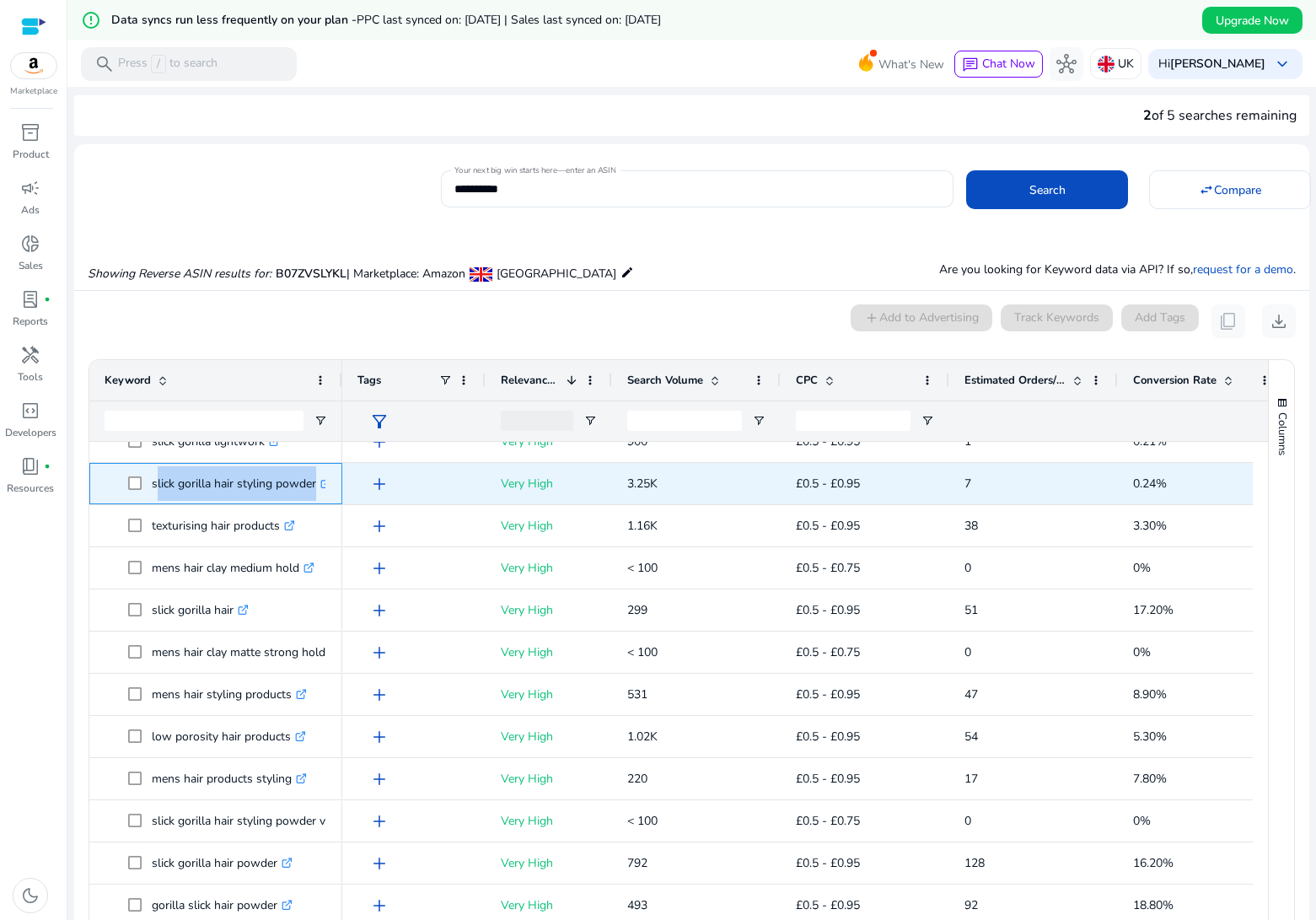
drag, startPoint x: 154, startPoint y: 491, endPoint x: 325, endPoint y: 495, distance: 171.0
click at [325, 495] on p "slick gorilla hair styling powder .st0{fill:#2c8af8}" at bounding box center [241, 483] width 179 height 35
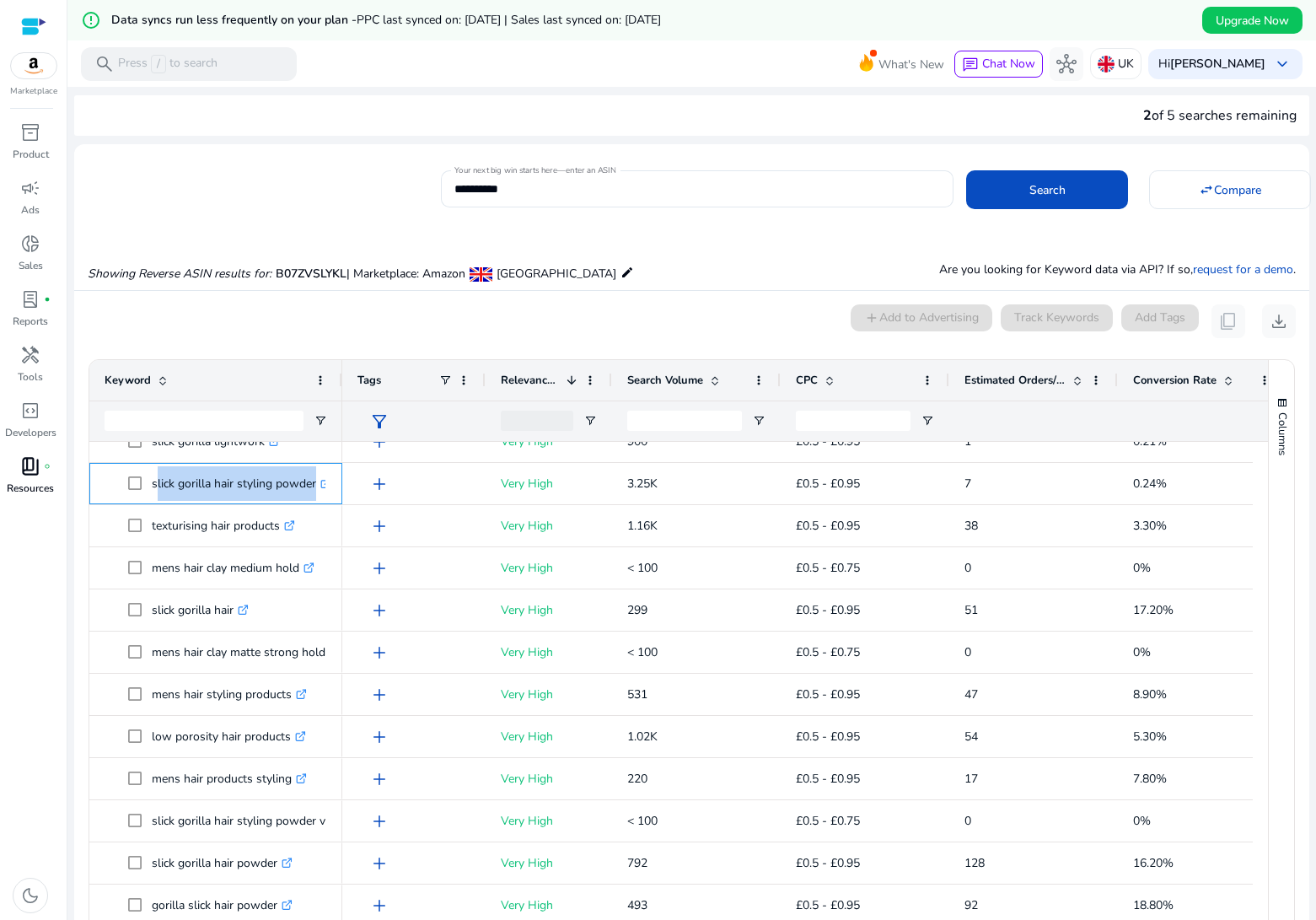
copy p "slick gorilla hair styling powder"
